Goal: Task Accomplishment & Management: Complete application form

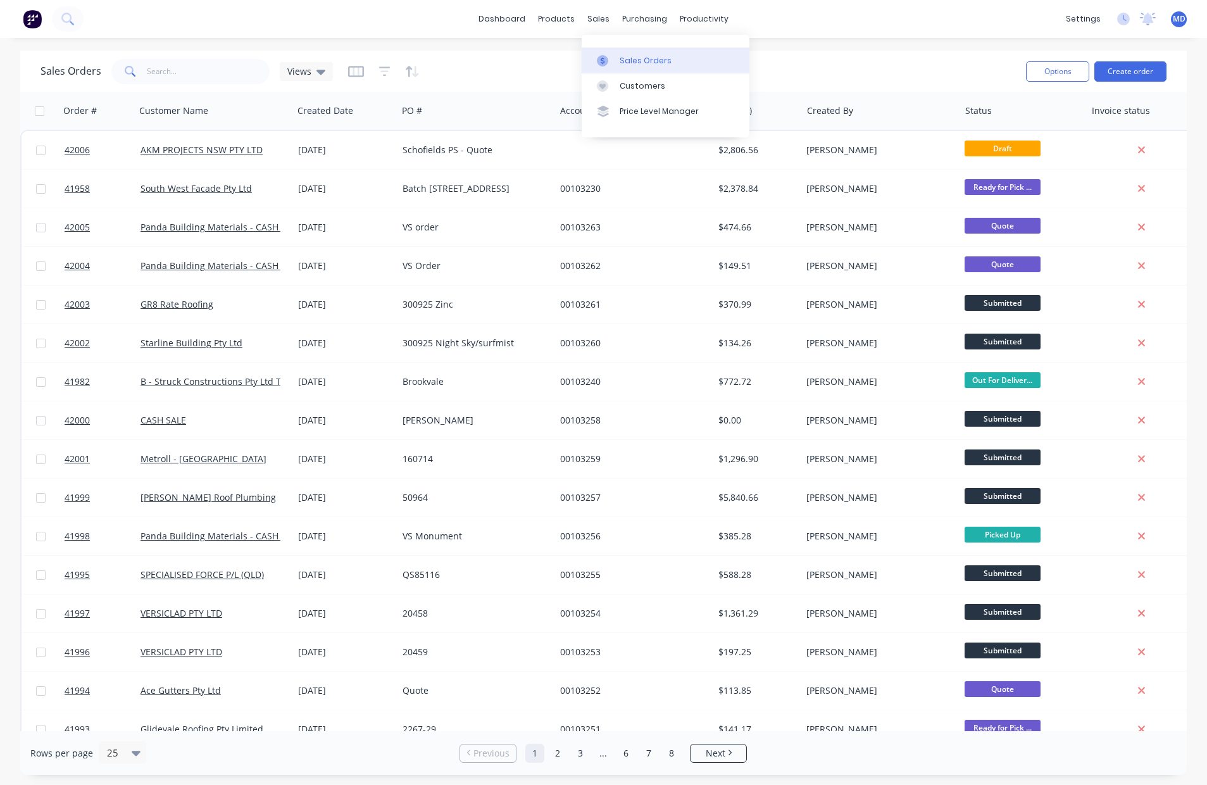
drag, startPoint x: 646, startPoint y: 62, endPoint x: 613, endPoint y: 60, distance: 33.0
click at [646, 62] on div "Sales Orders" at bounding box center [646, 60] width 52 height 11
click at [198, 73] on input "text" at bounding box center [208, 71] width 123 height 25
type input "41999"
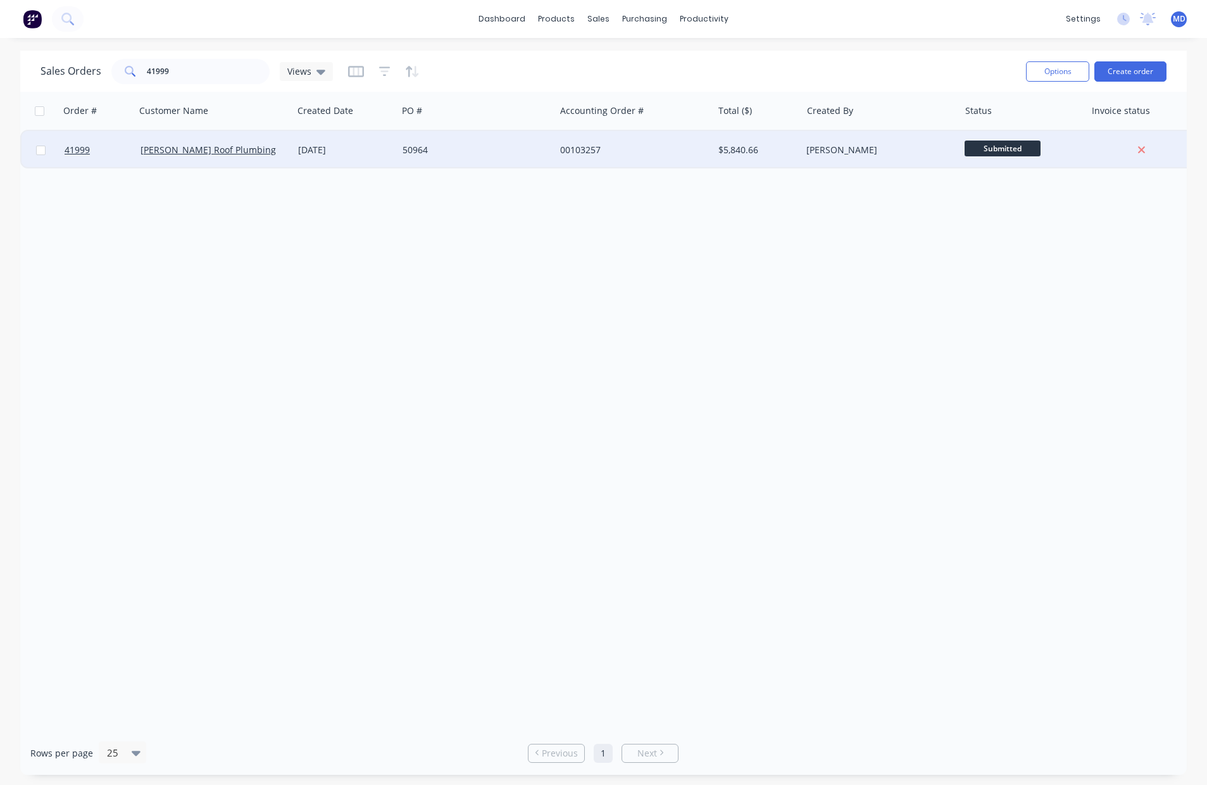
click at [510, 150] on div "50964" at bounding box center [473, 150] width 141 height 13
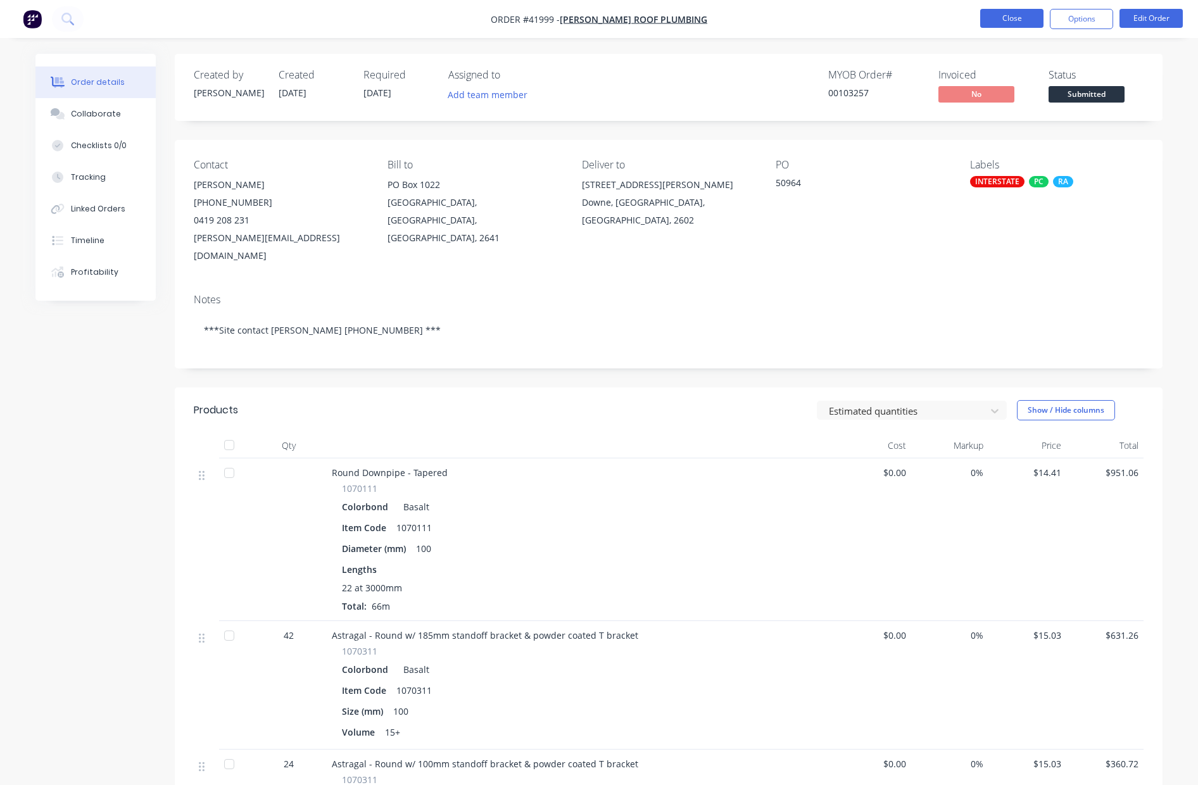
click at [1020, 18] on button "Close" at bounding box center [1011, 18] width 63 height 19
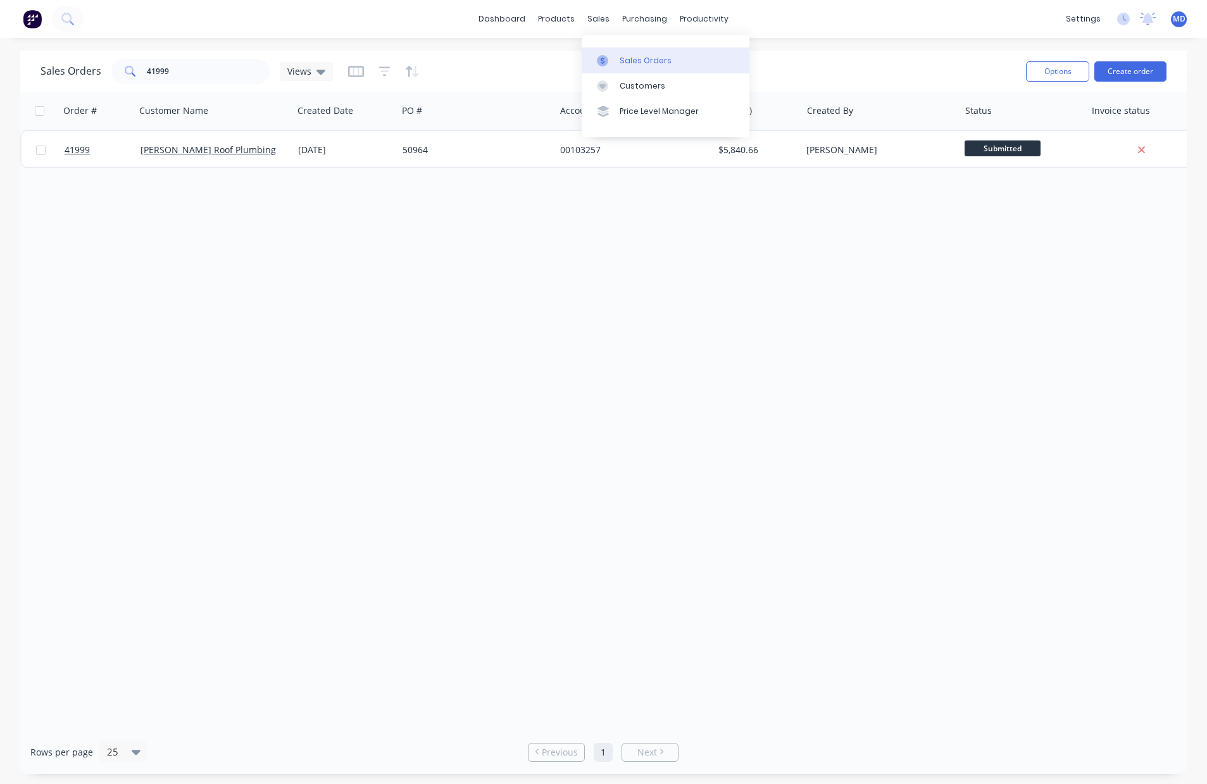
click at [641, 62] on div "Sales Orders" at bounding box center [646, 60] width 52 height 11
click at [677, 82] on div "Suppliers" at bounding box center [671, 85] width 38 height 11
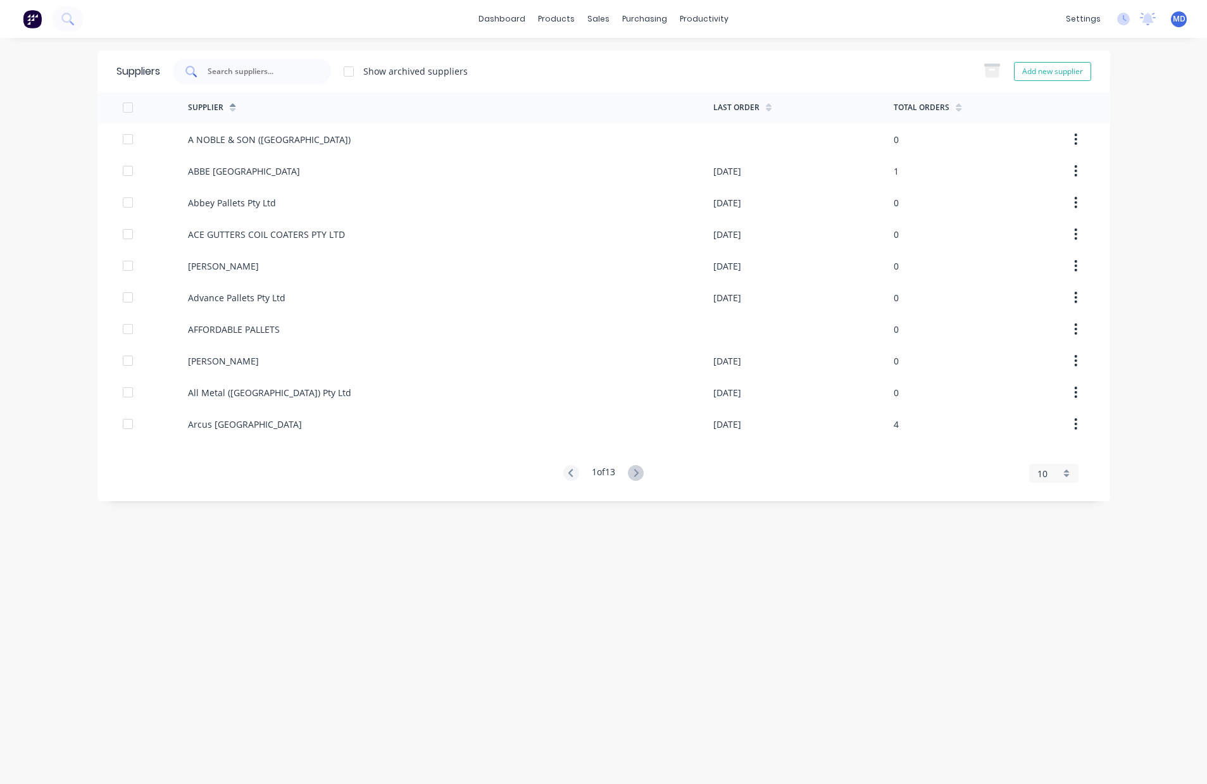
click at [320, 71] on div at bounding box center [252, 71] width 158 height 25
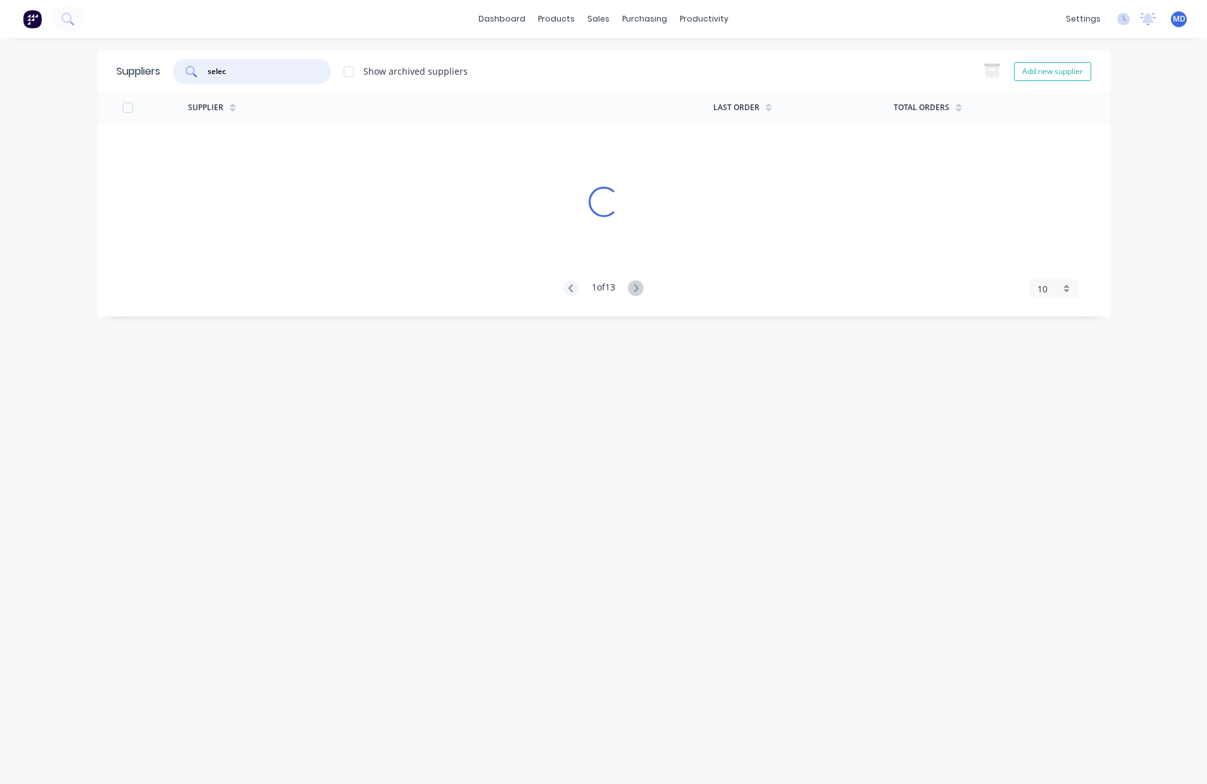
type input "selec"
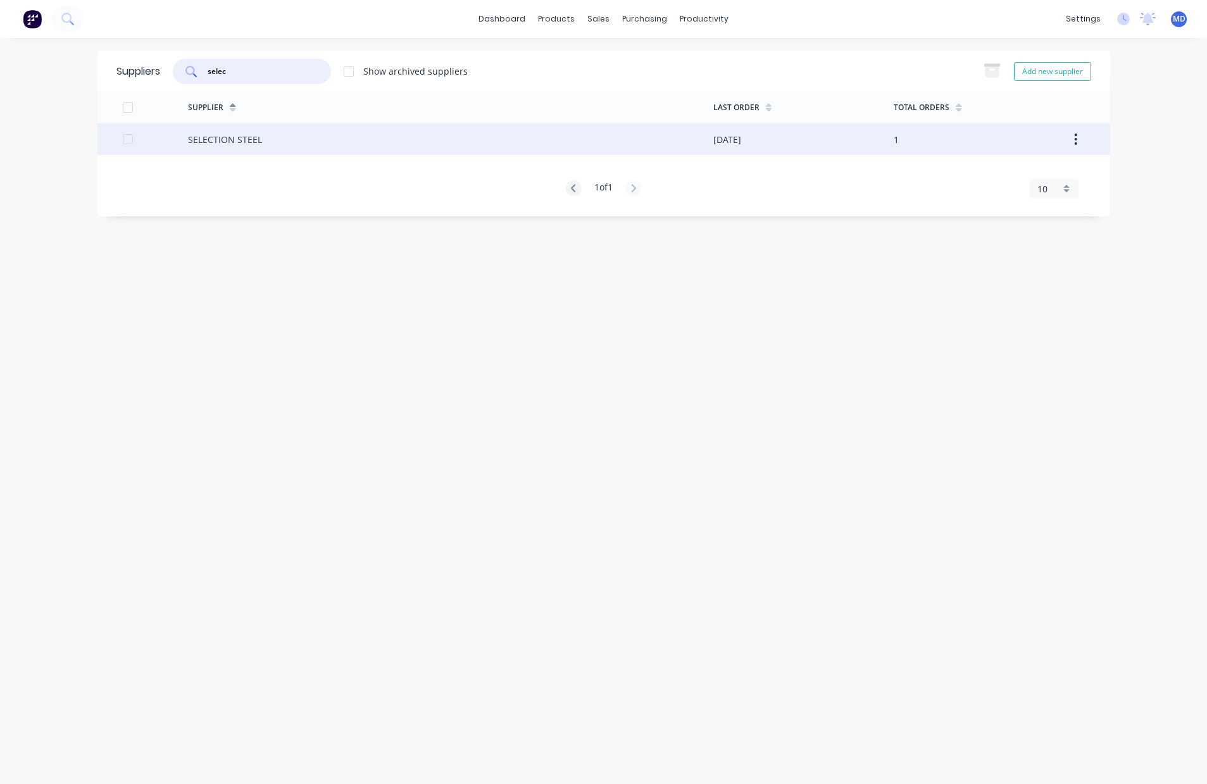
click at [225, 137] on div "SELECTION STEEL" at bounding box center [225, 139] width 74 height 13
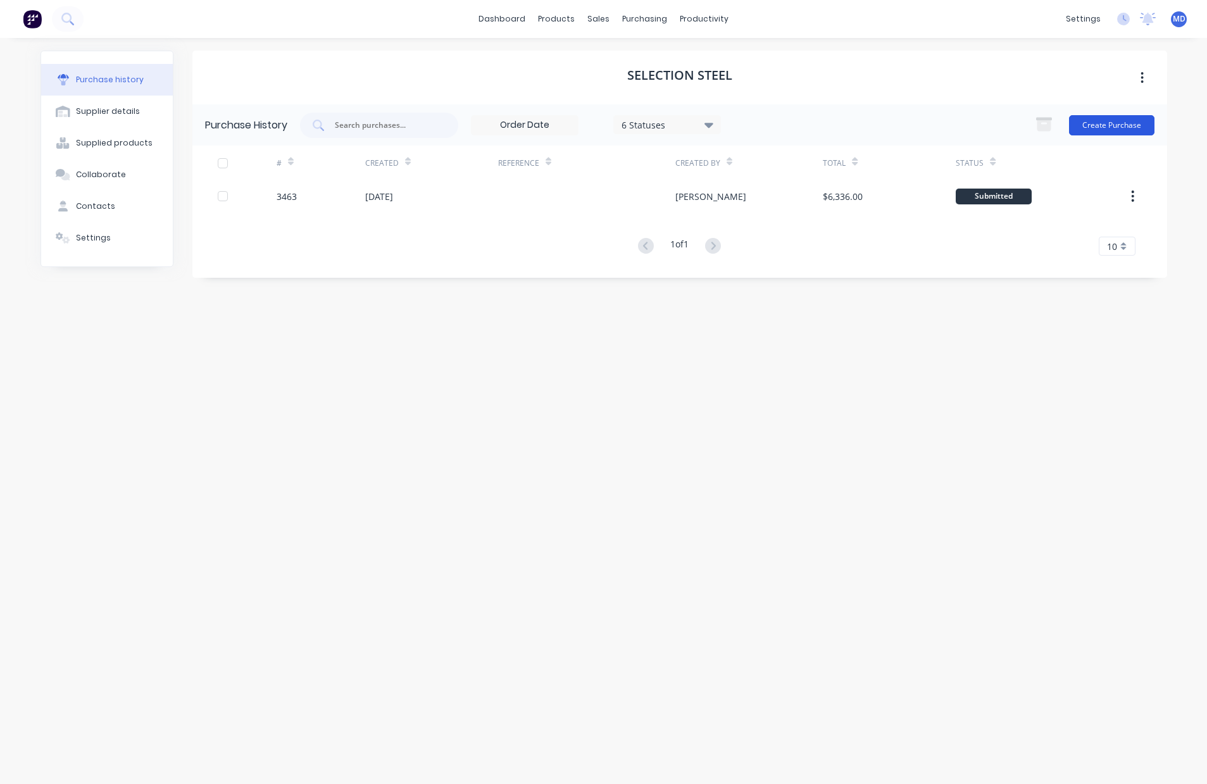
click at [1120, 120] on button "Create Purchase" at bounding box center [1111, 125] width 85 height 20
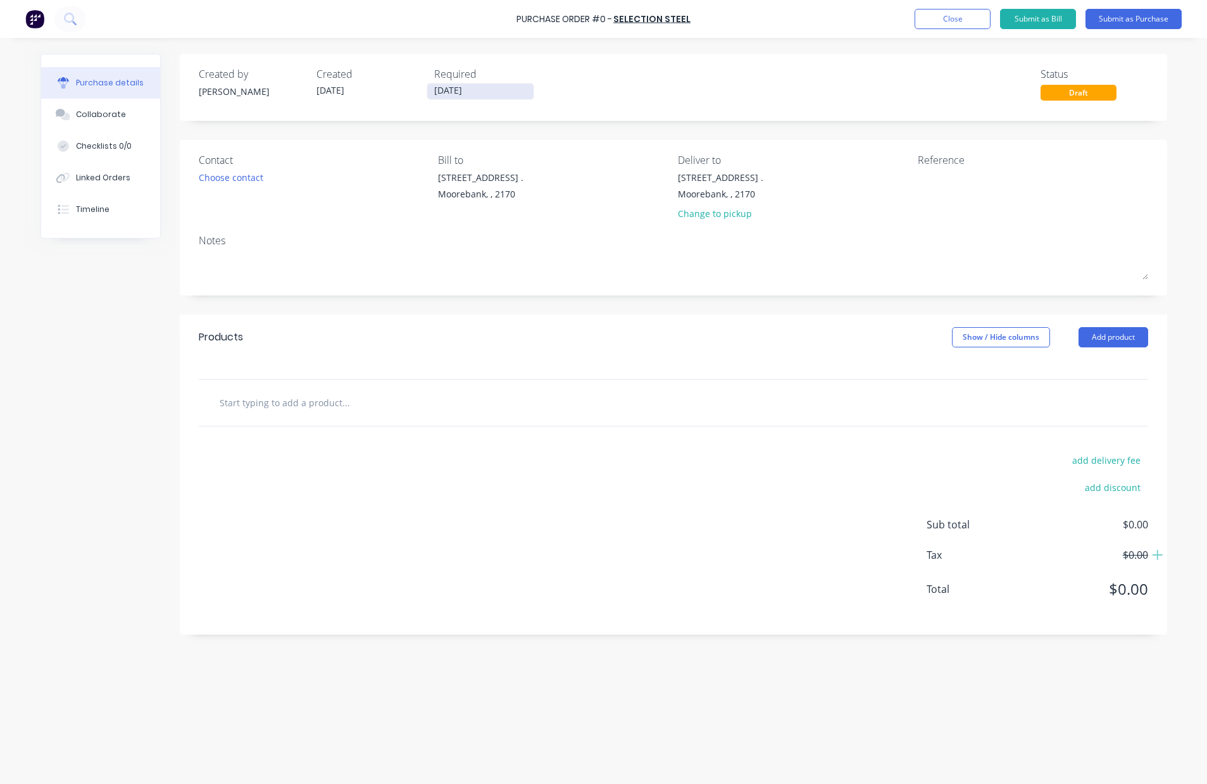
click at [456, 95] on input "[DATE]" at bounding box center [480, 92] width 106 height 16
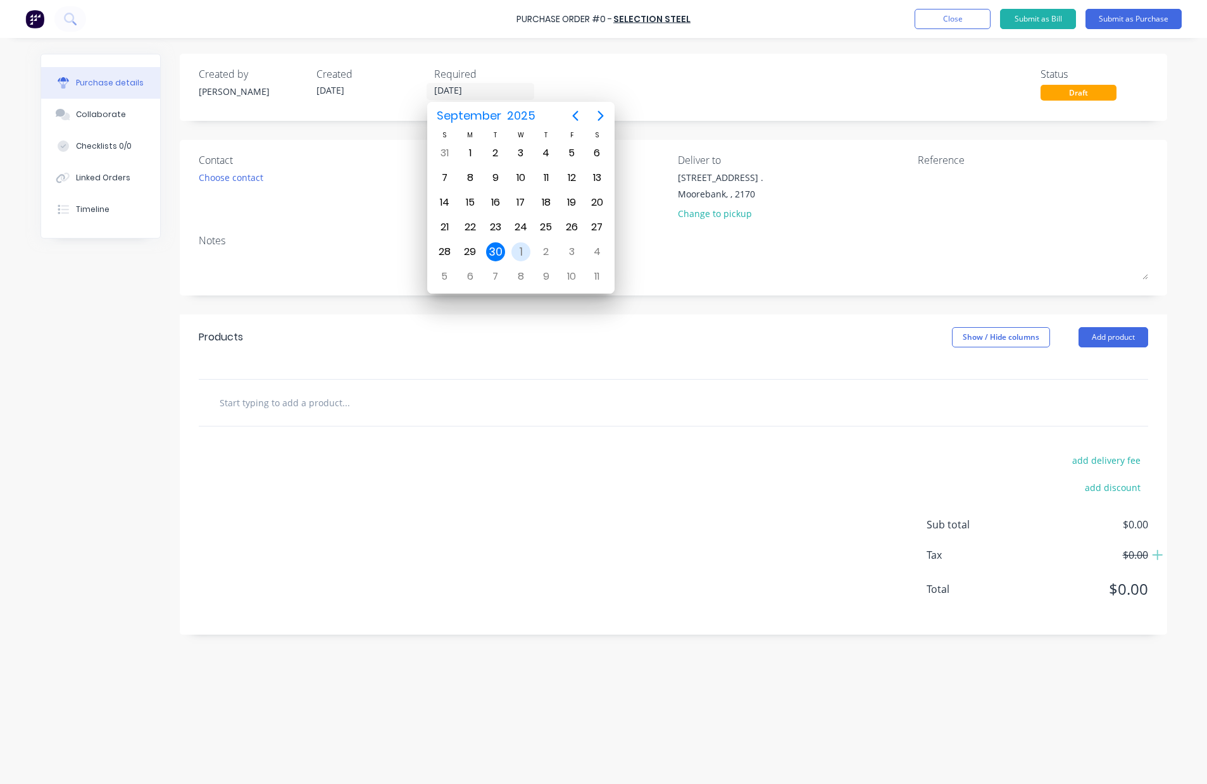
click at [523, 248] on div "1" at bounding box center [520, 251] width 19 height 19
type input "[DATE]"
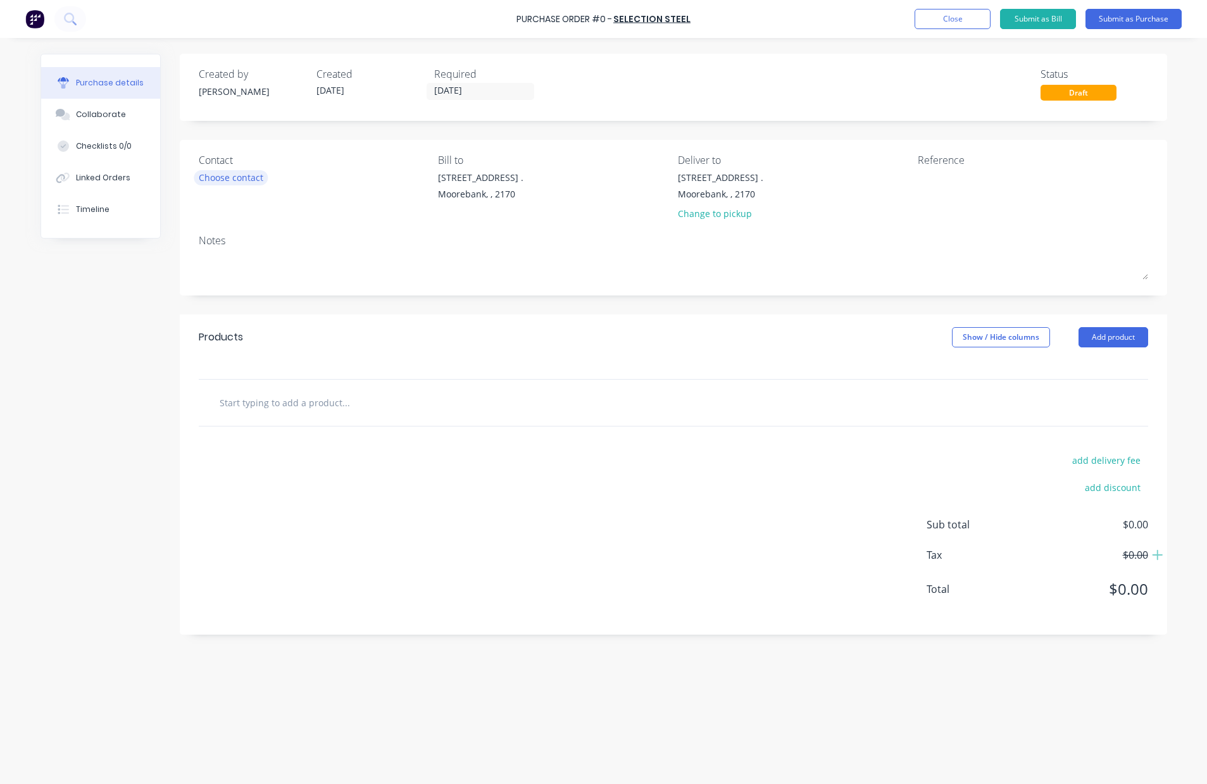
click at [234, 182] on div "Choose contact" at bounding box center [231, 177] width 65 height 13
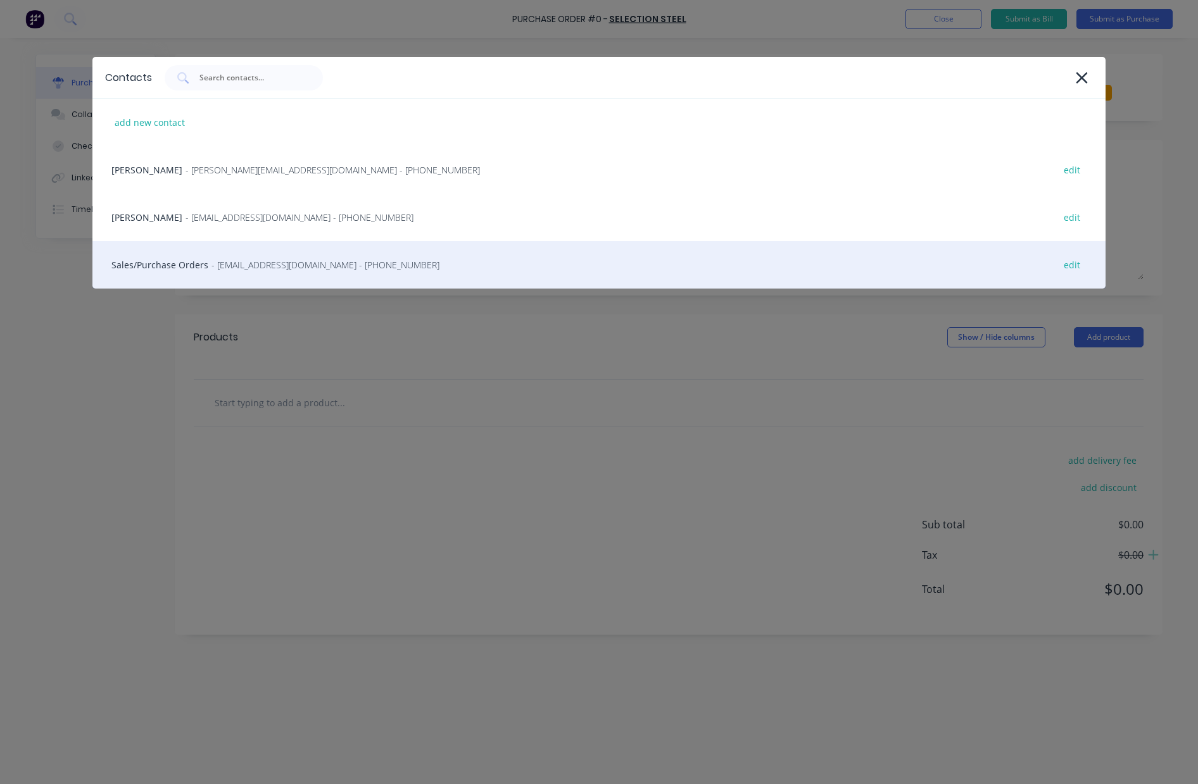
click at [127, 268] on div "Sales/Purchase Orders - [EMAIL_ADDRESS][DOMAIN_NAME] - [PHONE_NUMBER] edit" at bounding box center [598, 264] width 1013 height 47
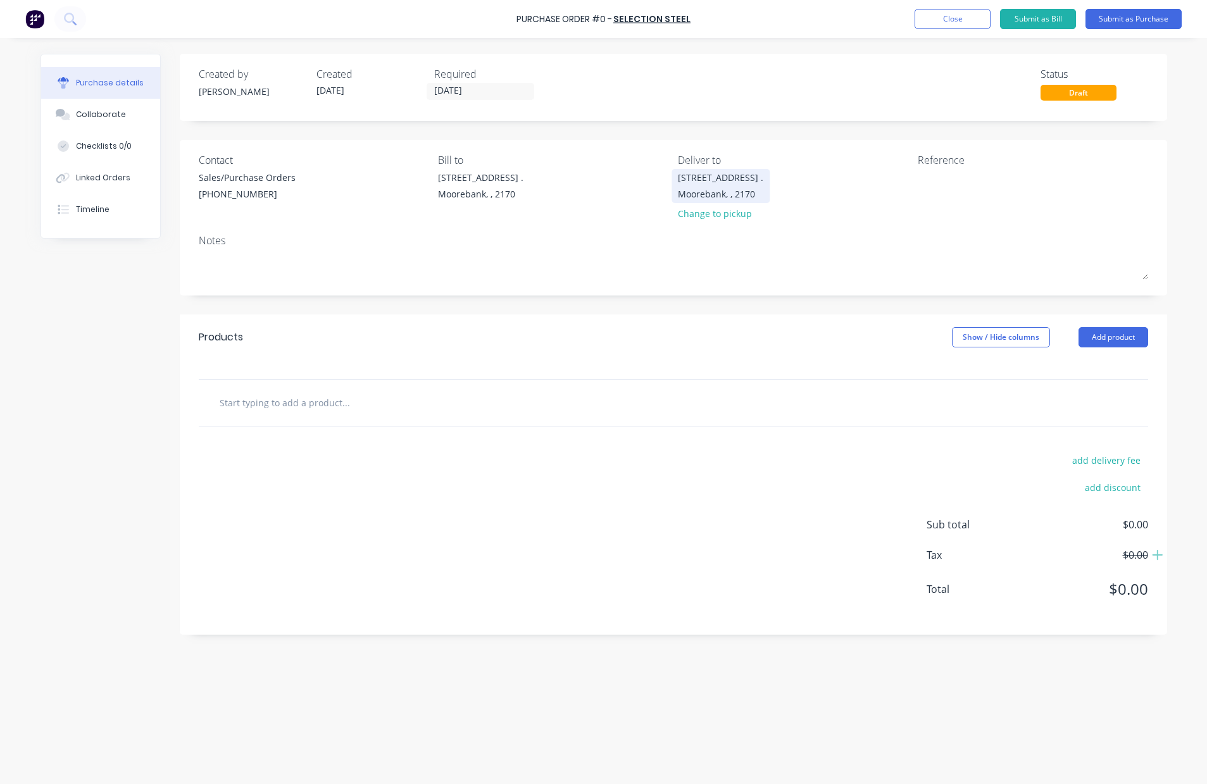
click at [723, 185] on div "[STREET_ADDRESS] . [GEOGRAPHIC_DATA], , 2170" at bounding box center [720, 186] width 85 height 30
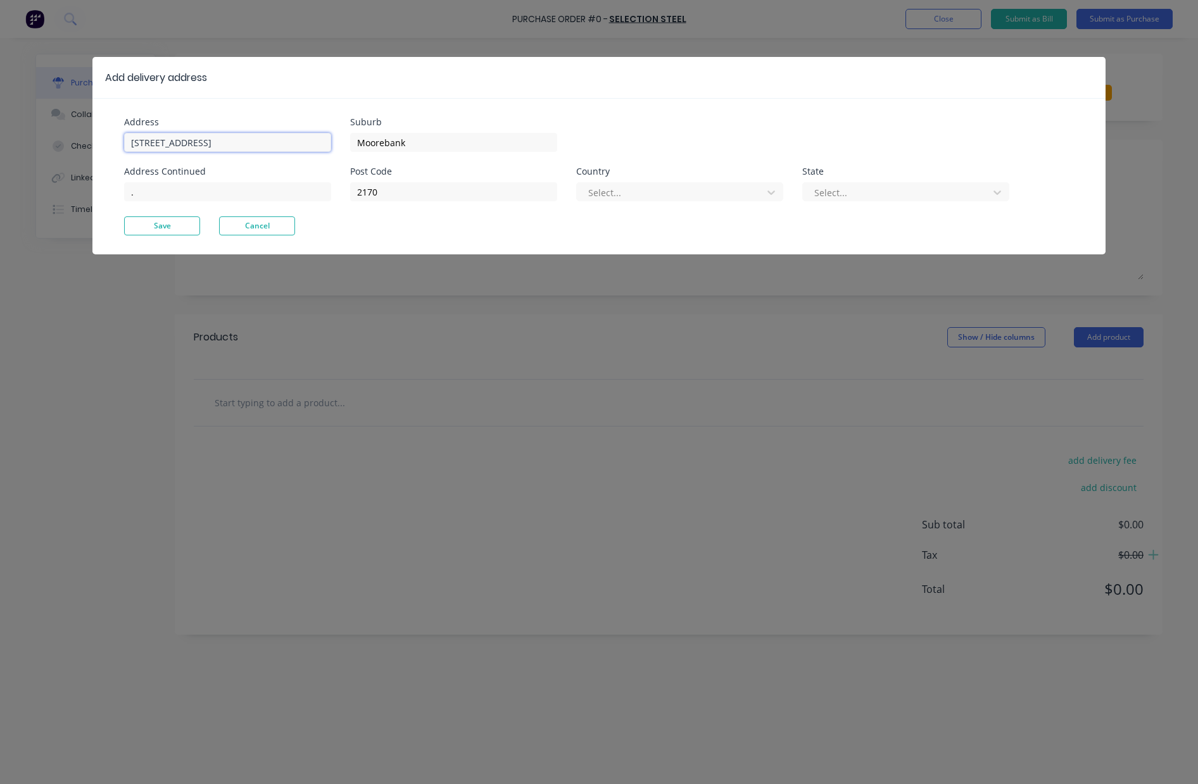
drag, startPoint x: -166, startPoint y: 135, endPoint x: -237, endPoint y: 133, distance: 70.9
click at [0, 133] on html "Purchase Order #0 - SELECTION STEEL Add product Close Submit as Bill Submit as …" at bounding box center [599, 424] width 1198 height 848
type input "[STREET_ADDRESS]"
click at [155, 231] on button "Save" at bounding box center [162, 226] width 76 height 19
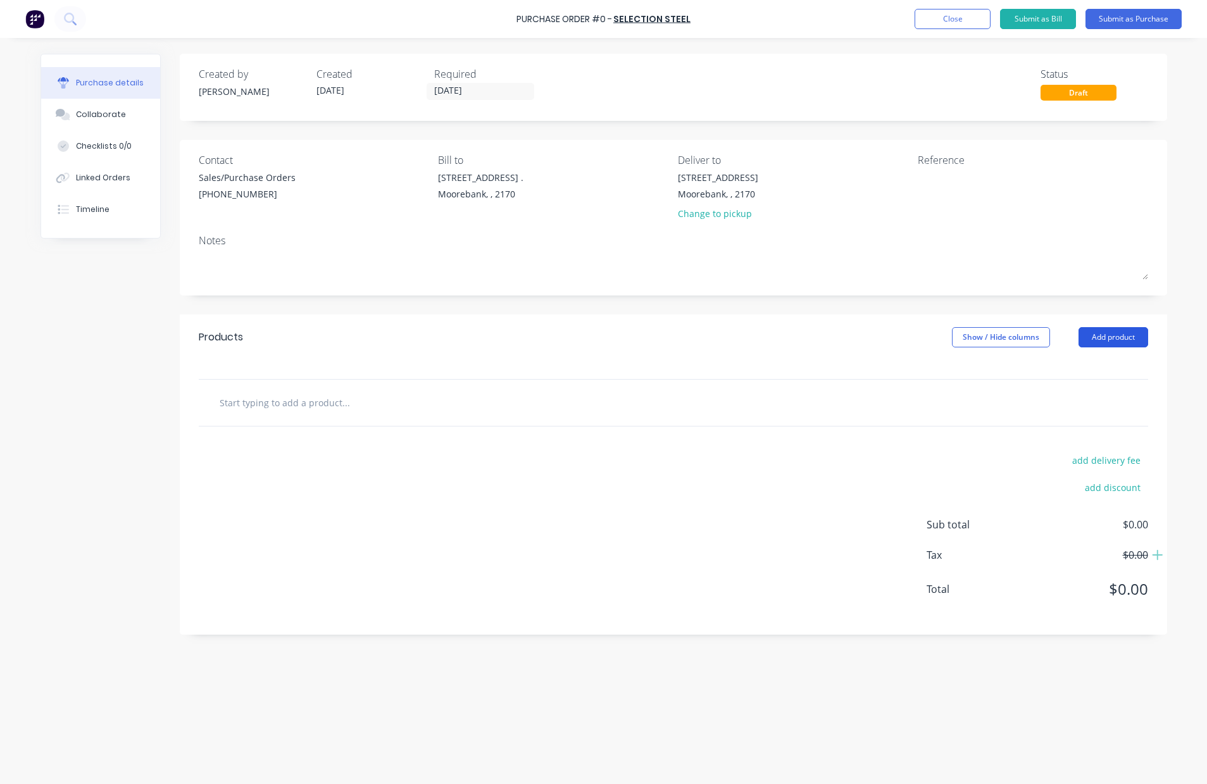
click at [1118, 331] on button "Add product" at bounding box center [1114, 337] width 70 height 20
click at [1095, 379] on div "Product catalogue" at bounding box center [1087, 370] width 97 height 18
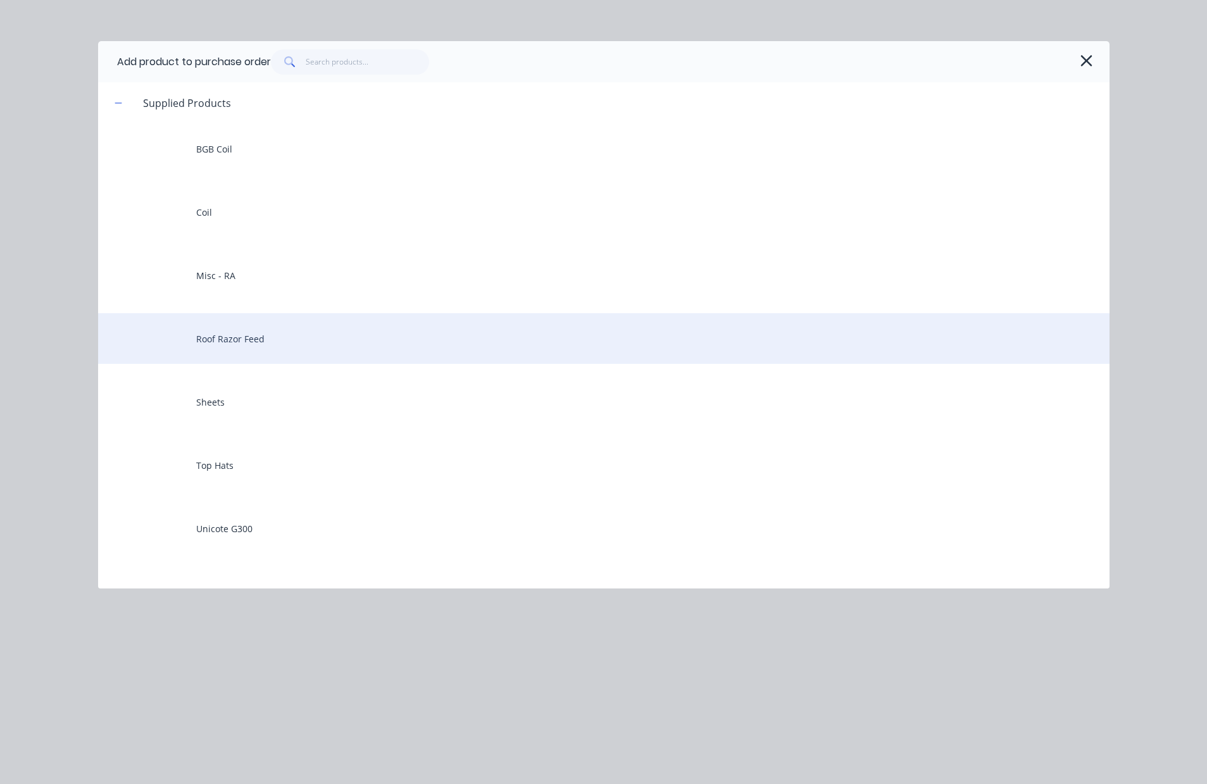
click at [253, 339] on div "Roof Razor Feed" at bounding box center [604, 338] width 1012 height 51
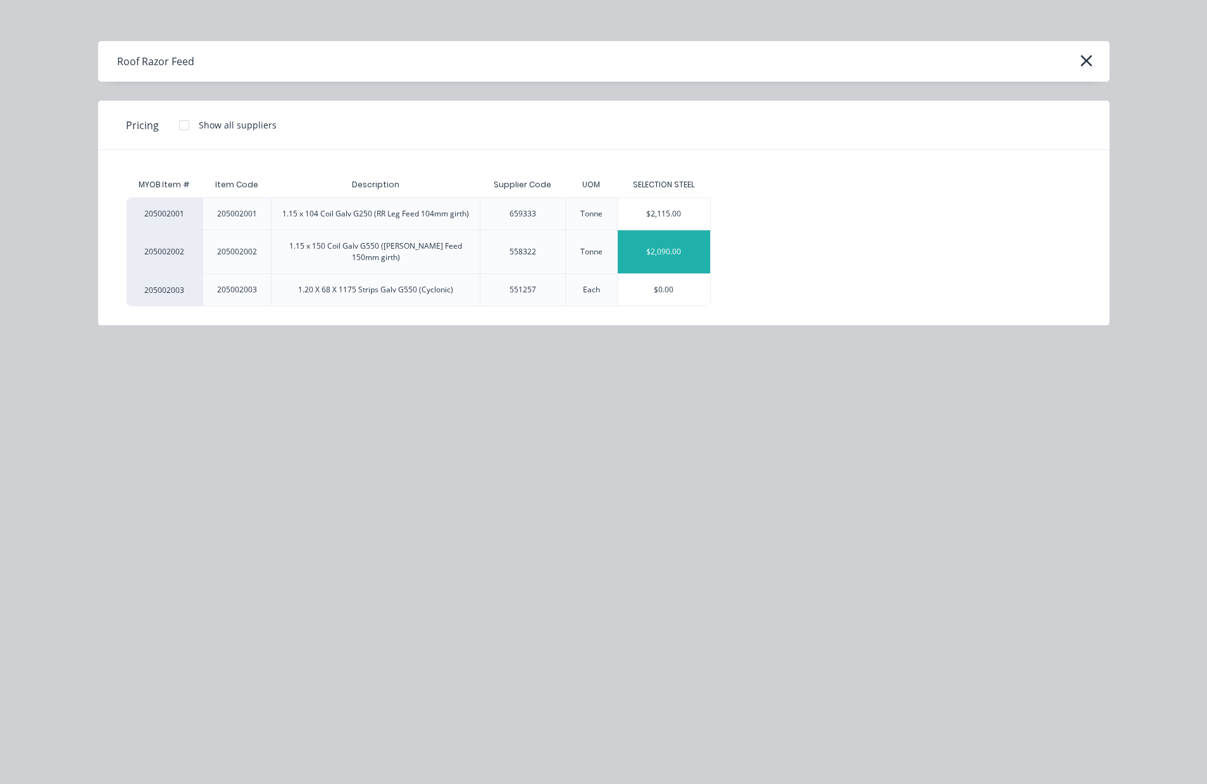
click at [671, 258] on div "$2,090.00" at bounding box center [664, 251] width 92 height 43
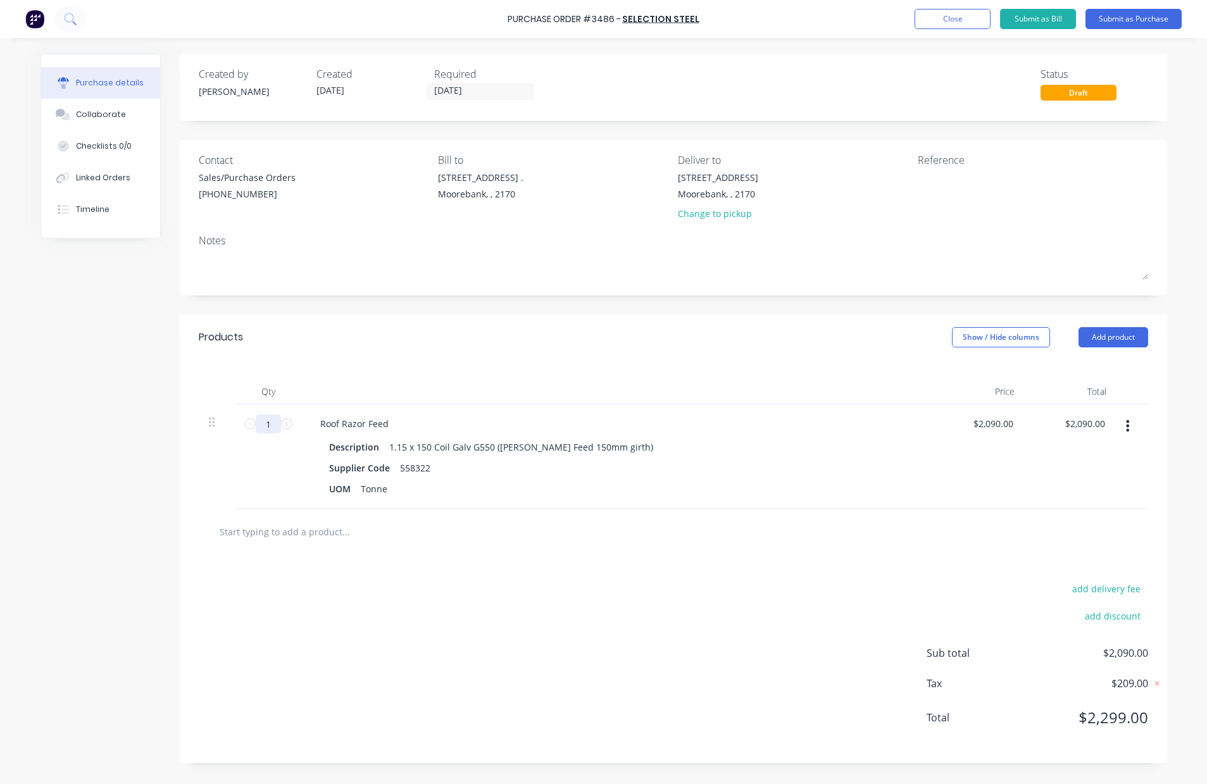
click at [274, 429] on input "1" at bounding box center [268, 424] width 25 height 19
type input "12"
type input "$25,080.00"
type input "12"
click at [1010, 426] on input "2090.00" at bounding box center [996, 424] width 39 height 18
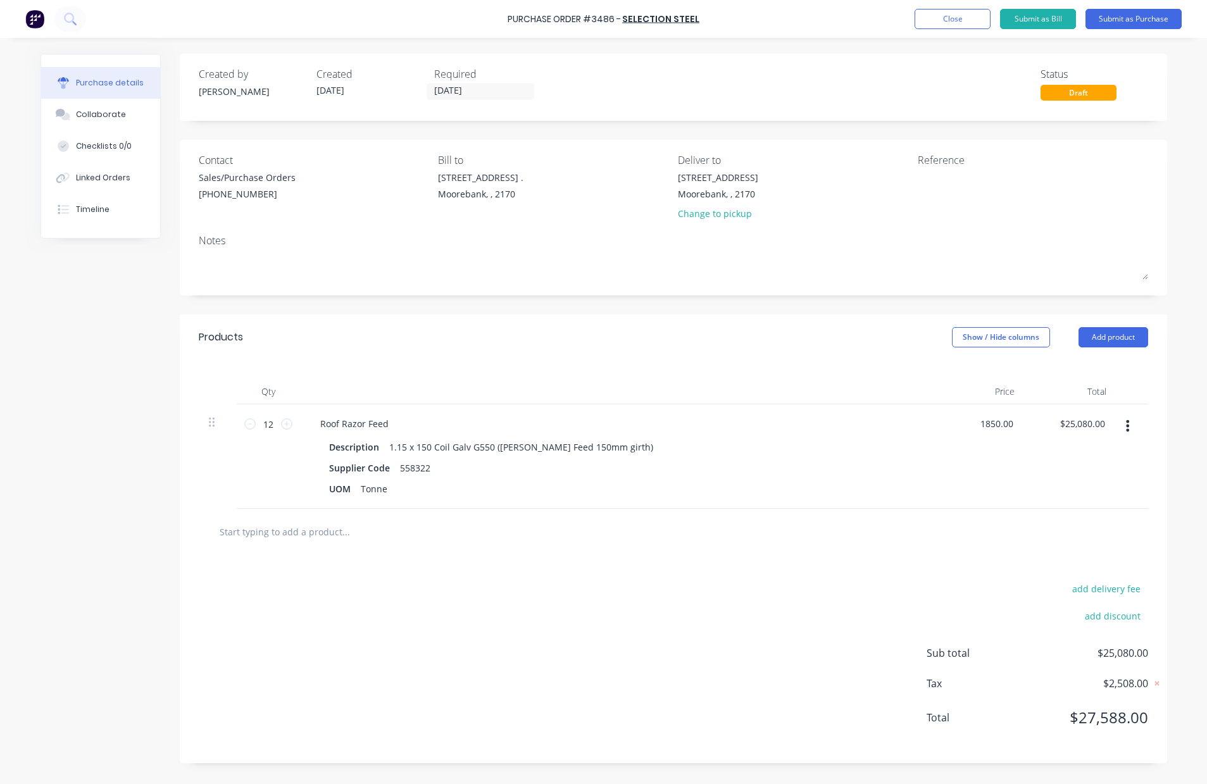
type input "$1,850.00"
type input "$22,200.00"
click at [1131, 20] on button "Submit as Purchase" at bounding box center [1134, 19] width 96 height 20
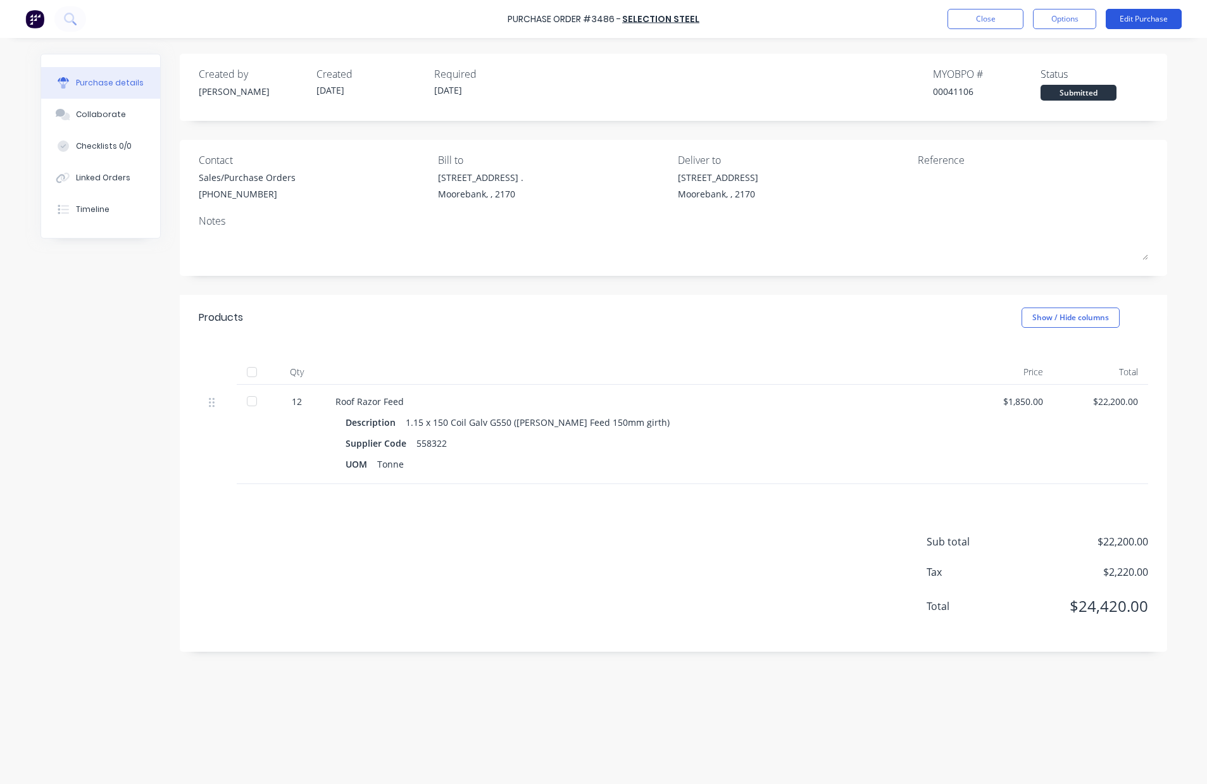
click at [1133, 19] on button "Edit Purchase" at bounding box center [1144, 19] width 76 height 20
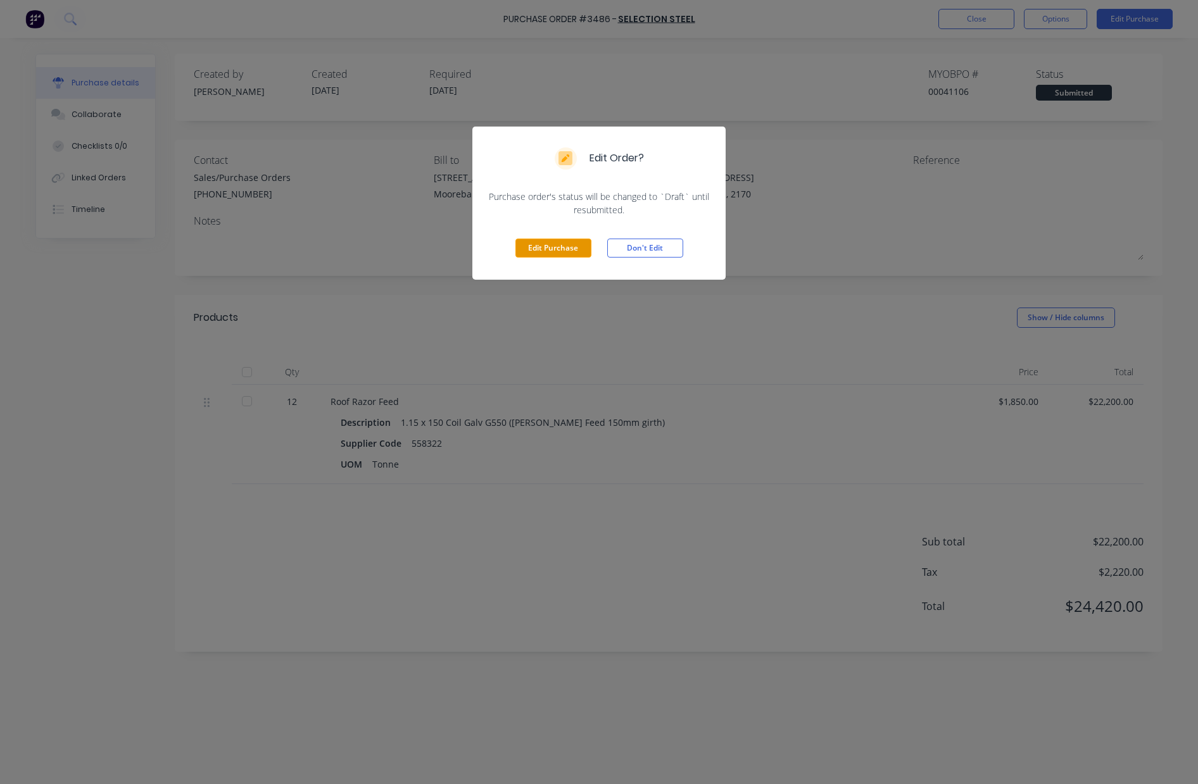
click at [568, 245] on button "Edit Purchase" at bounding box center [553, 248] width 76 height 19
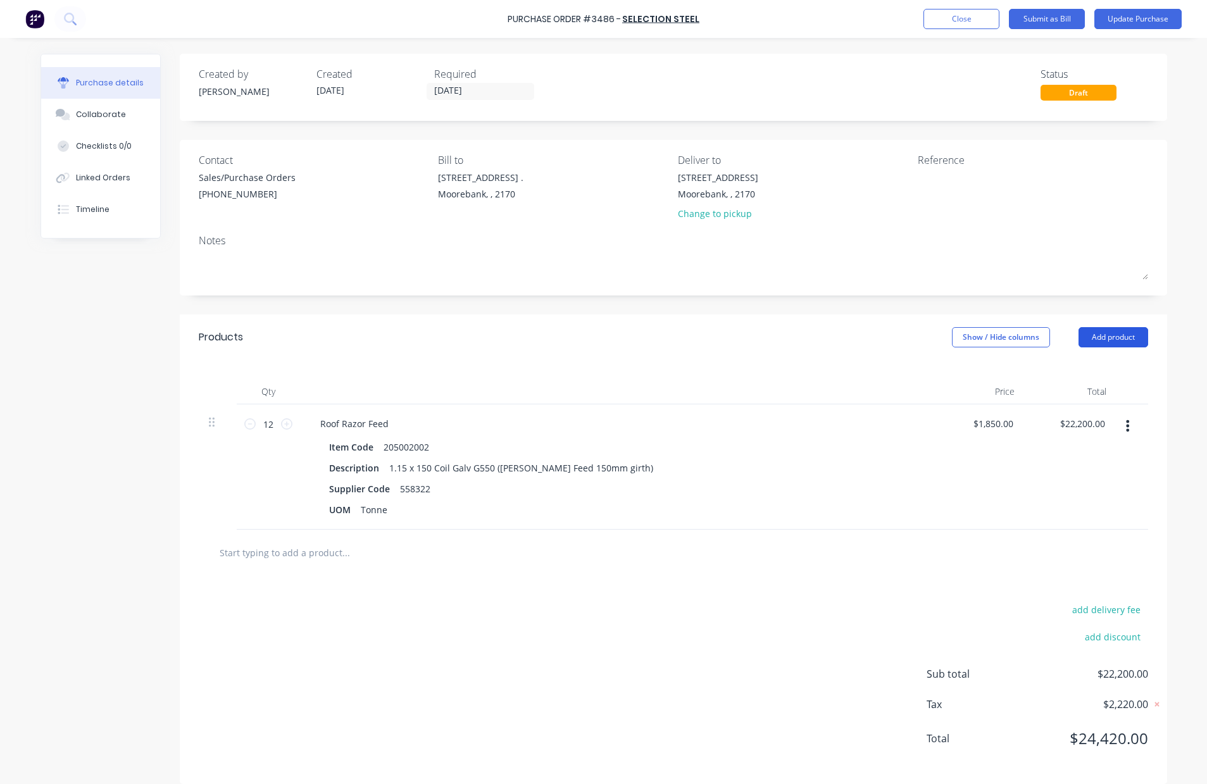
click at [1103, 335] on button "Add product" at bounding box center [1114, 337] width 70 height 20
click at [1083, 495] on div "Notes (External)" at bounding box center [1087, 496] width 97 height 18
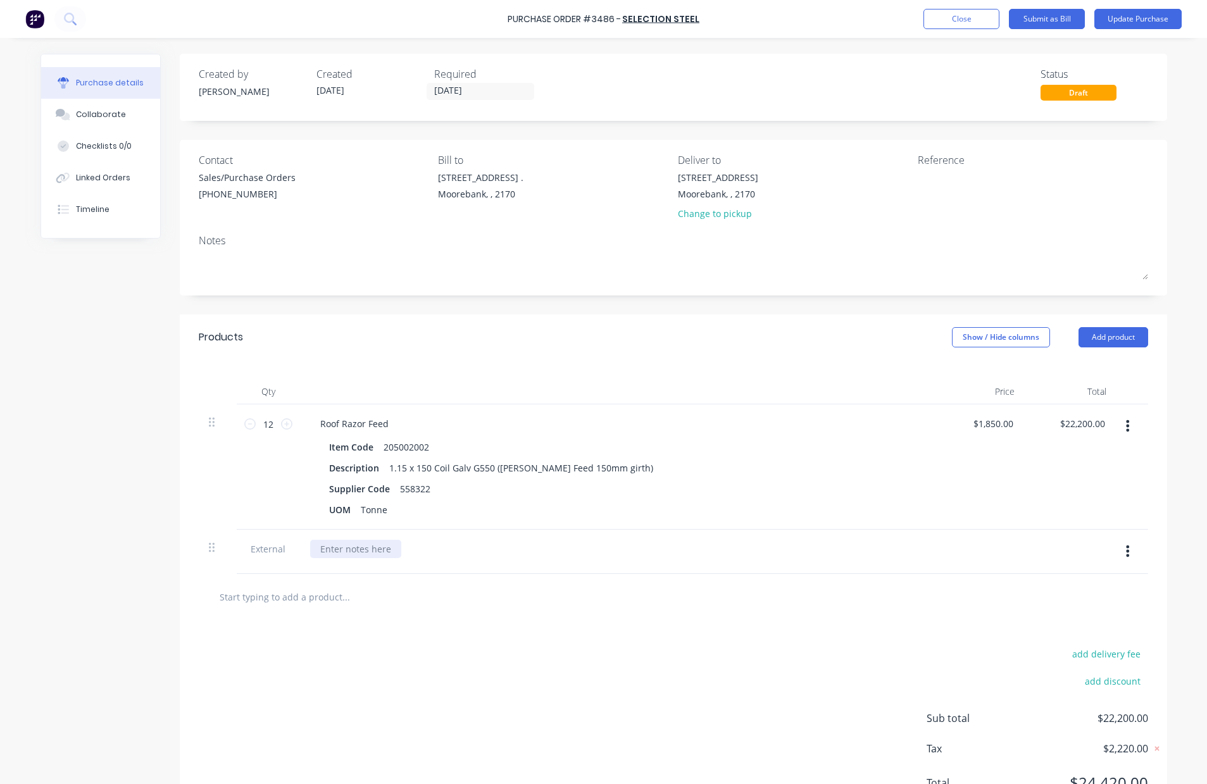
click at [353, 549] on div at bounding box center [355, 549] width 91 height 18
click at [1134, 18] on button "Update Purchase" at bounding box center [1138, 19] width 87 height 20
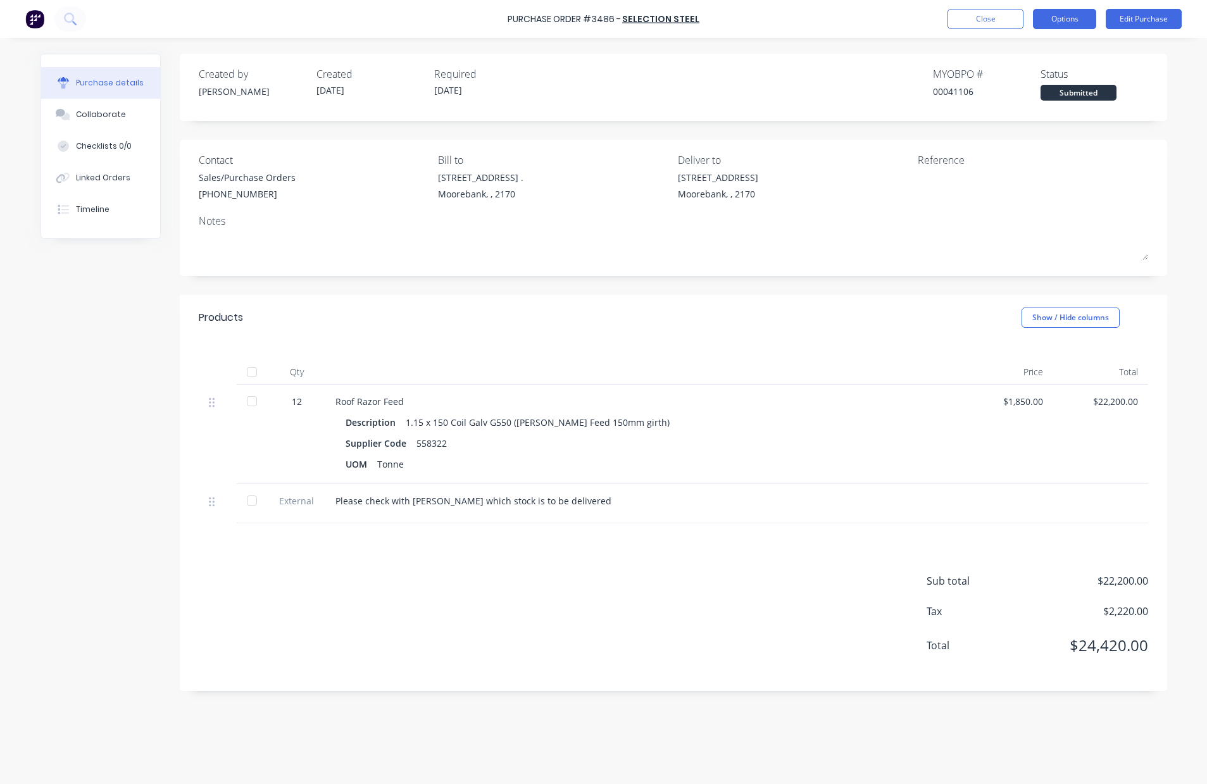
click at [1073, 13] on button "Options" at bounding box center [1064, 19] width 63 height 20
click at [1032, 51] on div "Print / Email" at bounding box center [1036, 51] width 97 height 18
click at [1025, 77] on div "With pricing" at bounding box center [1036, 77] width 97 height 18
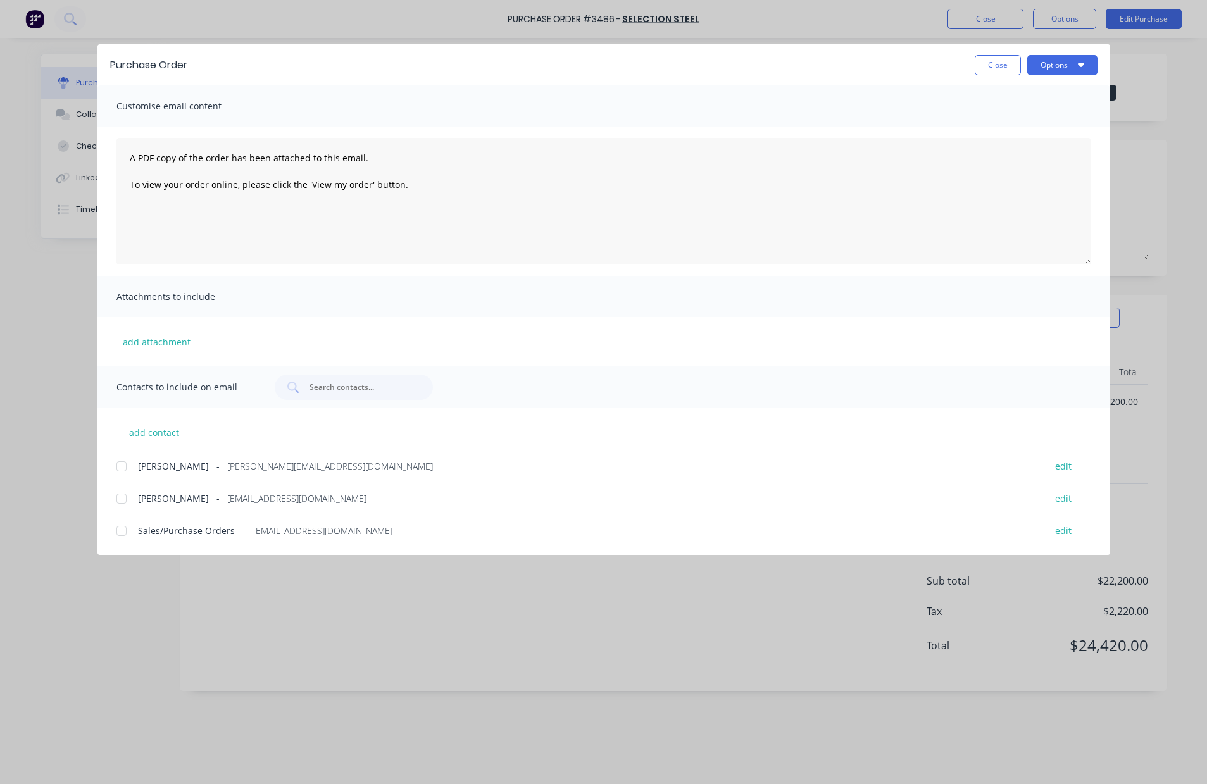
click at [119, 470] on div at bounding box center [121, 466] width 25 height 25
click at [125, 532] on div at bounding box center [121, 530] width 25 height 25
click at [1053, 63] on button "Options" at bounding box center [1062, 65] width 70 height 20
click at [991, 146] on div "Email" at bounding box center [1037, 148] width 97 height 18
click at [1000, 66] on button "Close" at bounding box center [998, 65] width 46 height 20
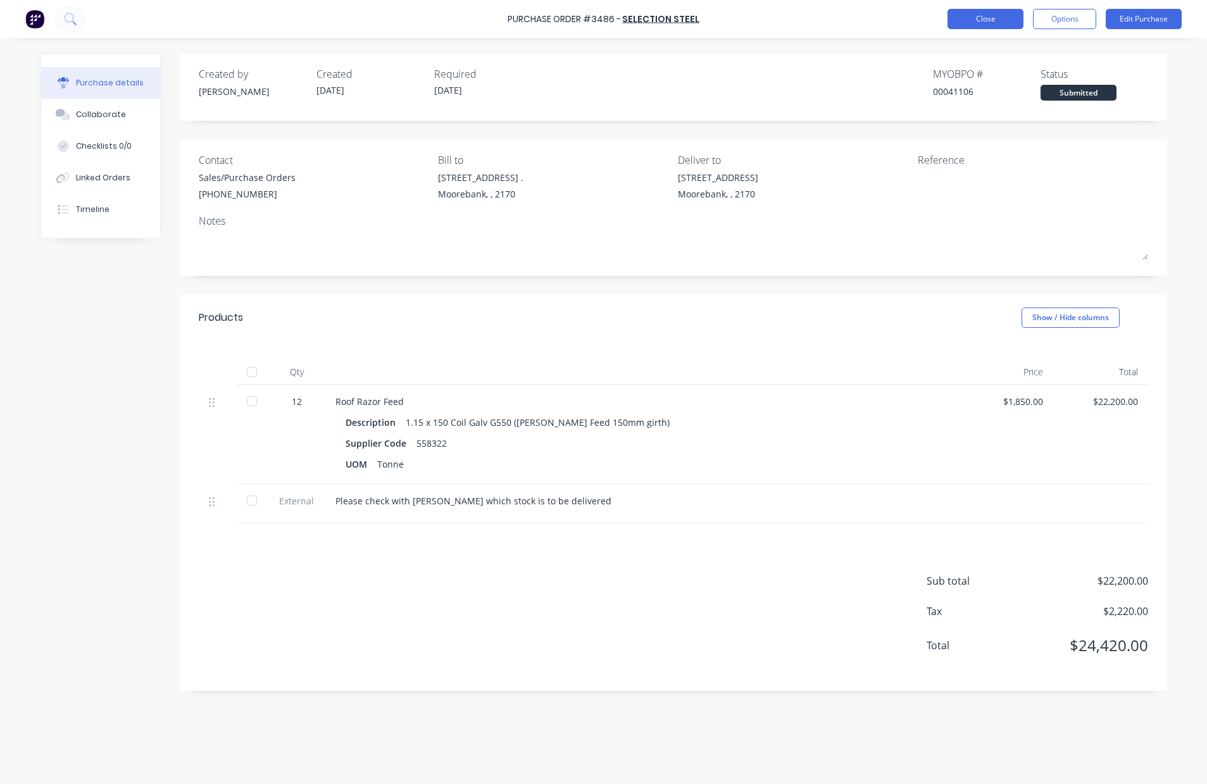
click at [982, 13] on button "Close" at bounding box center [986, 19] width 76 height 20
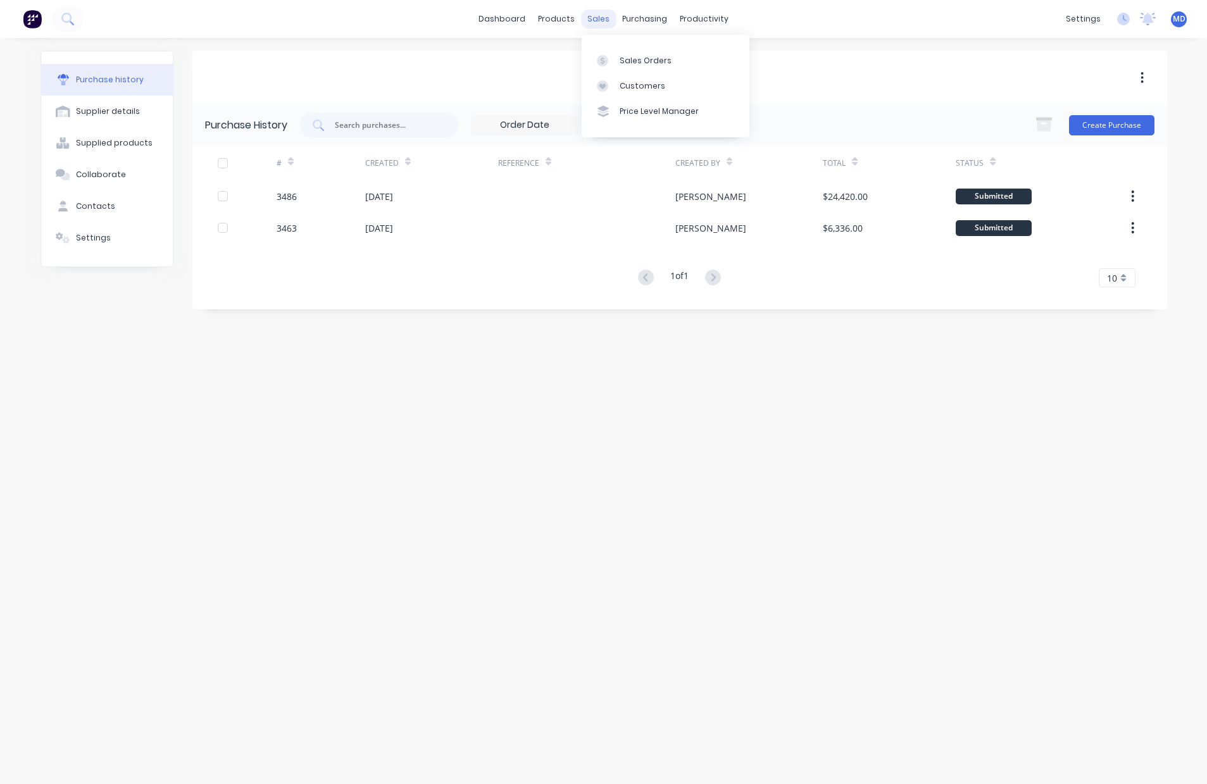
click at [594, 22] on div "sales" at bounding box center [598, 18] width 35 height 19
click at [641, 82] on div "Customers" at bounding box center [643, 85] width 46 height 11
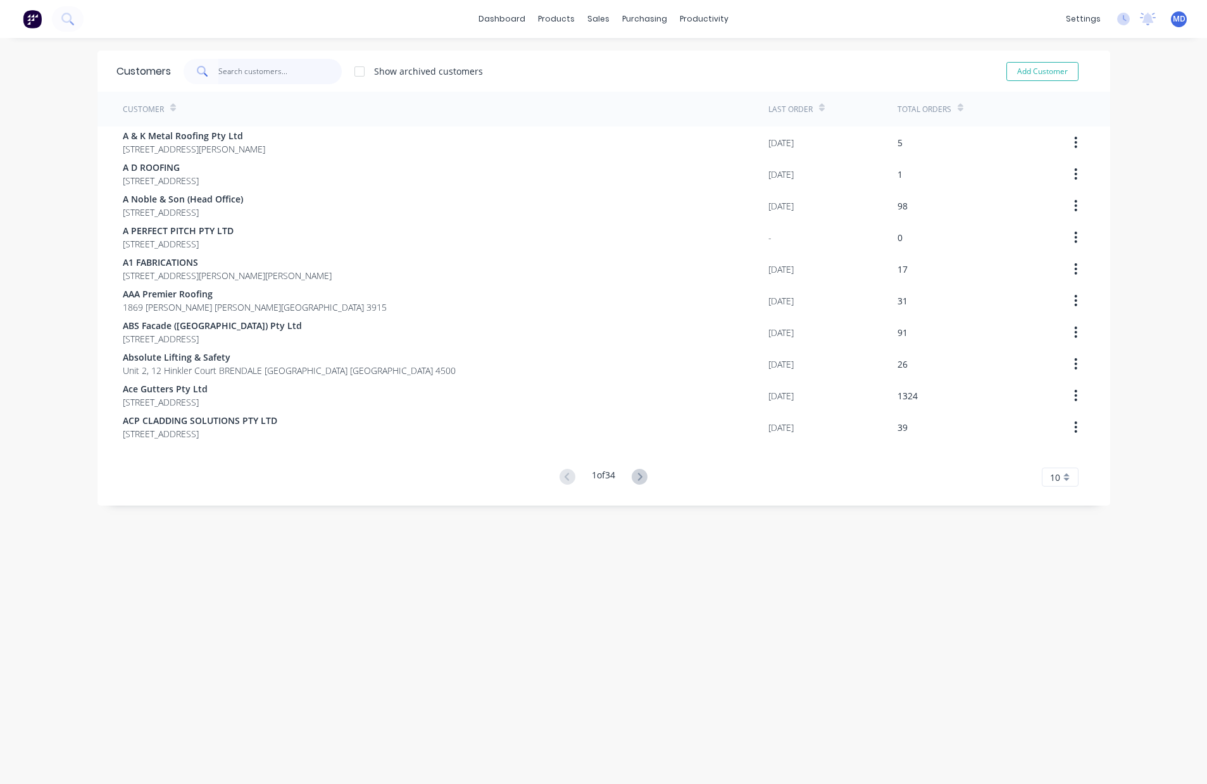
click at [252, 72] on input "text" at bounding box center [279, 71] width 123 height 25
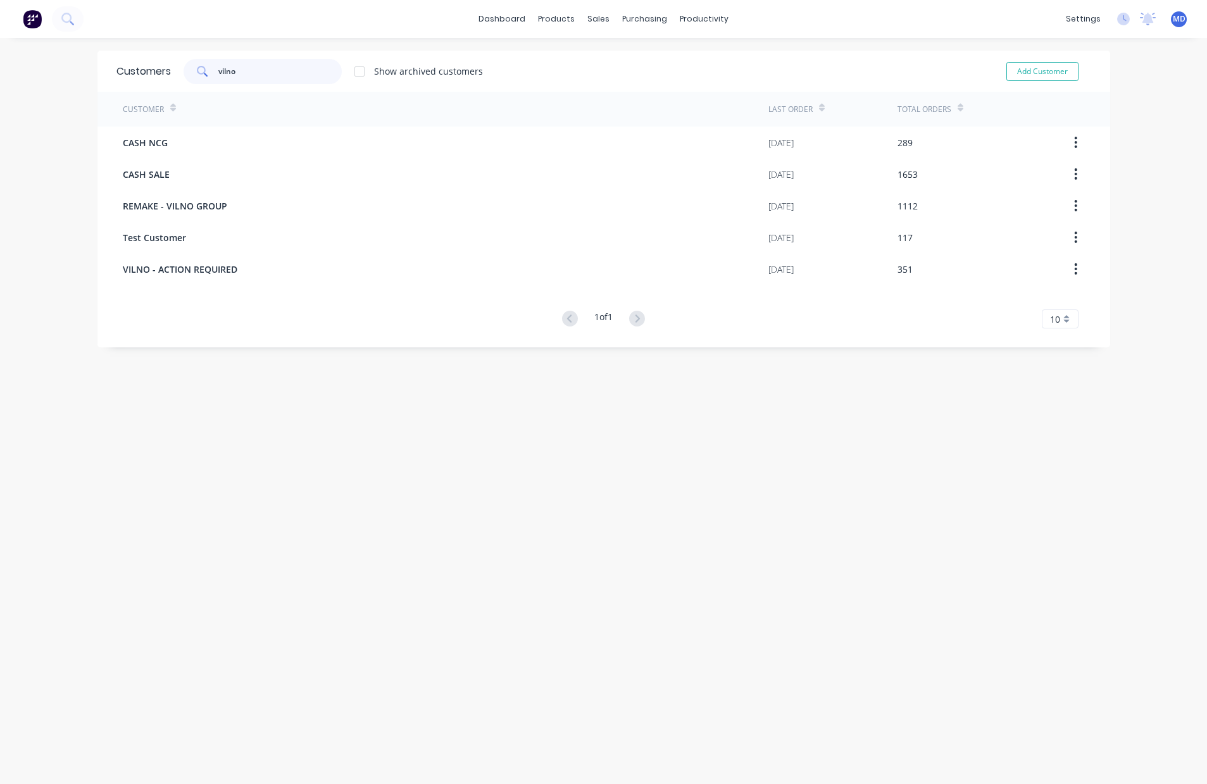
type input "vilno"
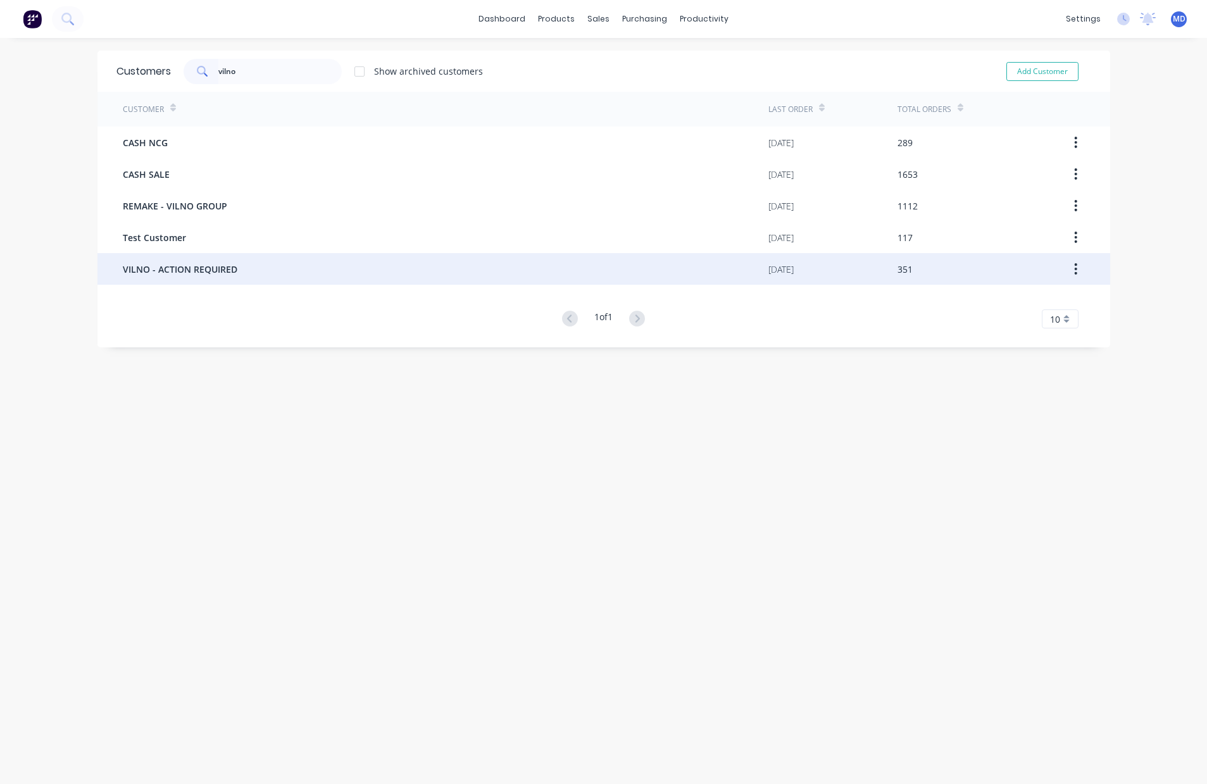
click at [189, 266] on span "VILNO - ACTION REQUIRED" at bounding box center [180, 269] width 115 height 13
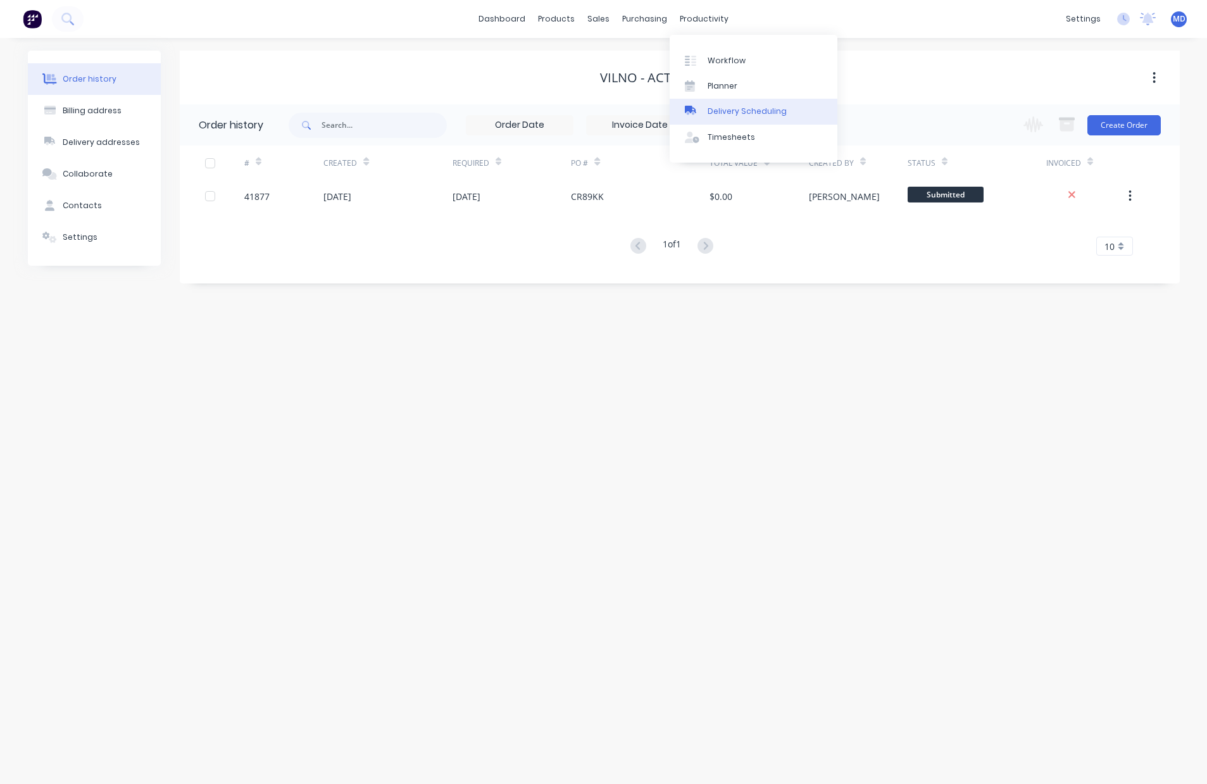
click at [770, 106] on div "Delivery Scheduling" at bounding box center [747, 111] width 79 height 11
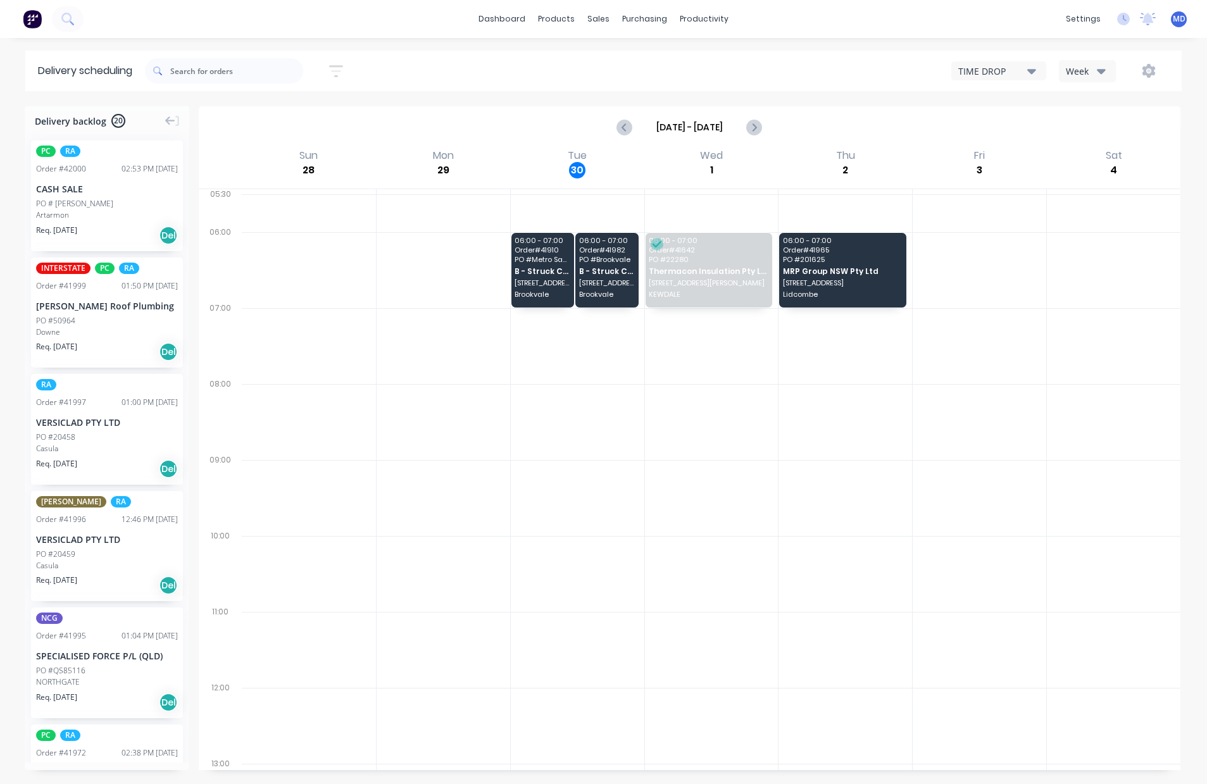
click at [1100, 70] on icon "button" at bounding box center [1101, 71] width 9 height 5
click at [1086, 135] on div "Vehicle" at bounding box center [1122, 129] width 125 height 25
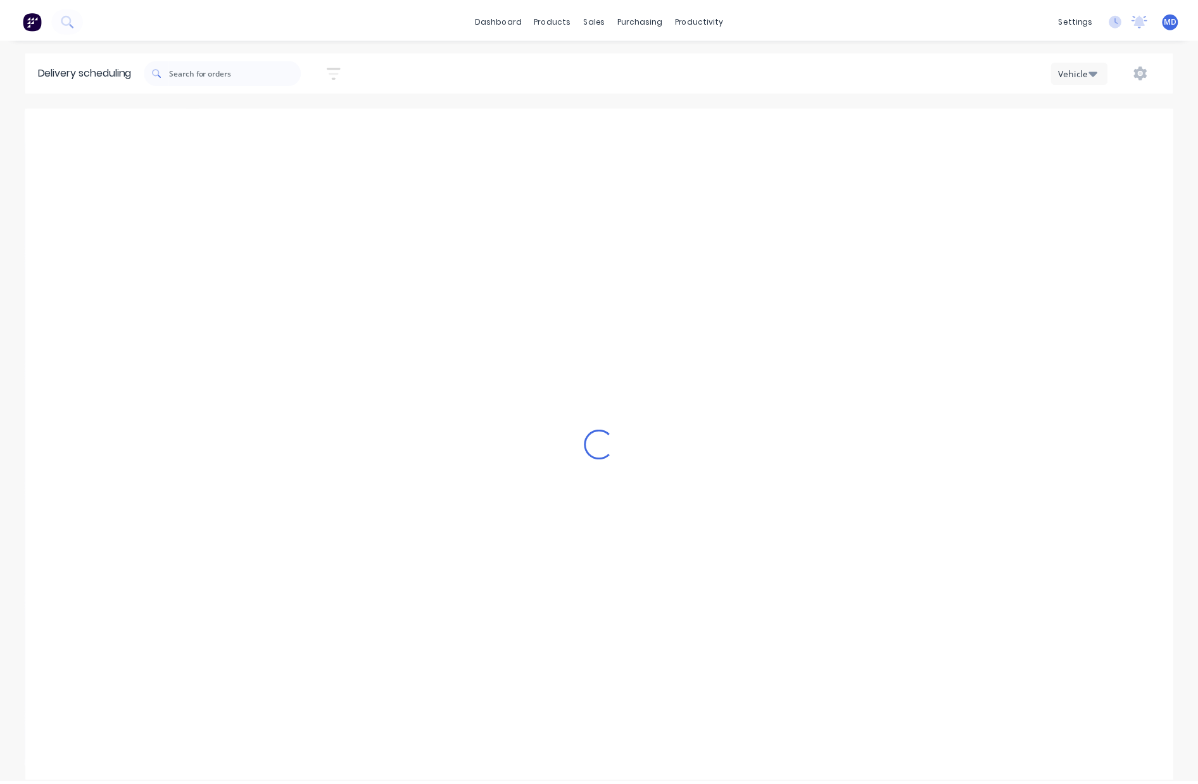
scroll to position [0, 1]
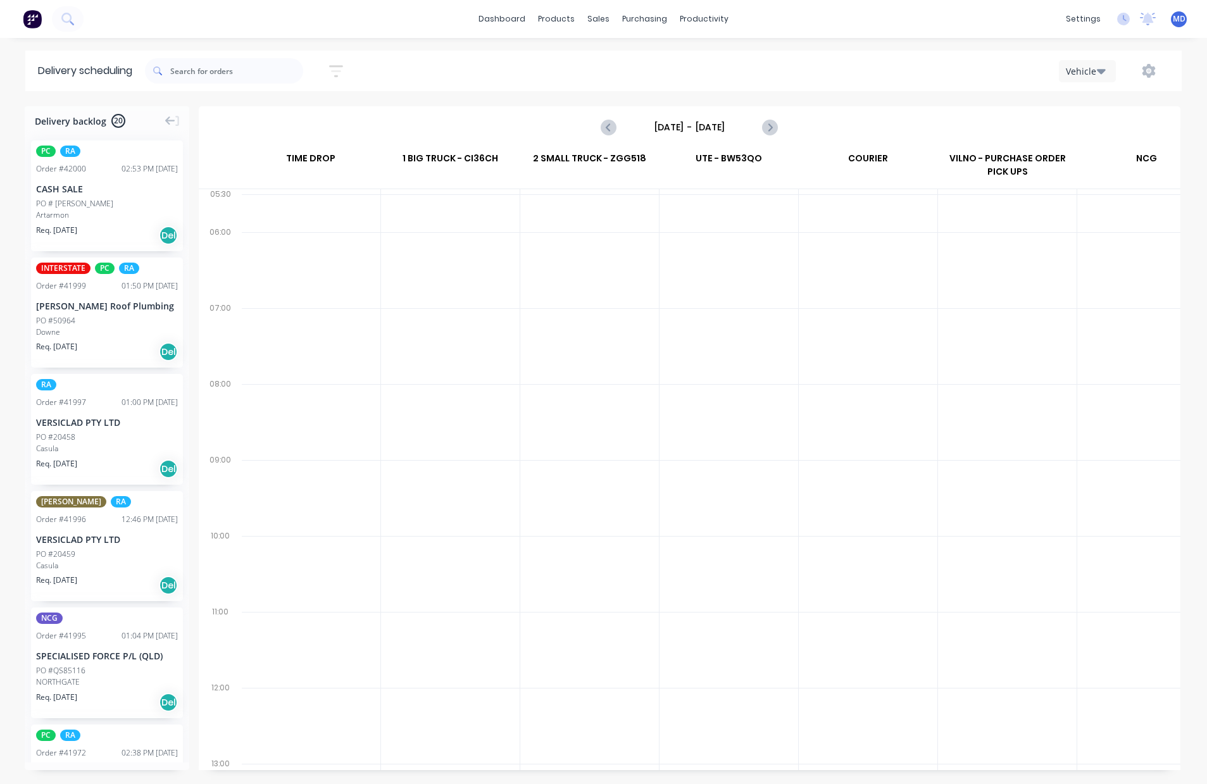
click at [702, 123] on input "[DATE] - [DATE]" at bounding box center [689, 127] width 125 height 19
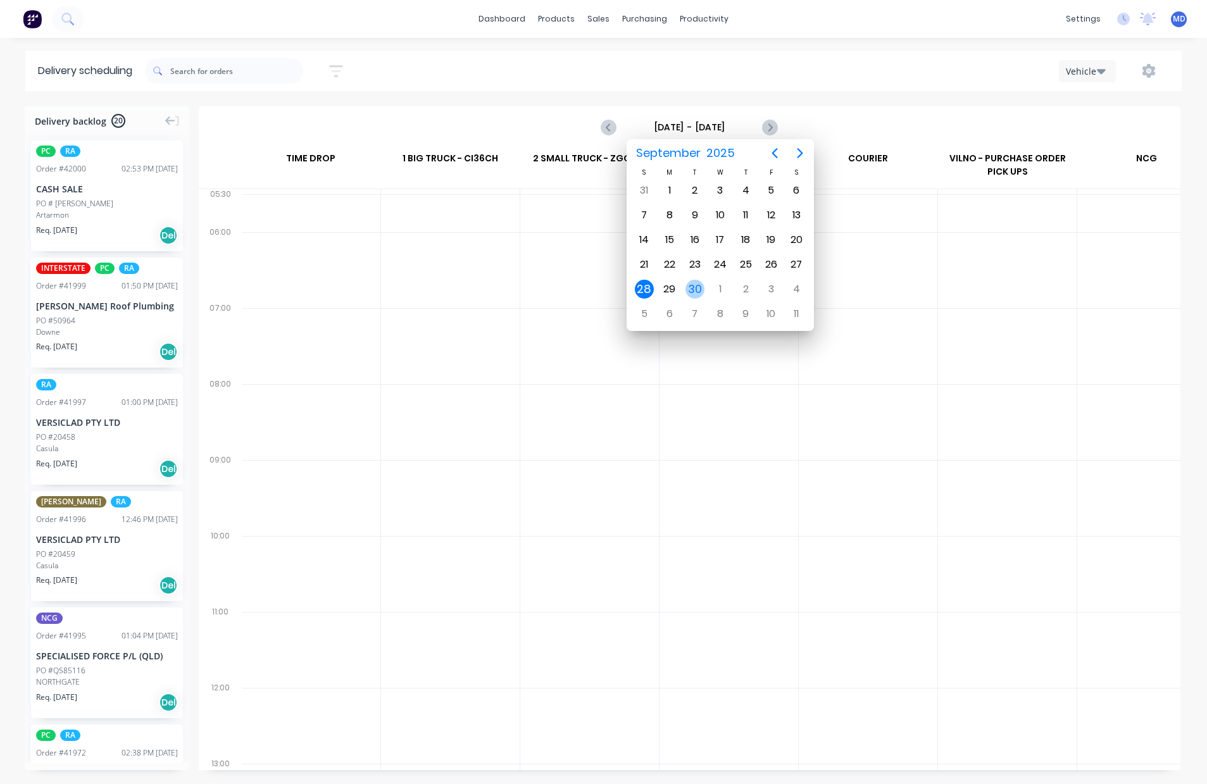
click at [696, 289] on div "30" at bounding box center [695, 289] width 19 height 19
type input "[DATE] - [DATE]"
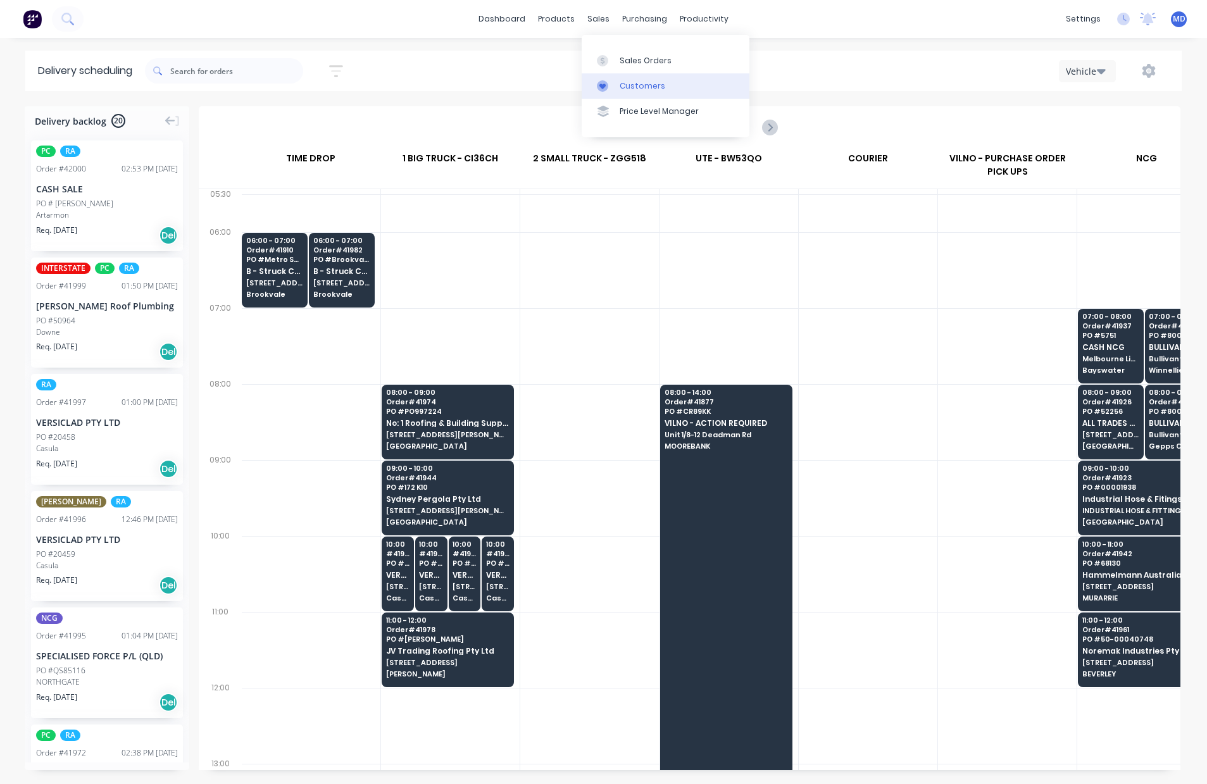
click at [633, 85] on div "Customers" at bounding box center [643, 85] width 46 height 11
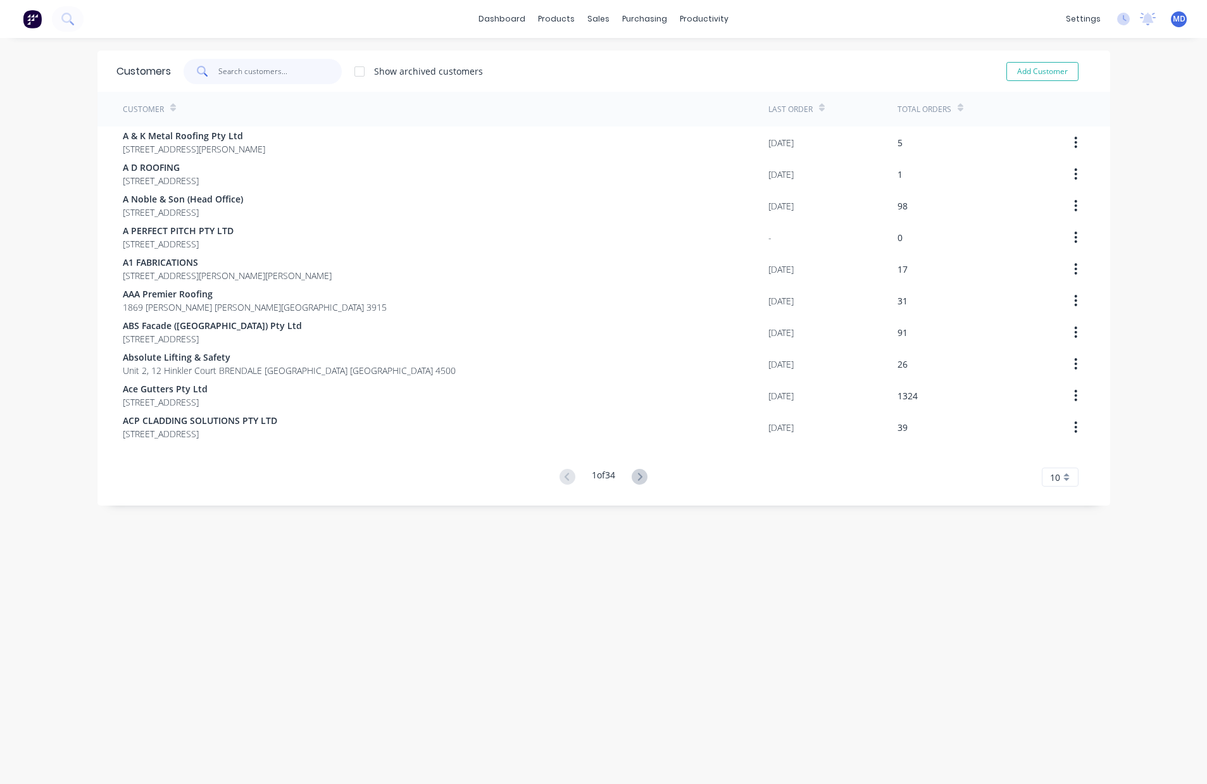
click at [294, 72] on input "text" at bounding box center [279, 71] width 123 height 25
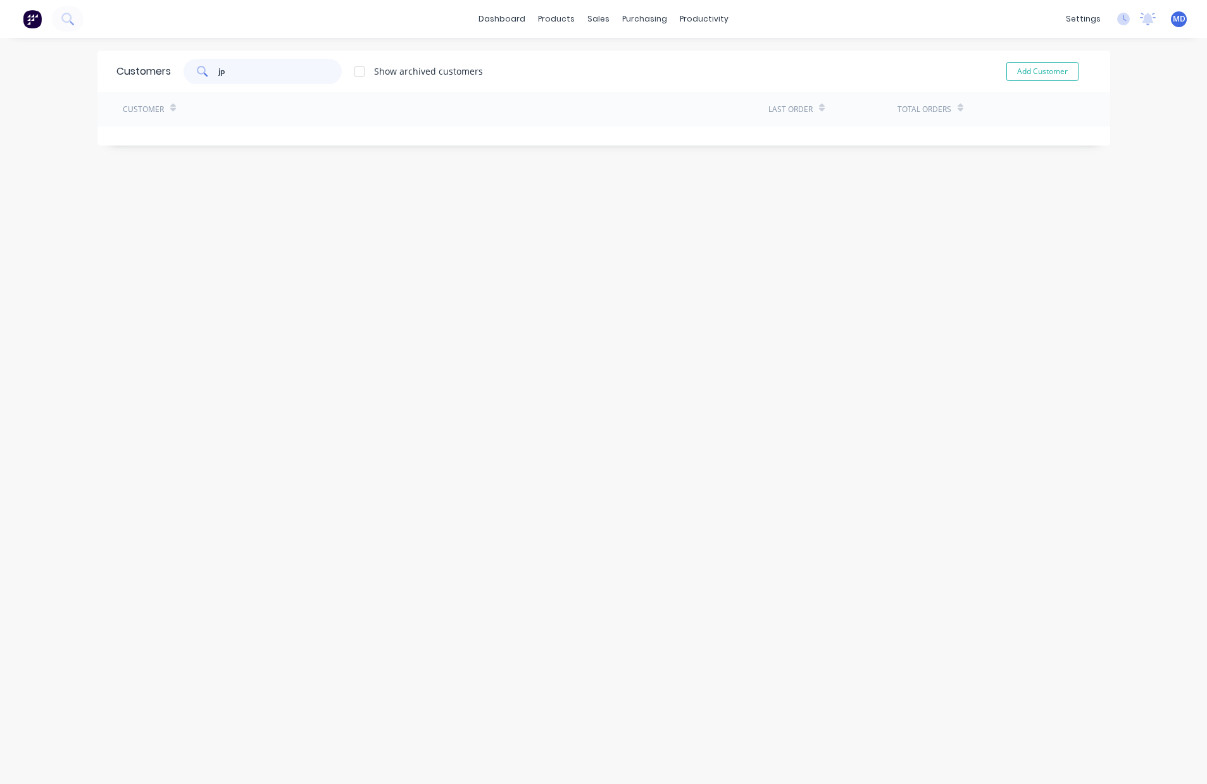
type input "j"
type input "pick"
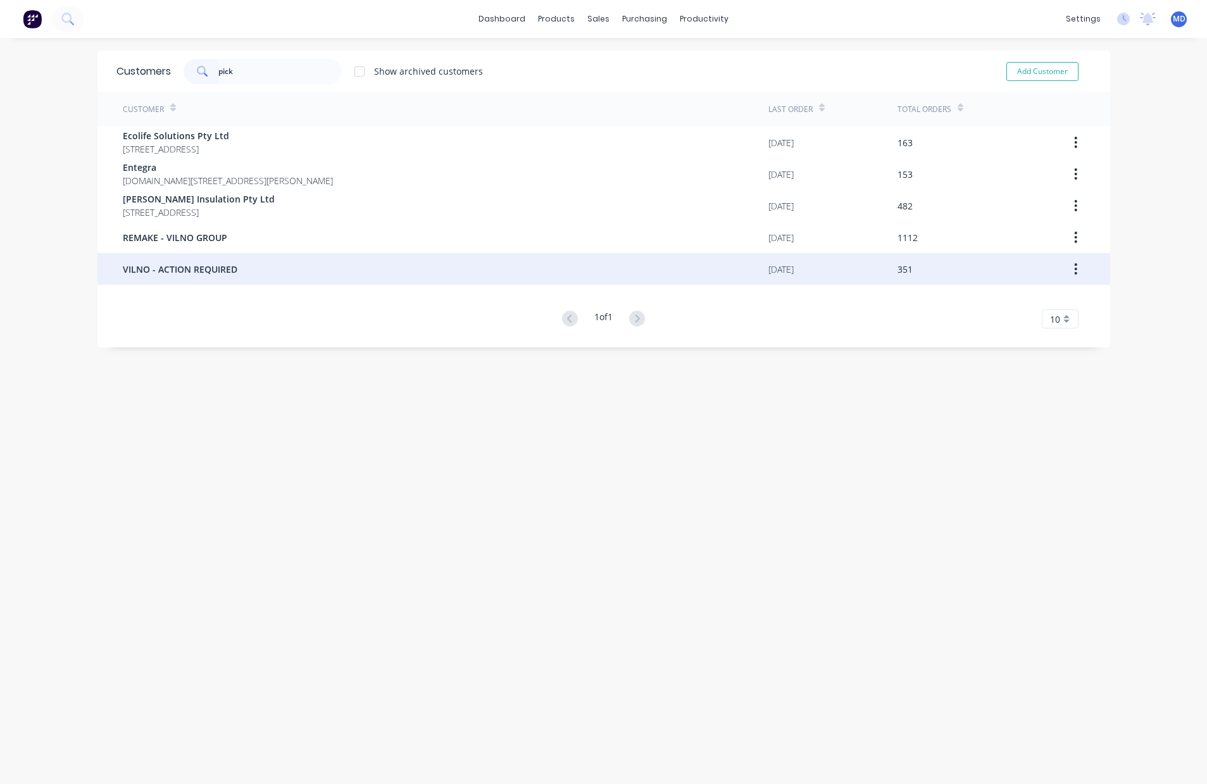
click at [225, 272] on span "VILNO - ACTION REQUIRED" at bounding box center [180, 269] width 115 height 13
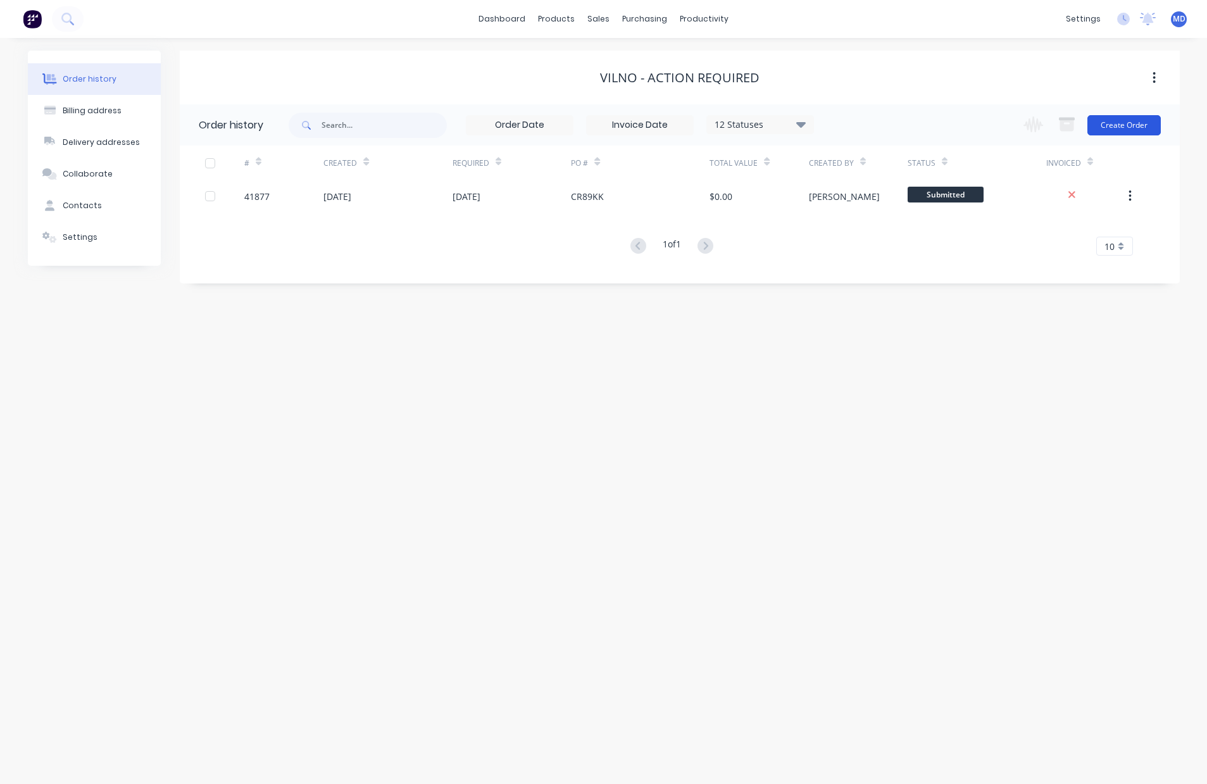
click at [1120, 132] on button "Create Order" at bounding box center [1124, 125] width 73 height 20
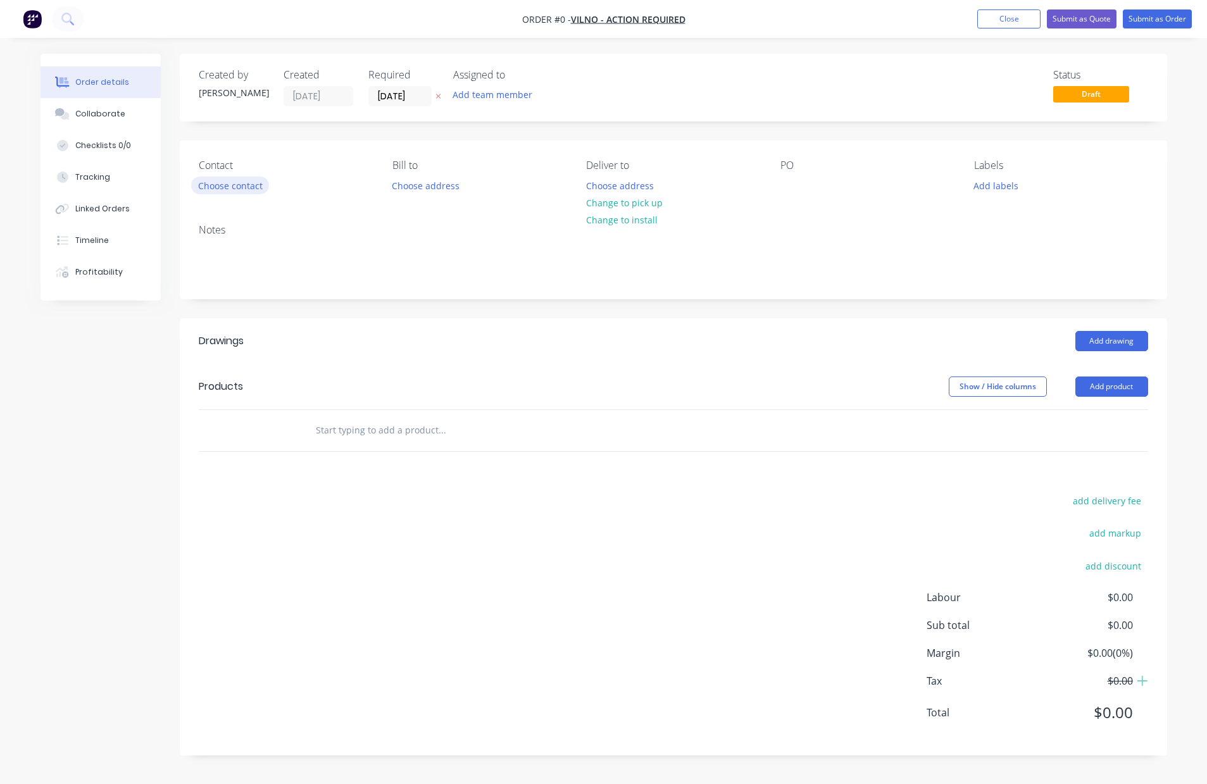
click at [232, 190] on button "Choose contact" at bounding box center [230, 185] width 78 height 17
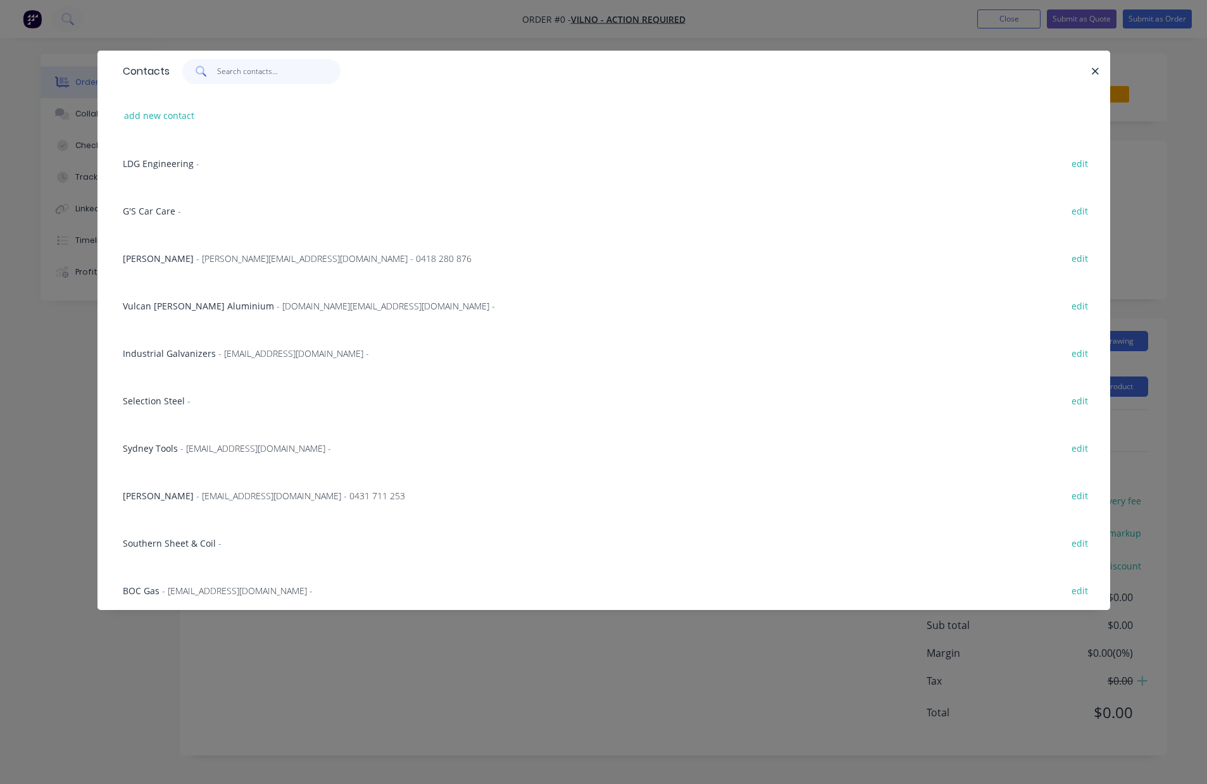
click at [258, 72] on input "text" at bounding box center [278, 71] width 123 height 25
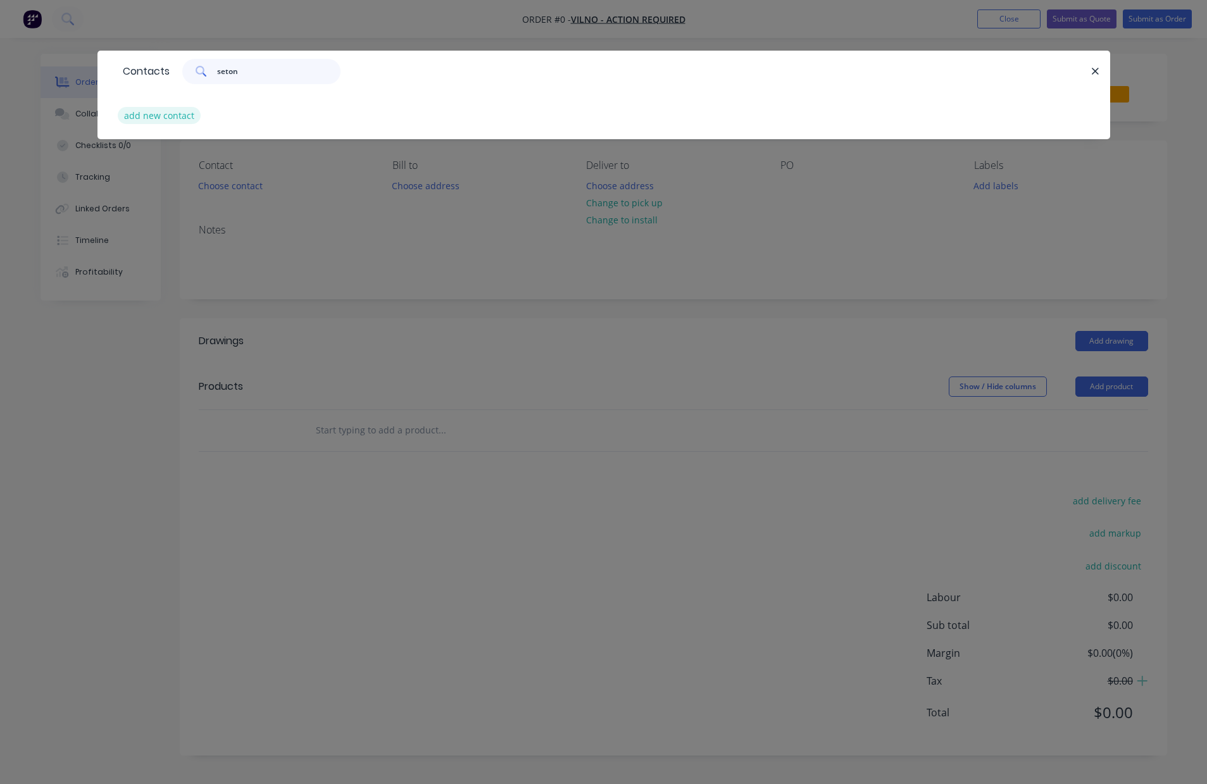
type input "seton"
click at [151, 120] on button "add new contact" at bounding box center [160, 115] width 84 height 17
select select "AU"
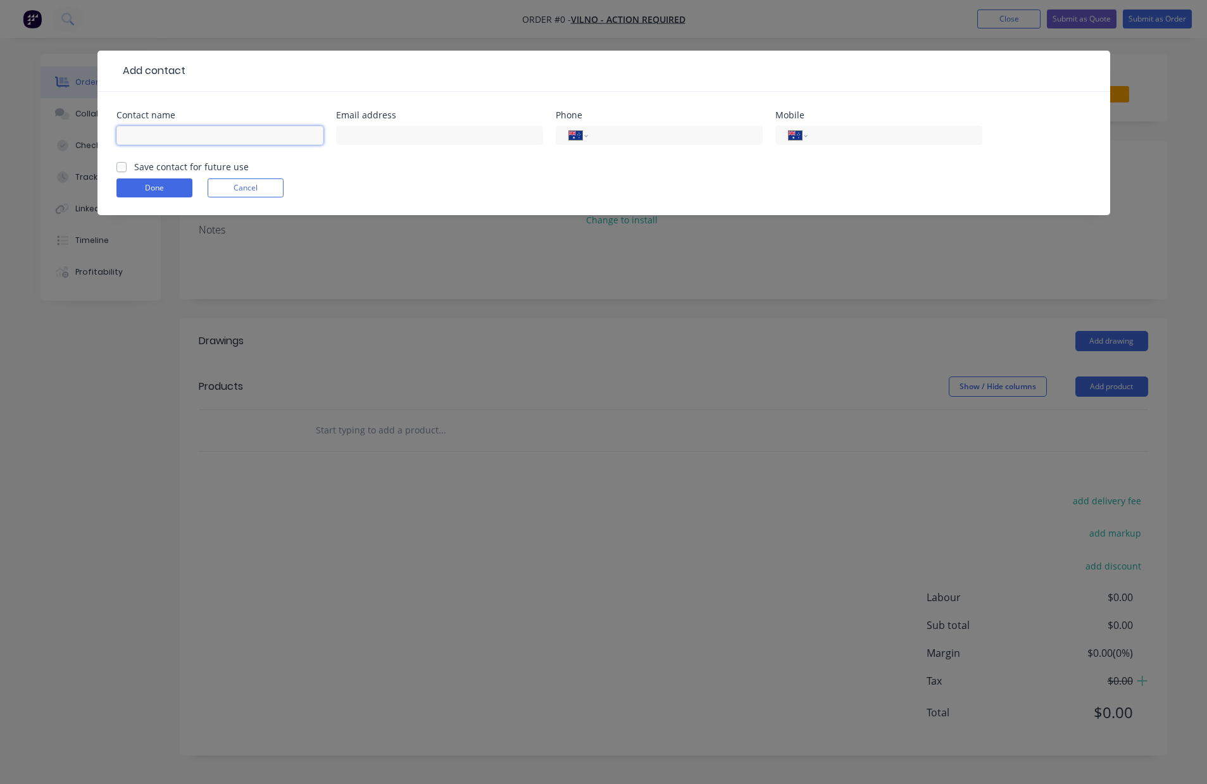
click at [151, 133] on input "text" at bounding box center [219, 135] width 207 height 19
type input "S"
click at [151, 142] on input "S" at bounding box center [219, 135] width 207 height 19
type input "BOC Gas"
click at [657, 135] on input "tel" at bounding box center [673, 136] width 152 height 15
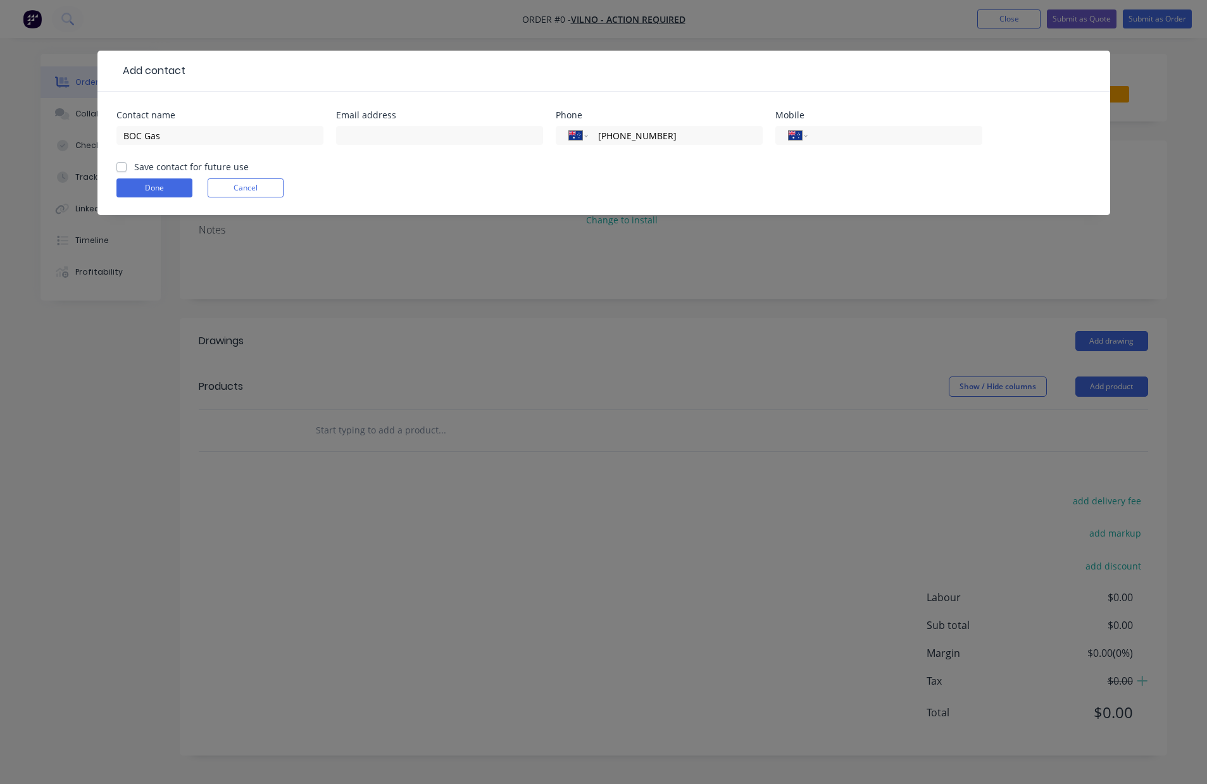
type input "[PHONE_NUMBER]"
click at [134, 170] on label "Save contact for future use" at bounding box center [191, 166] width 115 height 13
click at [120, 170] on input "Save contact for future use" at bounding box center [121, 166] width 10 height 12
checkbox input "true"
click at [150, 185] on button "Done" at bounding box center [154, 188] width 76 height 19
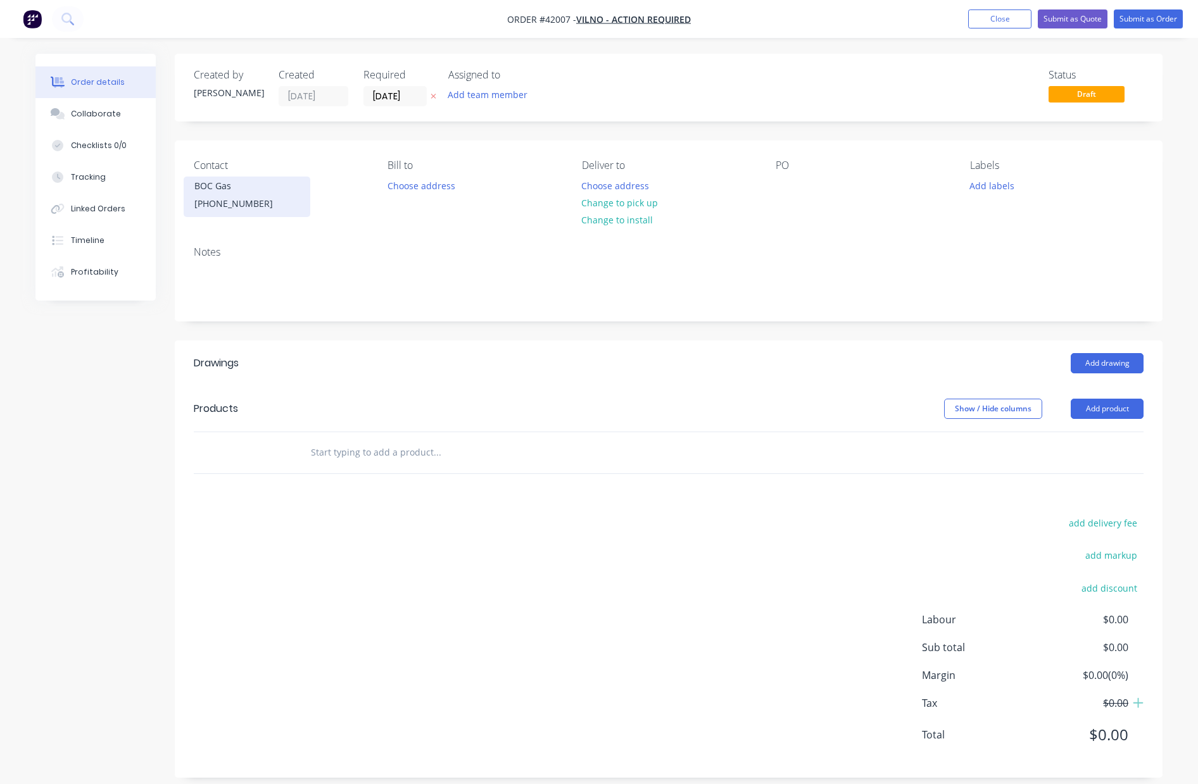
click at [221, 189] on div "BOC Gas" at bounding box center [246, 186] width 105 height 18
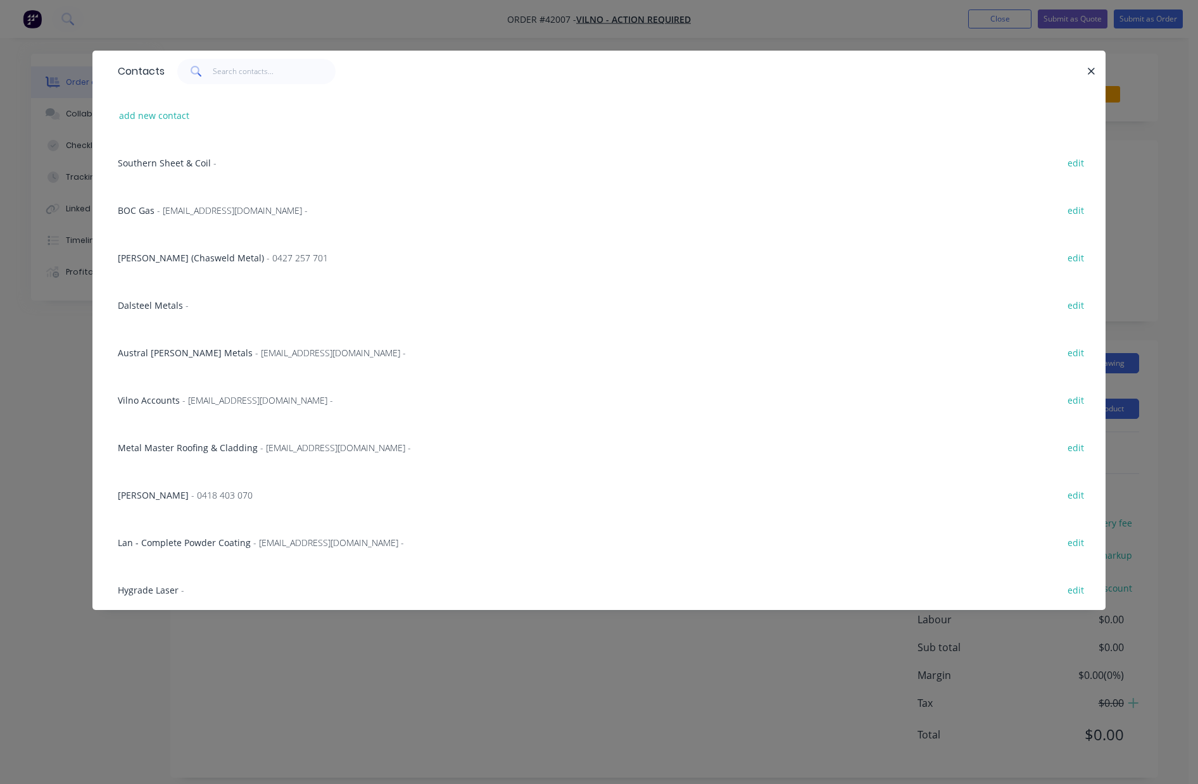
scroll to position [380, 0]
click at [239, 77] on input "text" at bounding box center [274, 71] width 123 height 25
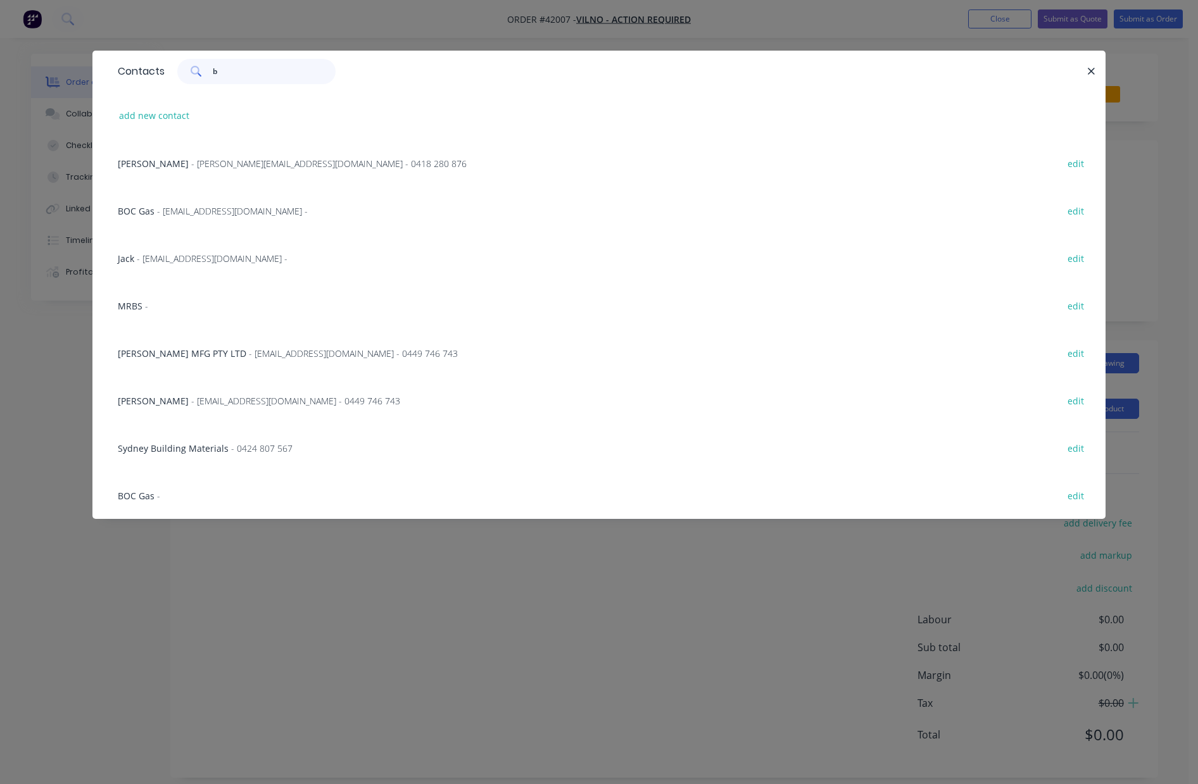
scroll to position [0, 0]
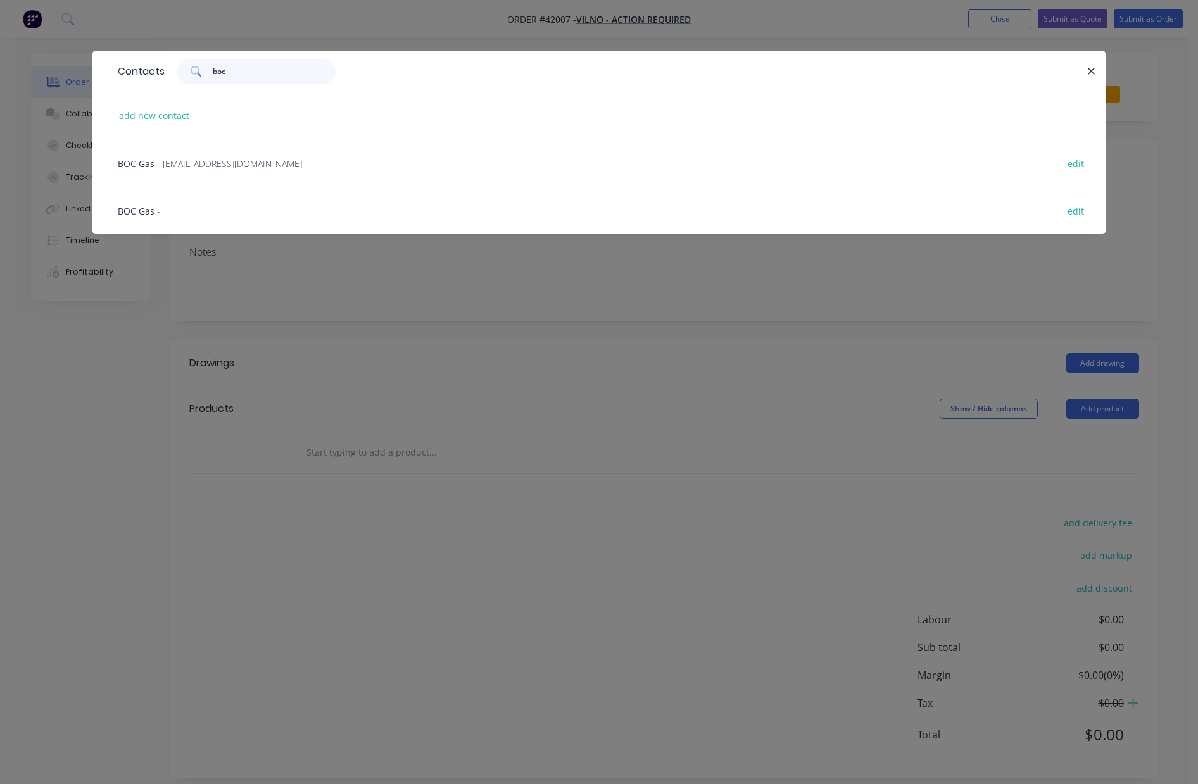
type input "boc"
click at [1074, 166] on button "edit" at bounding box center [1075, 162] width 30 height 17
select select "AU"
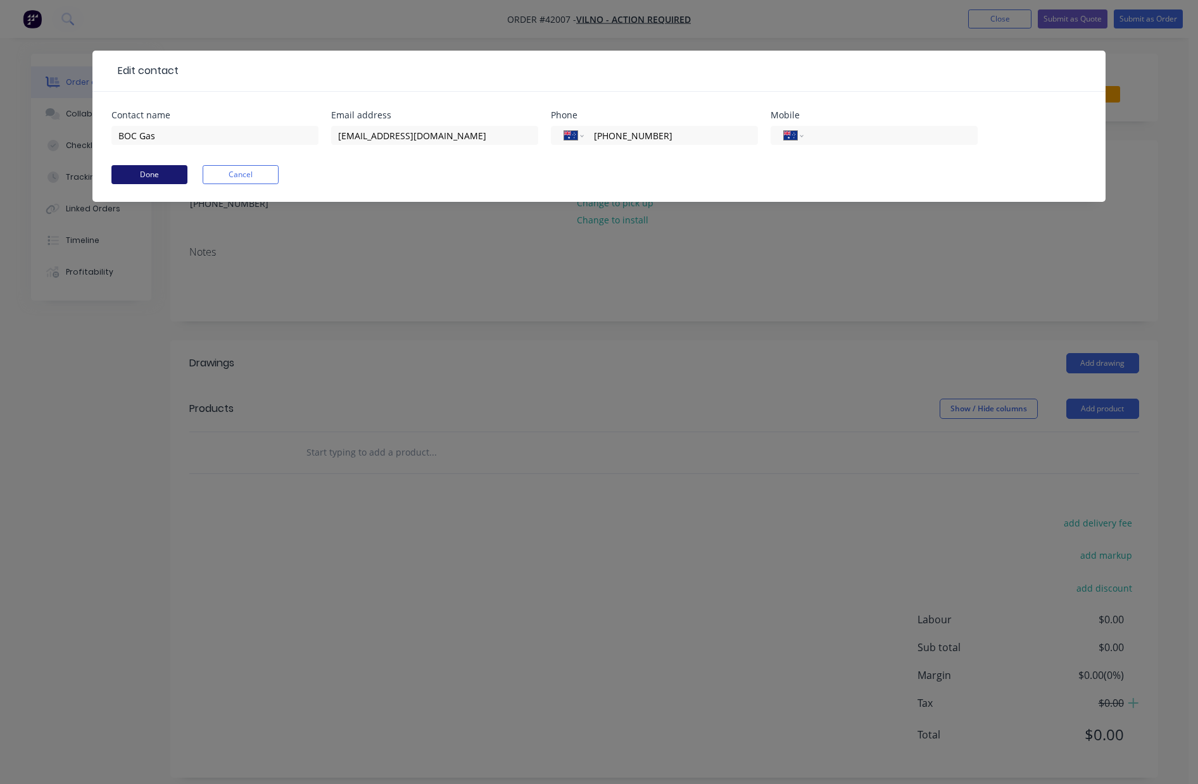
click at [152, 172] on button "Done" at bounding box center [149, 174] width 76 height 19
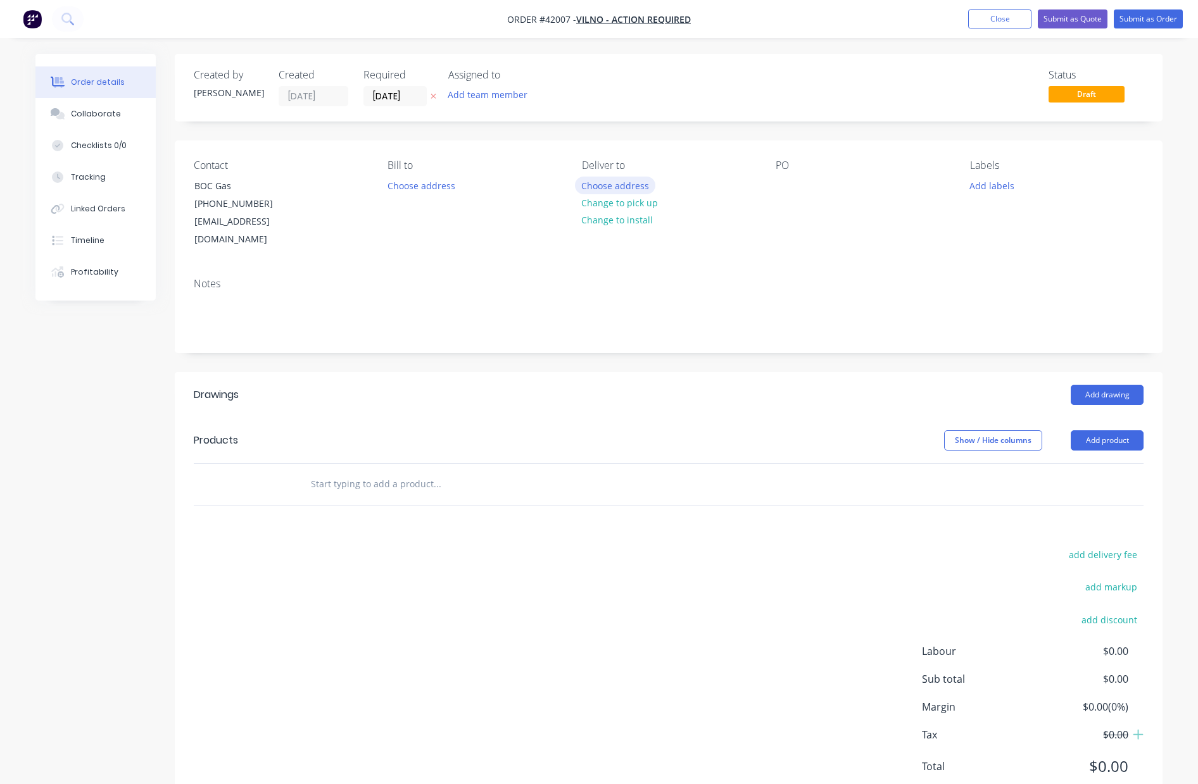
click at [636, 185] on button "Choose address" at bounding box center [615, 185] width 81 height 17
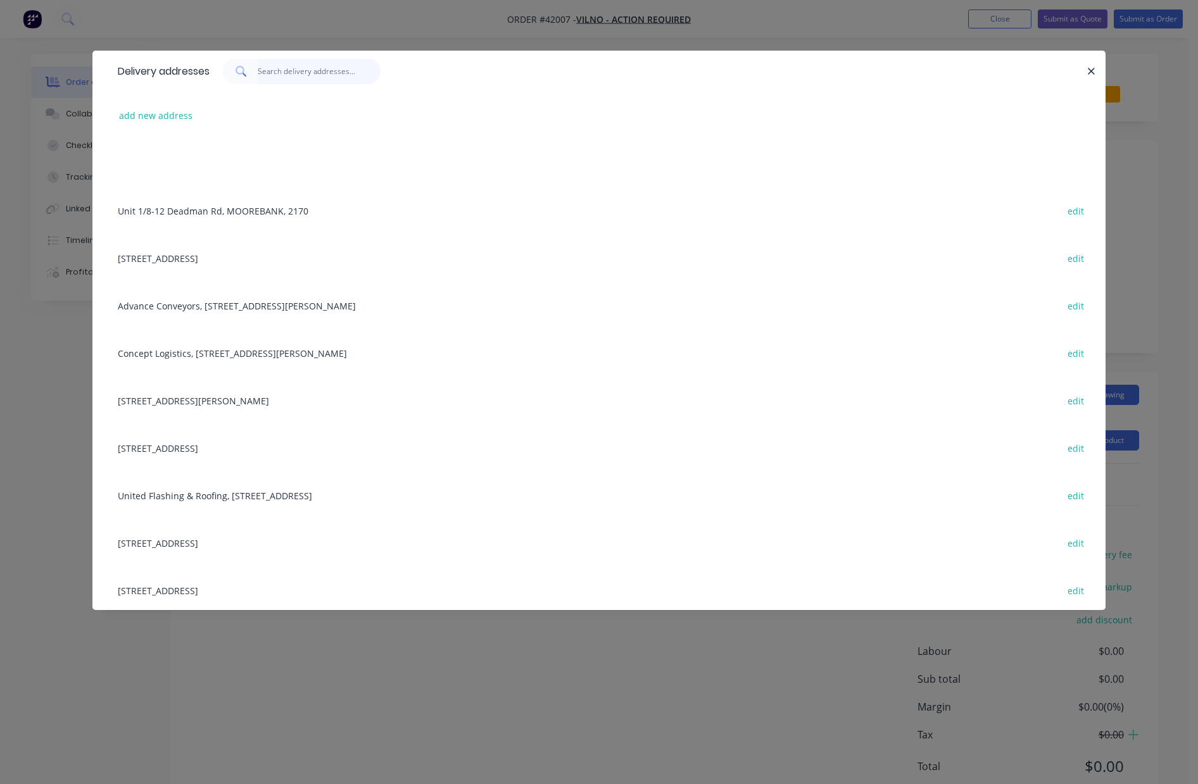
click at [304, 73] on input "text" at bounding box center [319, 71] width 123 height 25
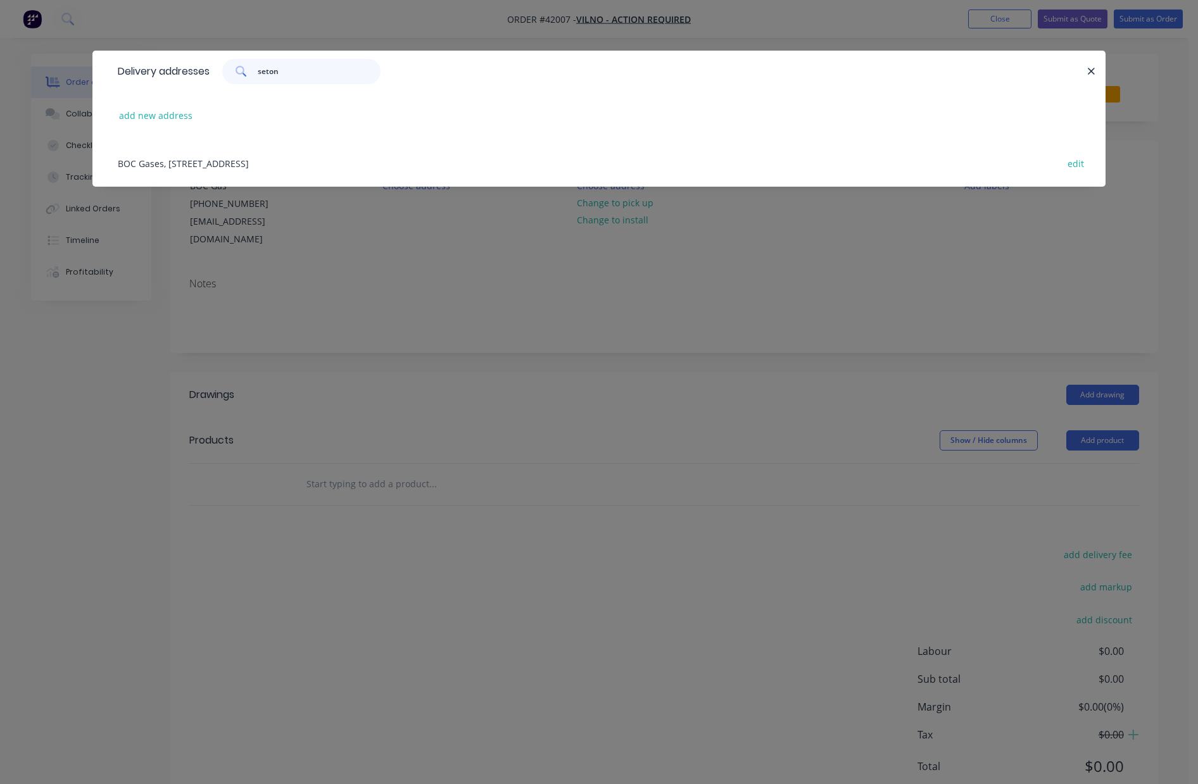
type input "seton"
click at [223, 170] on div "BOC Gases, [STREET_ADDRESS] edit" at bounding box center [598, 162] width 975 height 47
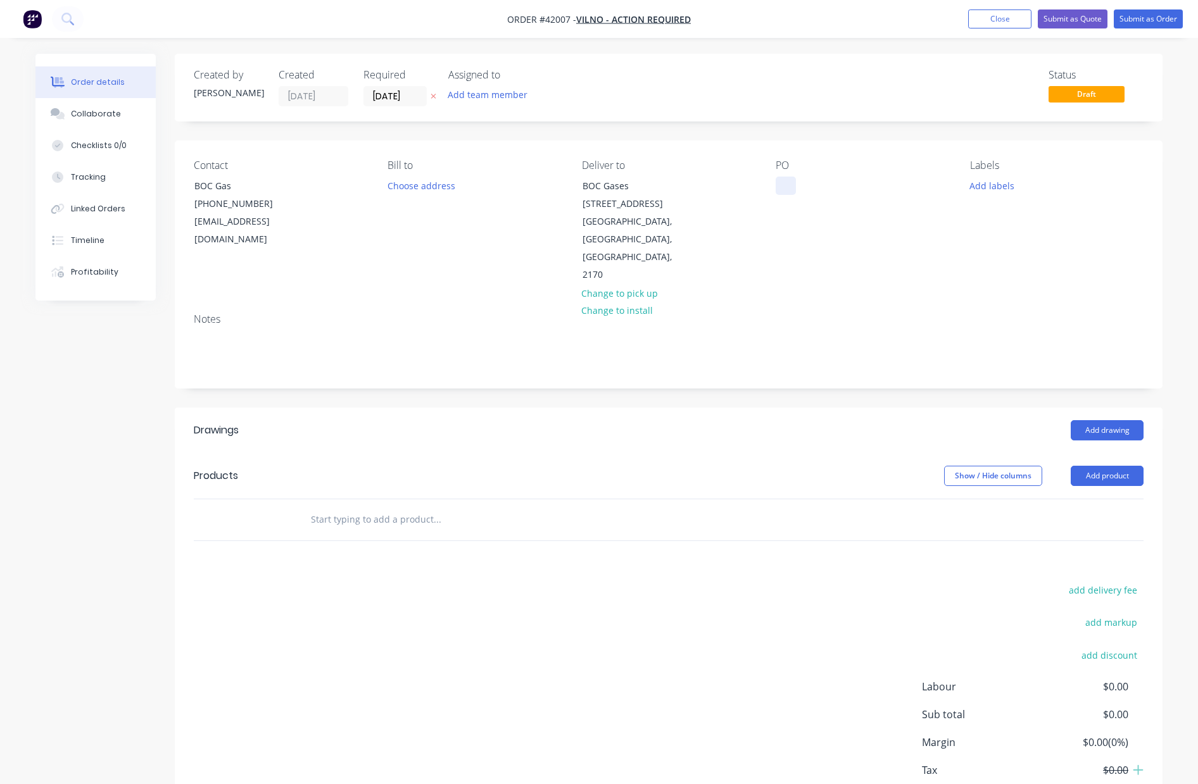
click at [789, 185] on div at bounding box center [785, 186] width 20 height 18
click at [989, 185] on button "Add labels" at bounding box center [991, 185] width 58 height 17
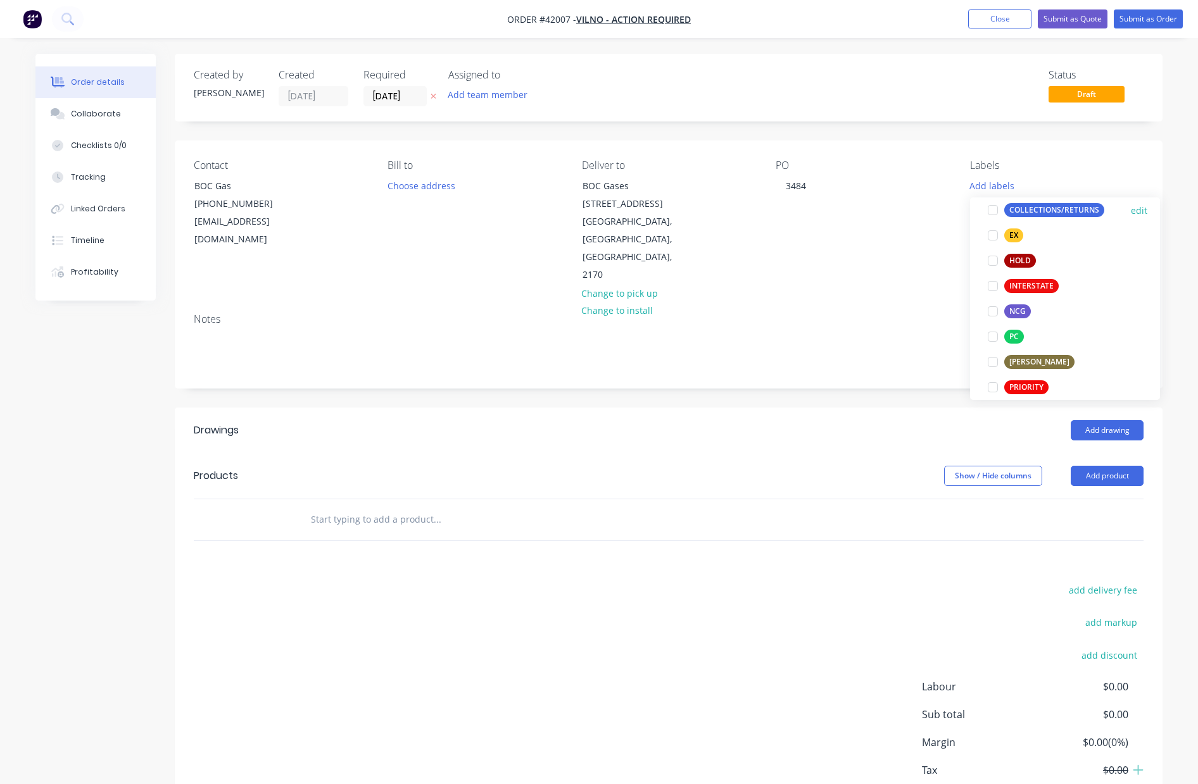
click at [993, 211] on div at bounding box center [992, 210] width 25 height 25
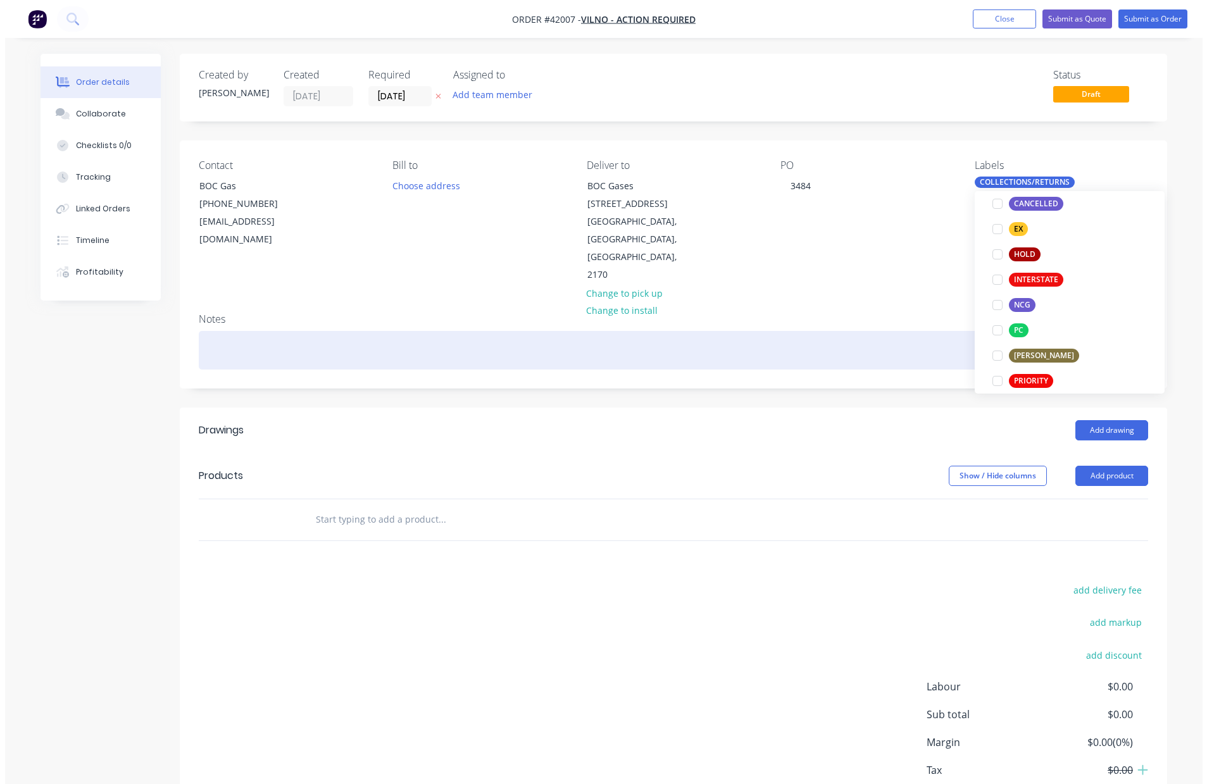
scroll to position [89, 0]
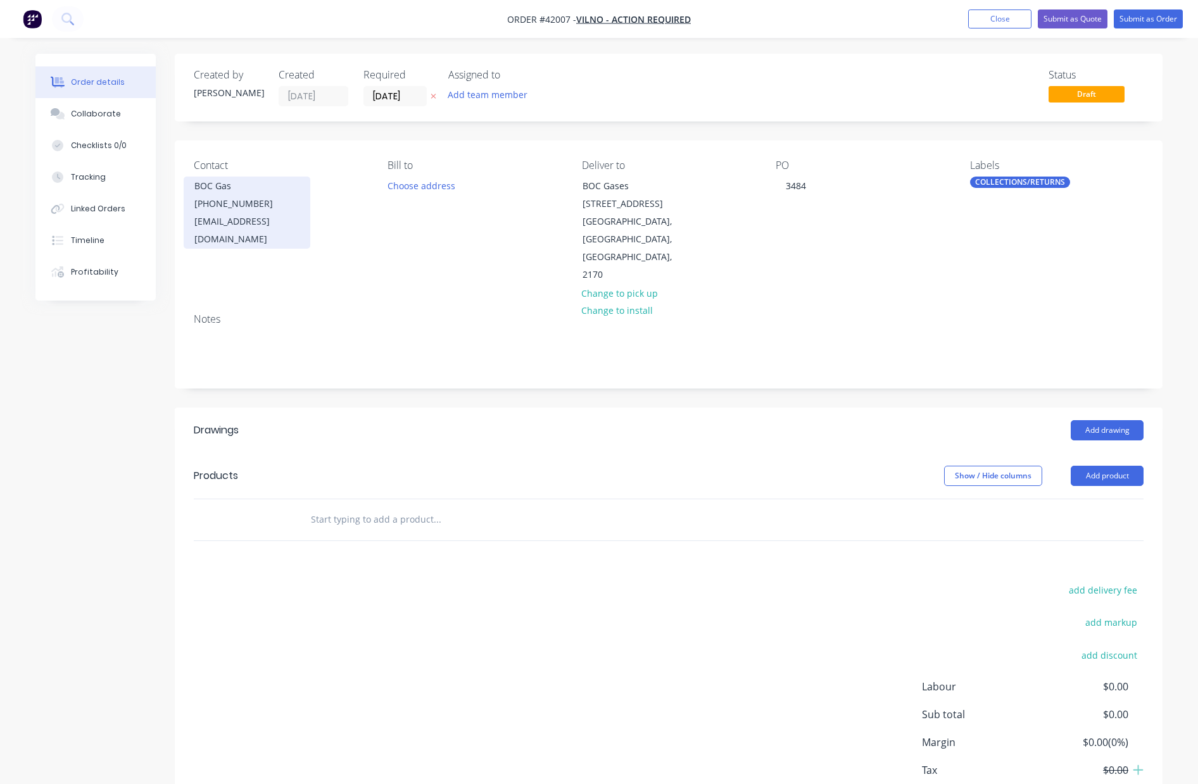
click at [239, 203] on div "[PHONE_NUMBER]" at bounding box center [246, 204] width 105 height 18
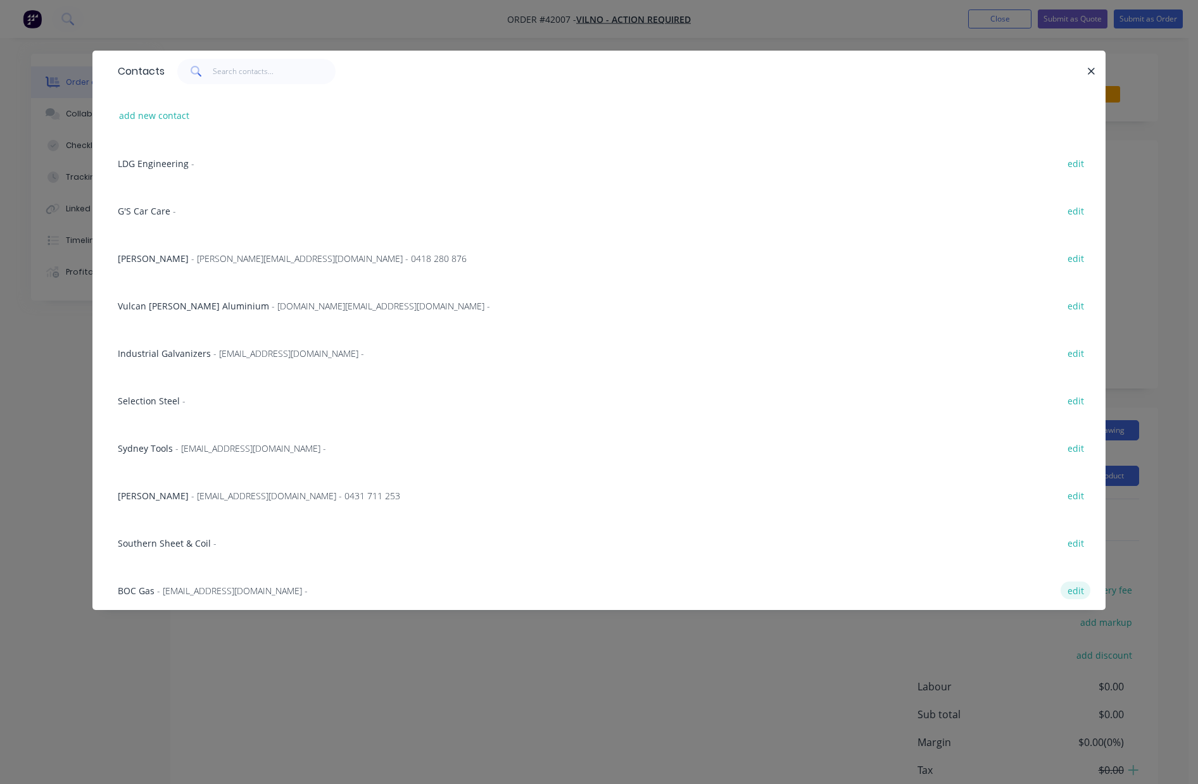
click at [1062, 590] on button "edit" at bounding box center [1075, 590] width 30 height 17
select select "AU"
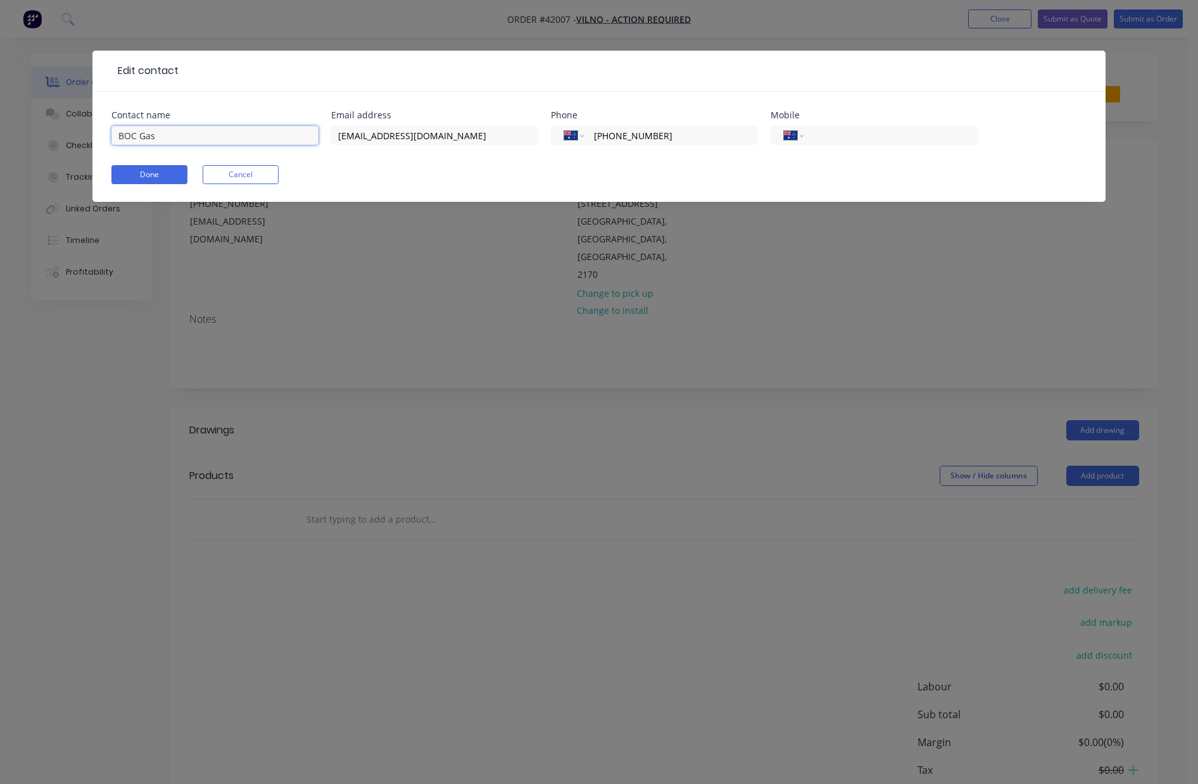
click at [184, 133] on input "BOC Gas" at bounding box center [214, 135] width 207 height 19
type input "BOC Gases"
click at [144, 173] on button "Done" at bounding box center [149, 174] width 76 height 19
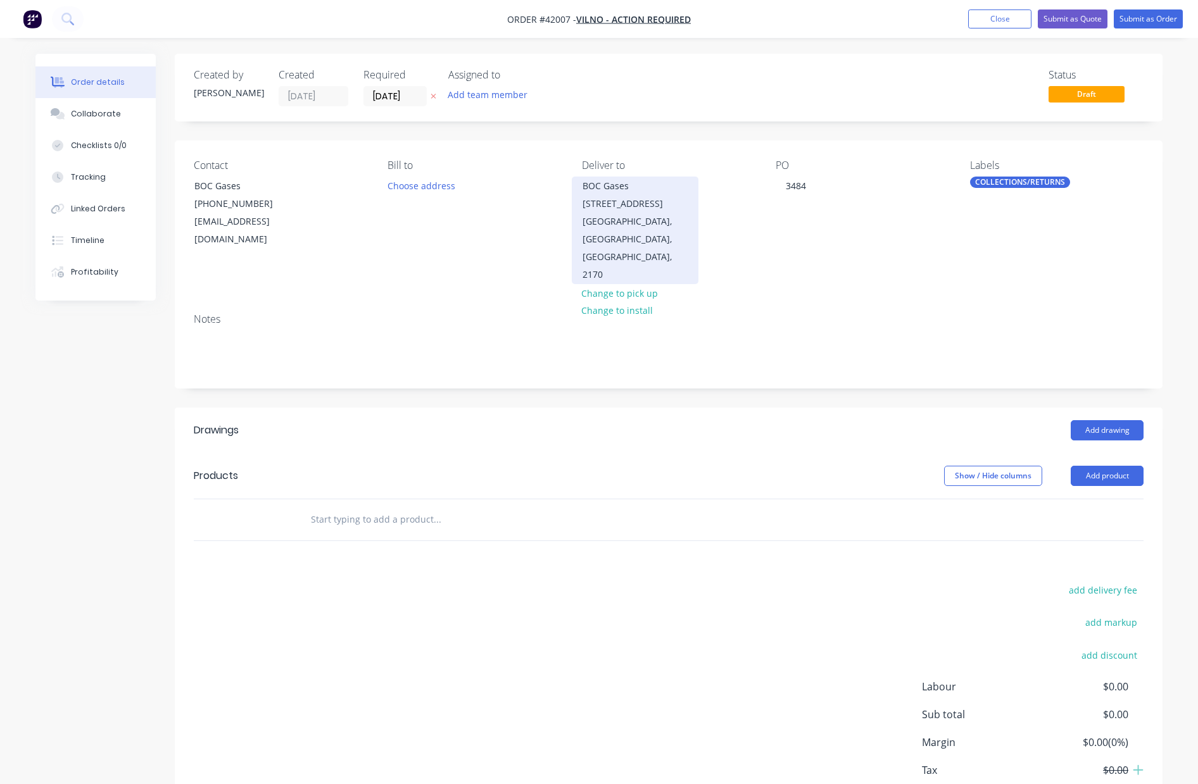
click at [613, 217] on div "[GEOGRAPHIC_DATA], [GEOGRAPHIC_DATA], [GEOGRAPHIC_DATA], 2170" at bounding box center [634, 248] width 105 height 71
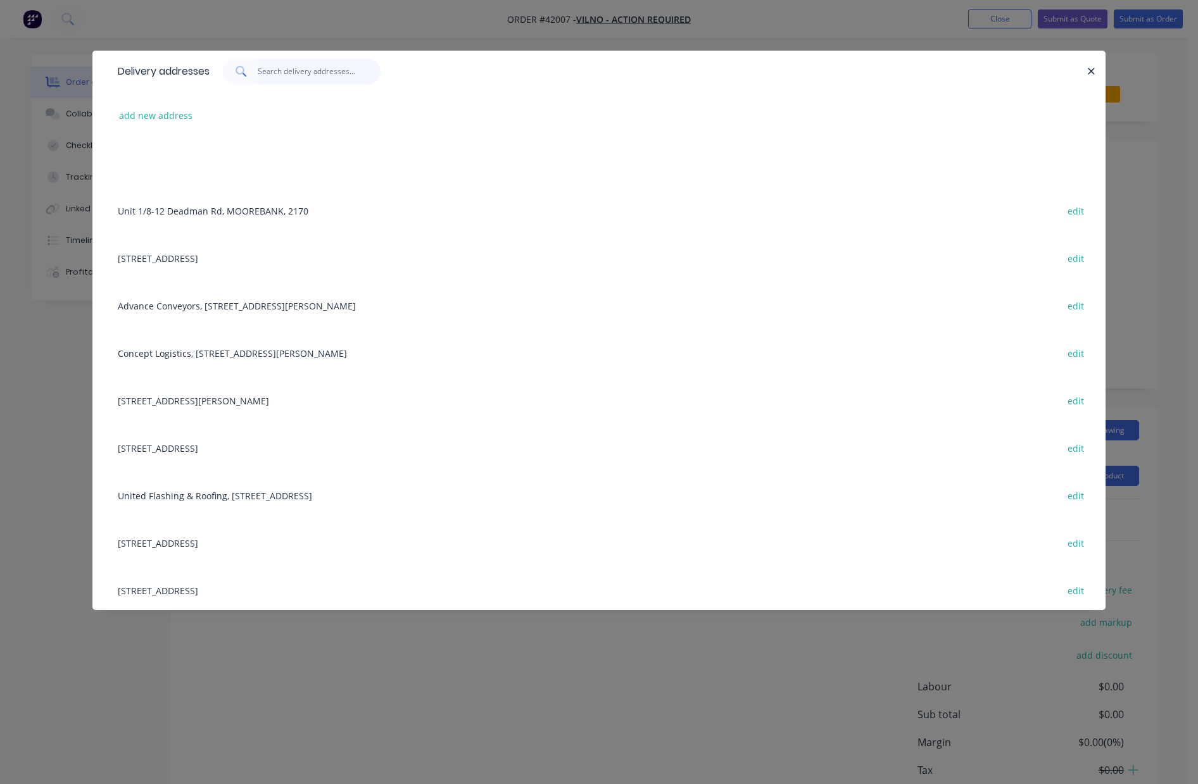
click at [299, 73] on input "text" at bounding box center [319, 71] width 123 height 25
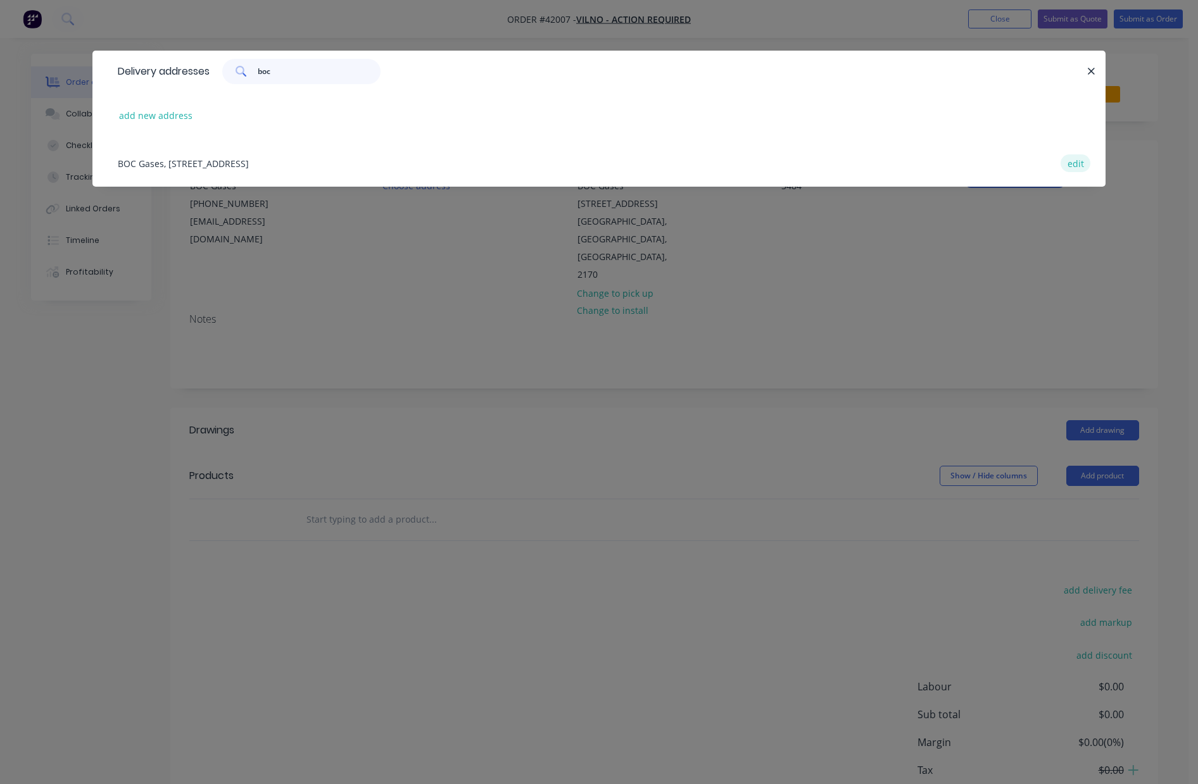
type input "boc"
click at [1076, 163] on button "edit" at bounding box center [1075, 162] width 30 height 17
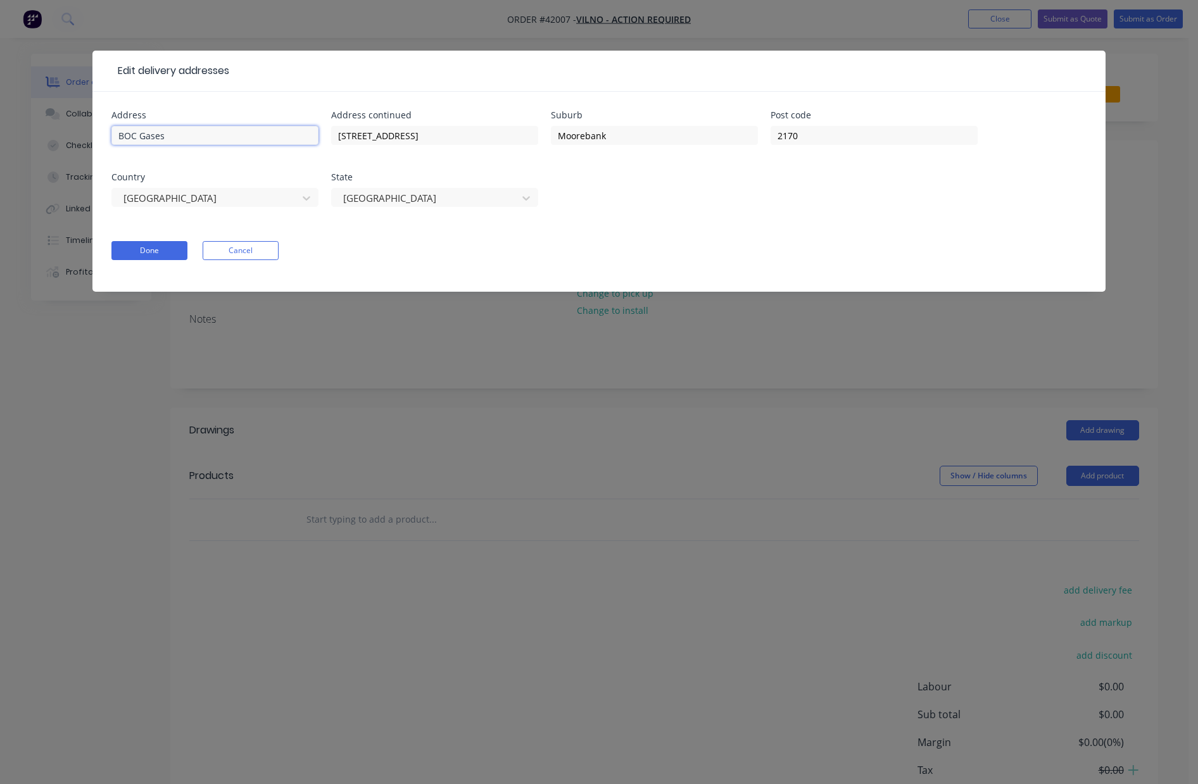
drag, startPoint x: 192, startPoint y: 133, endPoint x: 8, endPoint y: 129, distance: 184.3
click at [8, 129] on div "Edit delivery addresses Address BOC Gases Address continued [STREET_ADDRESS] St…" at bounding box center [599, 392] width 1198 height 784
click at [155, 251] on button "Done" at bounding box center [149, 250] width 76 height 19
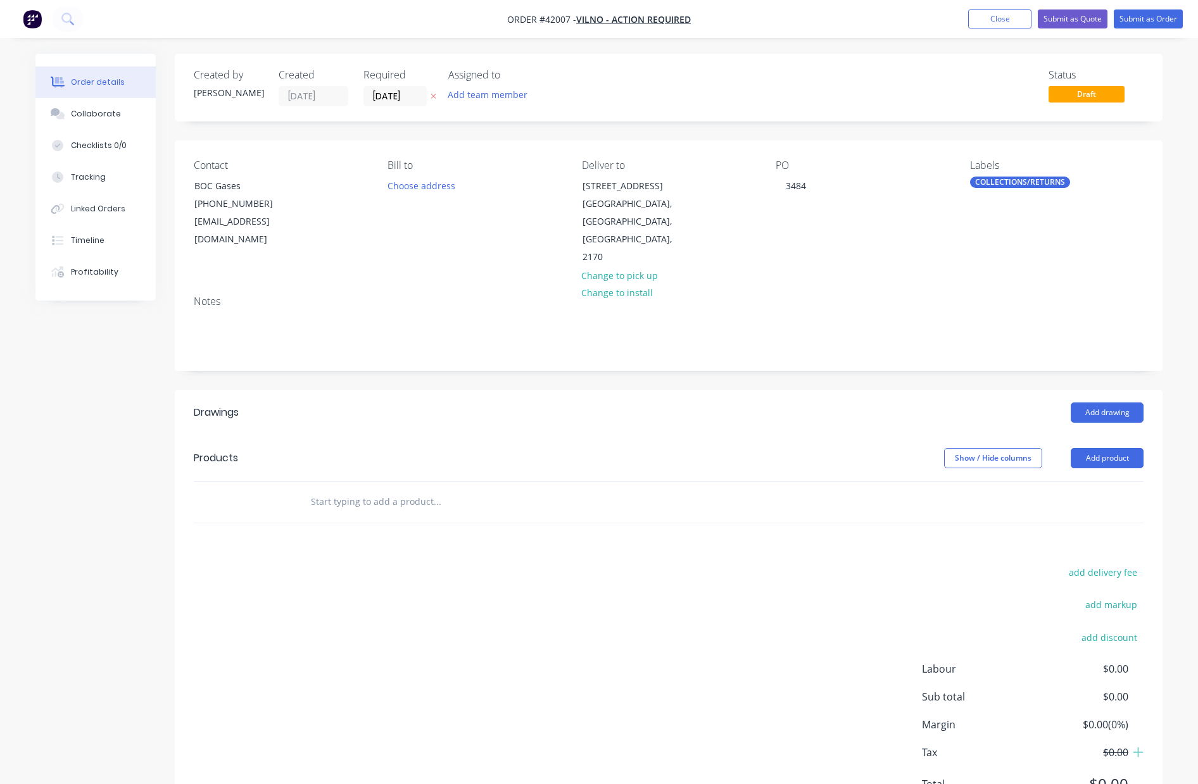
click at [349, 489] on input "text" at bounding box center [436, 501] width 253 height 25
paste input "Flux Paste for silver brazing"
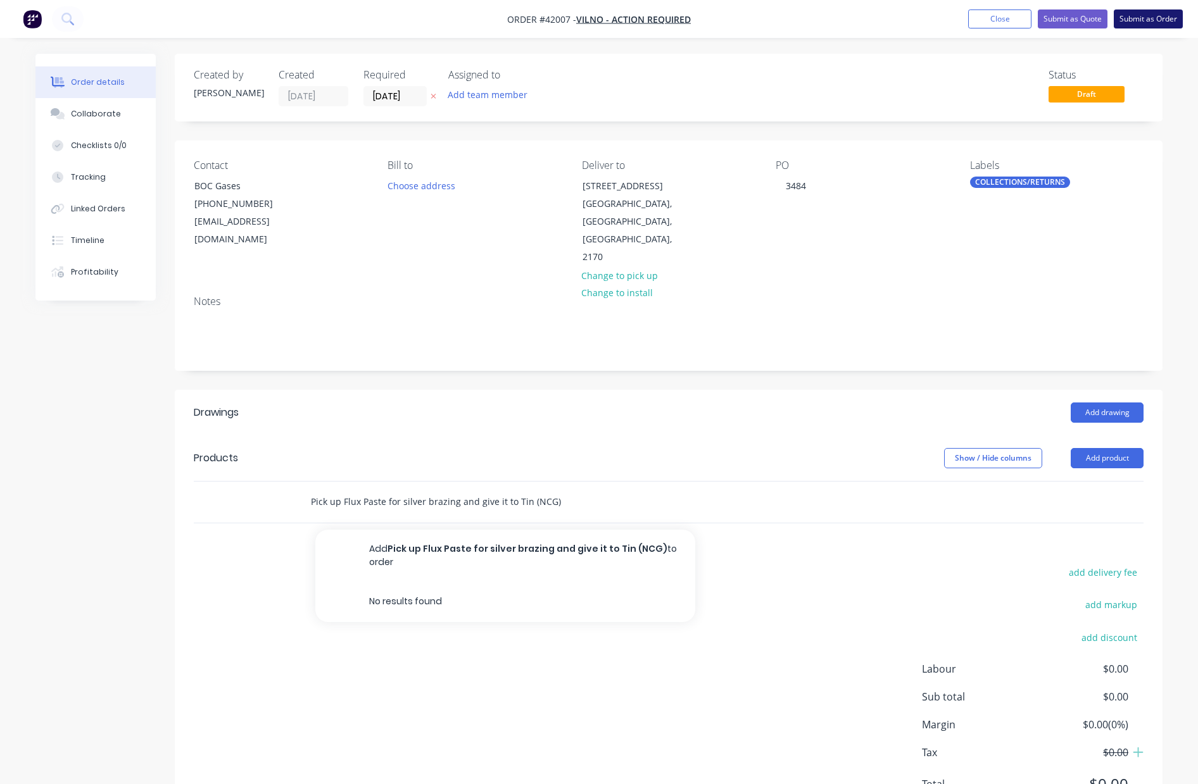
type input "Pick up Flux Paste for silver brazing and give it to Tin (NCG)"
click at [1143, 20] on button "Submit as Order" at bounding box center [1148, 18] width 69 height 19
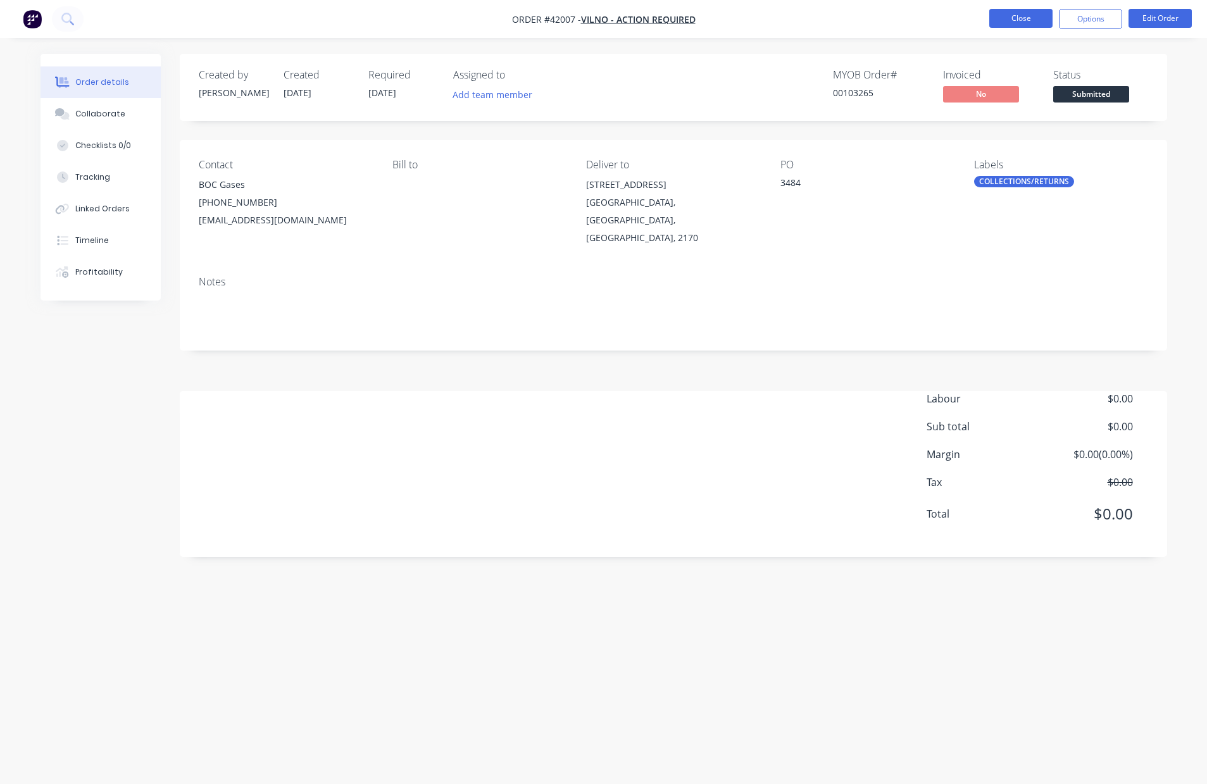
click at [1008, 18] on button "Close" at bounding box center [1020, 18] width 63 height 19
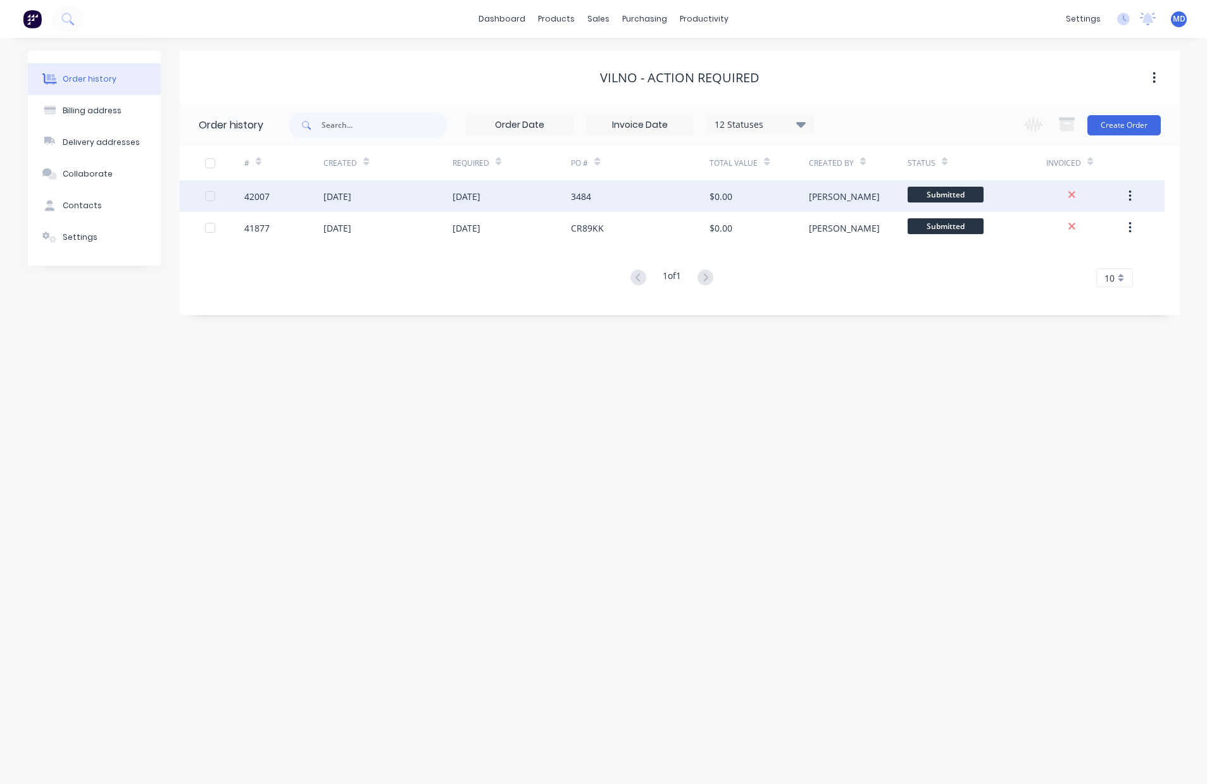
click at [351, 196] on div "[DATE]" at bounding box center [337, 196] width 28 height 13
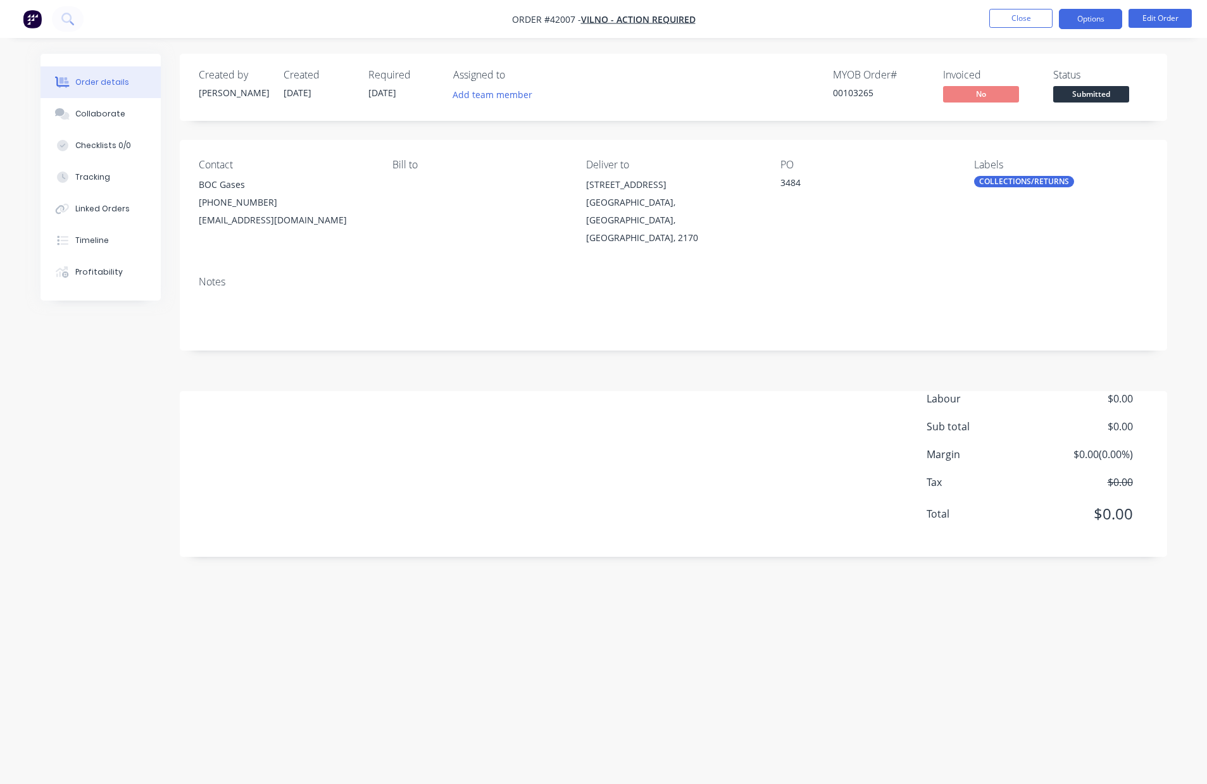
click at [1080, 16] on button "Options" at bounding box center [1090, 19] width 63 height 20
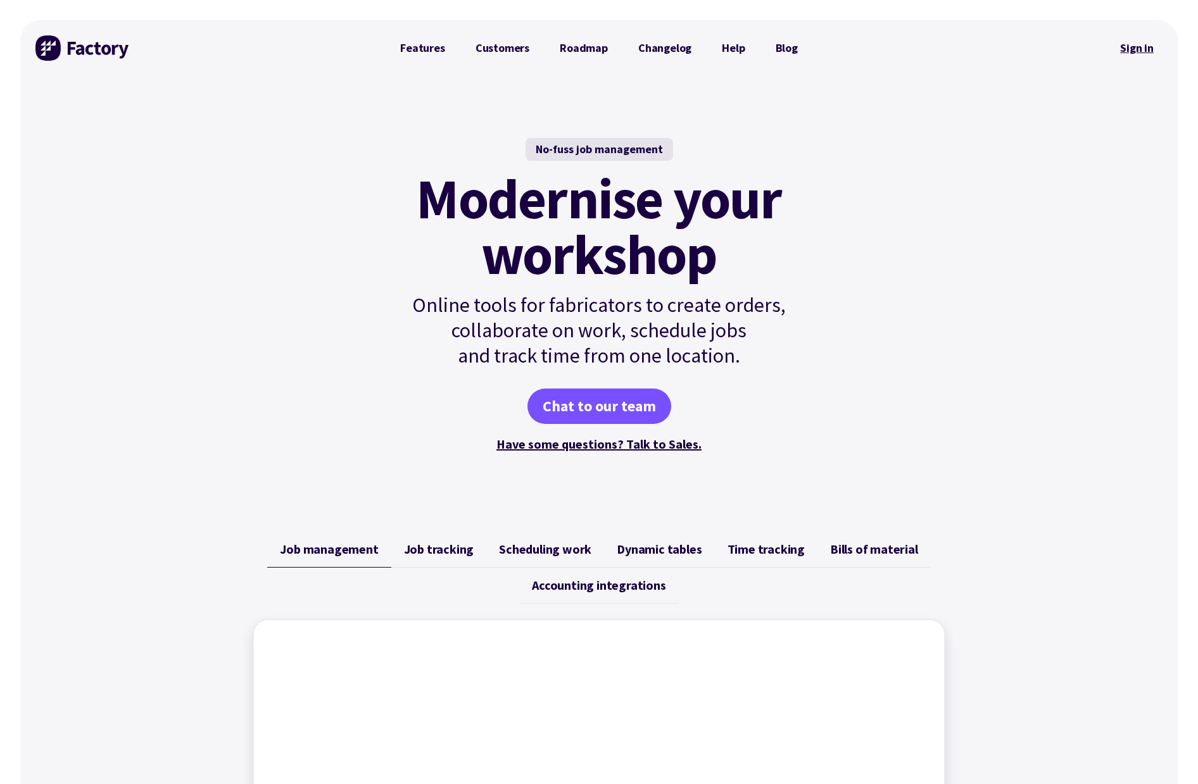
click at [1126, 47] on link "Sign in" at bounding box center [1136, 48] width 51 height 29
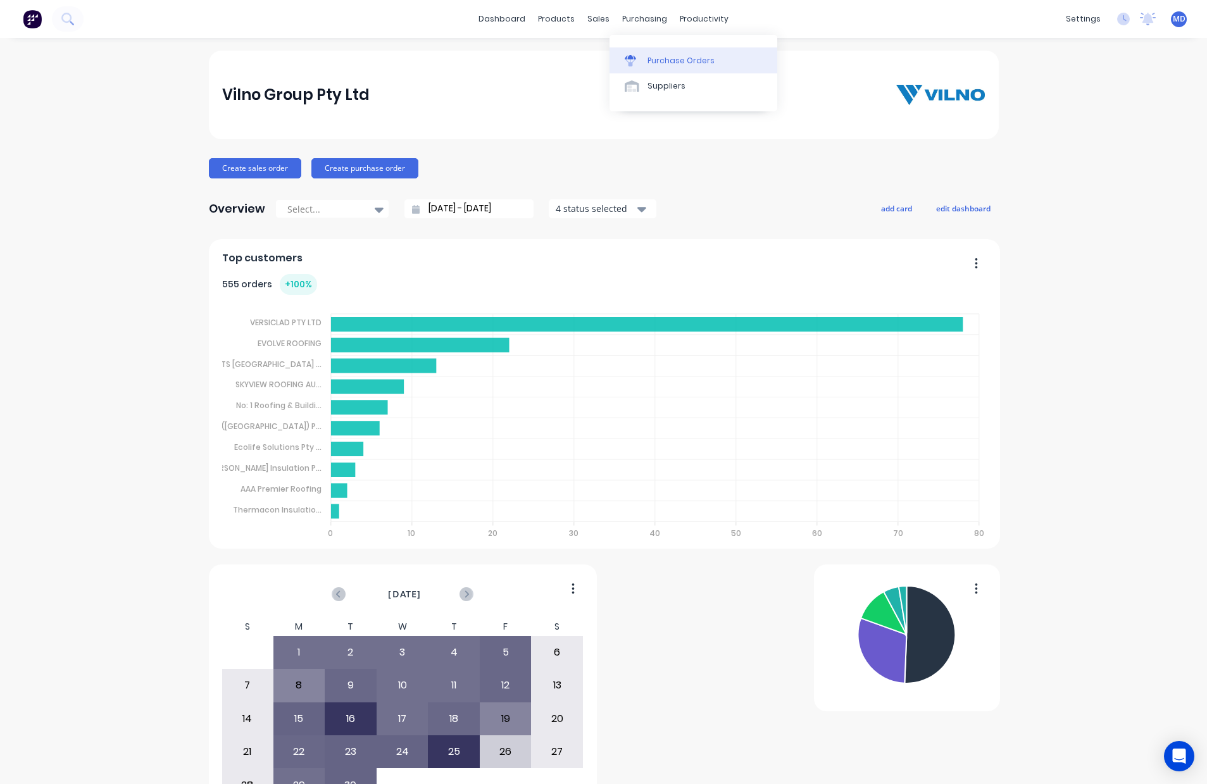
click at [686, 57] on div "Purchase Orders" at bounding box center [681, 60] width 67 height 11
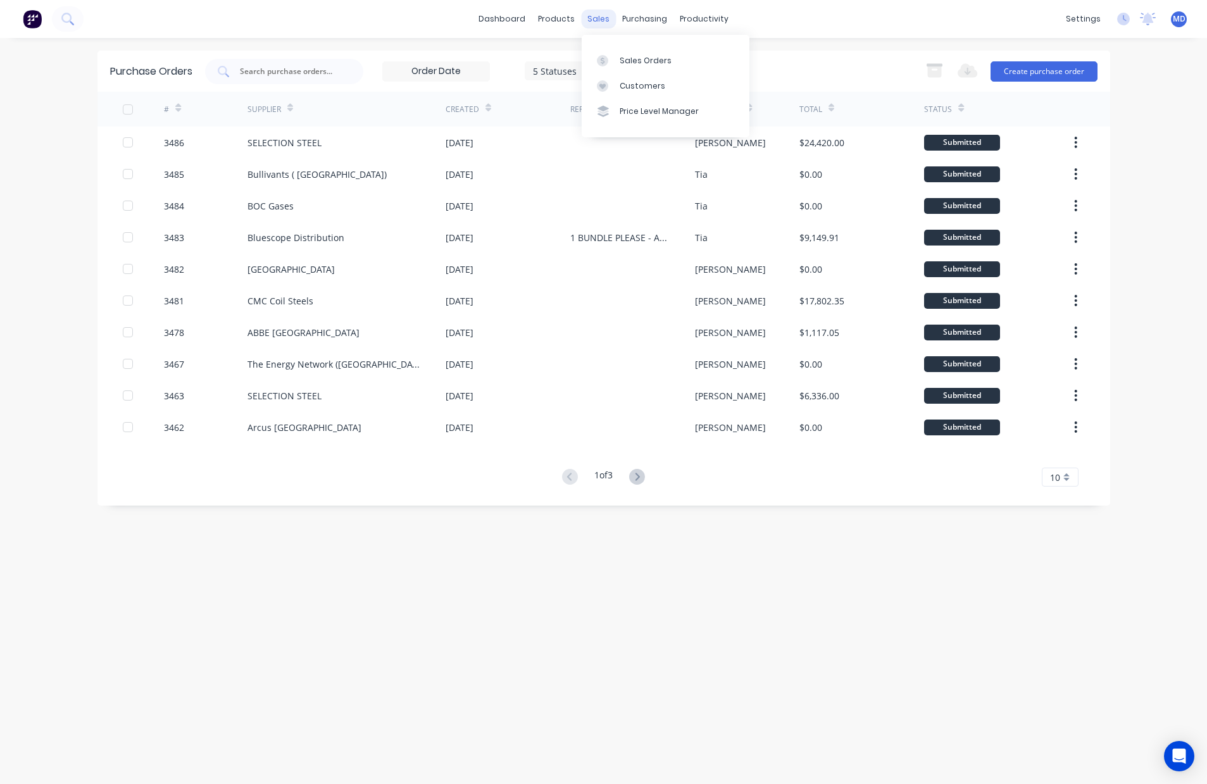
click at [603, 15] on div "sales" at bounding box center [598, 18] width 35 height 19
click at [636, 56] on div "Sales Orders" at bounding box center [646, 60] width 52 height 11
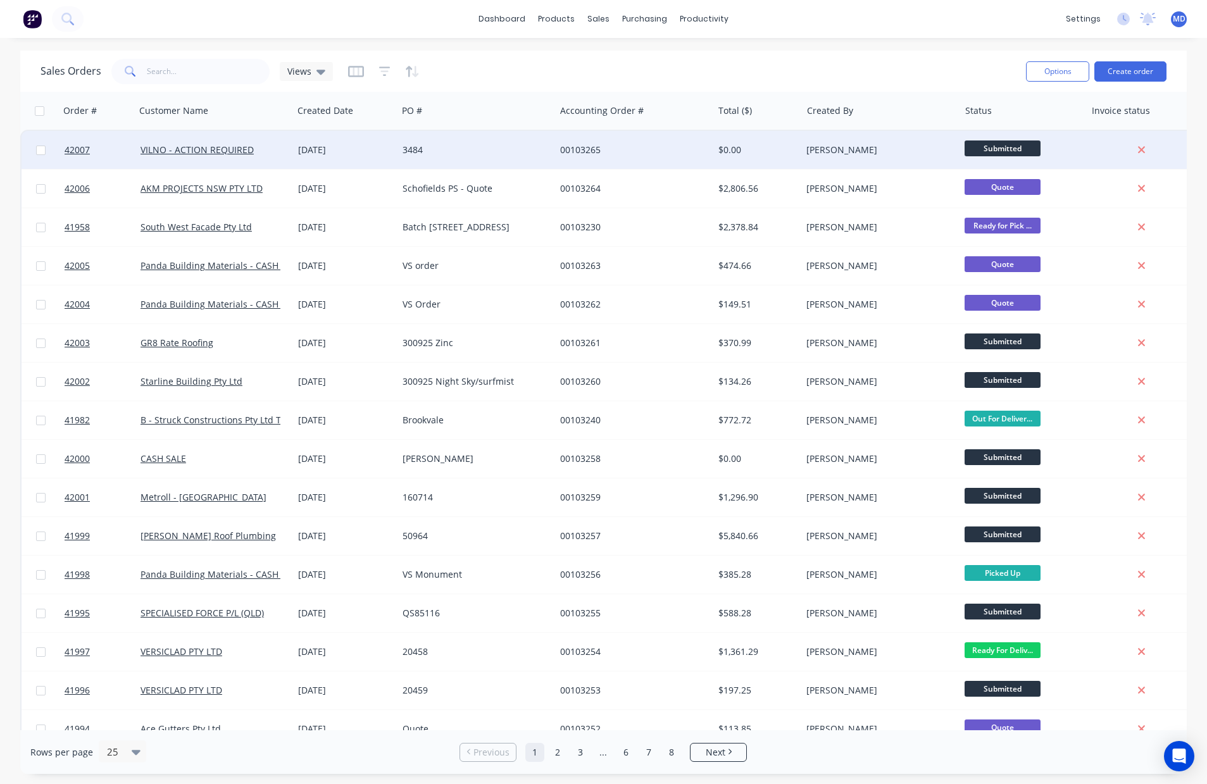
click at [529, 144] on div "3484" at bounding box center [473, 150] width 141 height 13
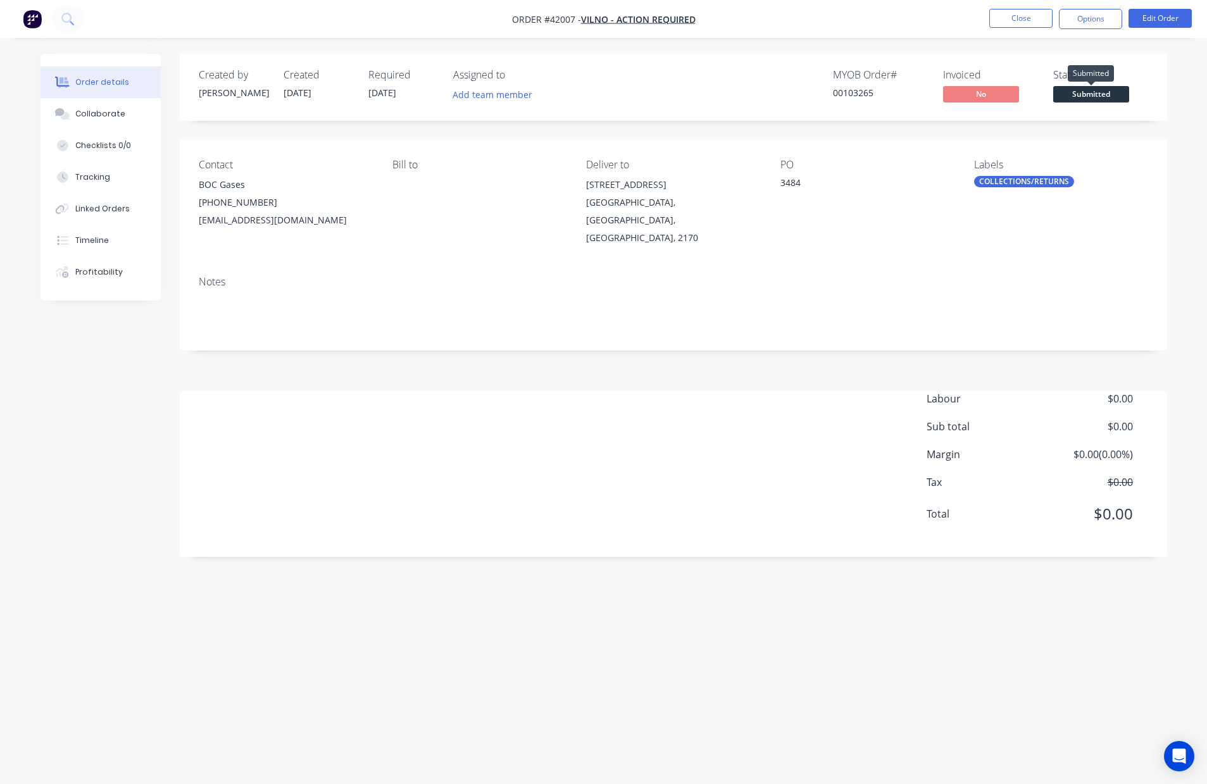
click at [1086, 92] on span "Submitted" at bounding box center [1091, 94] width 76 height 16
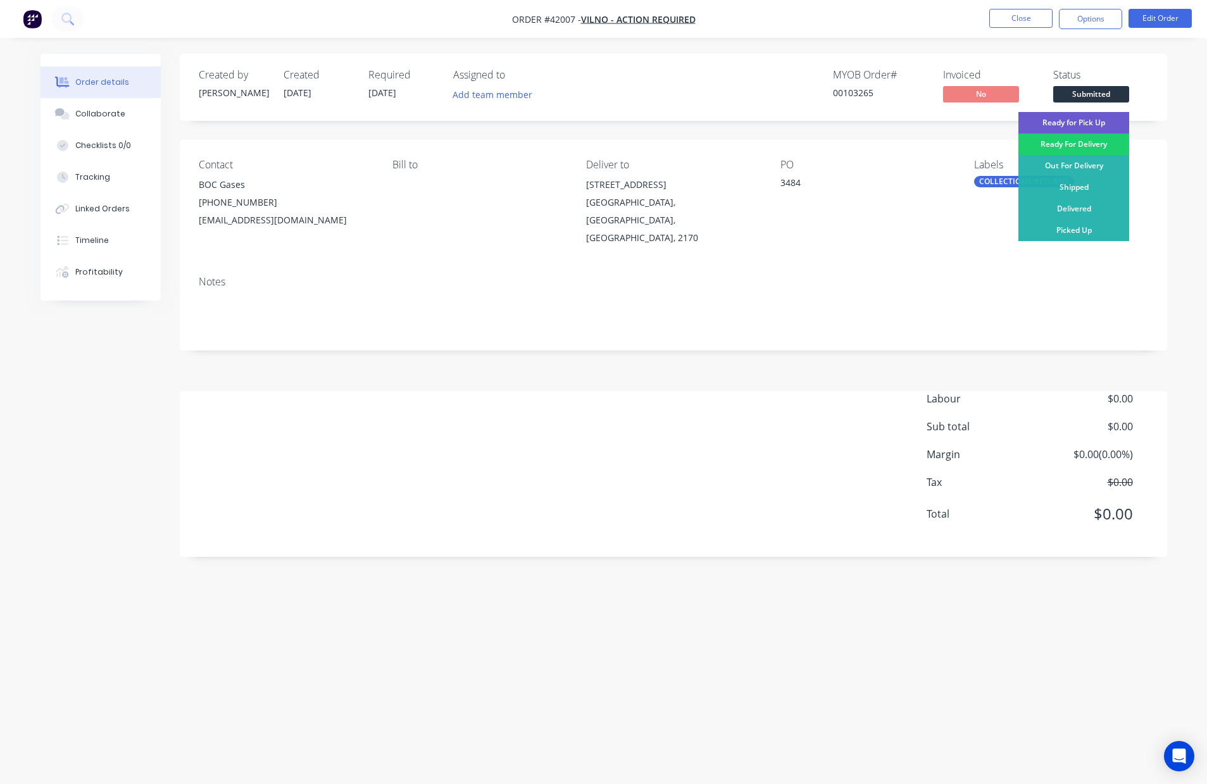
click at [1082, 120] on div "Ready for Pick Up" at bounding box center [1074, 123] width 111 height 22
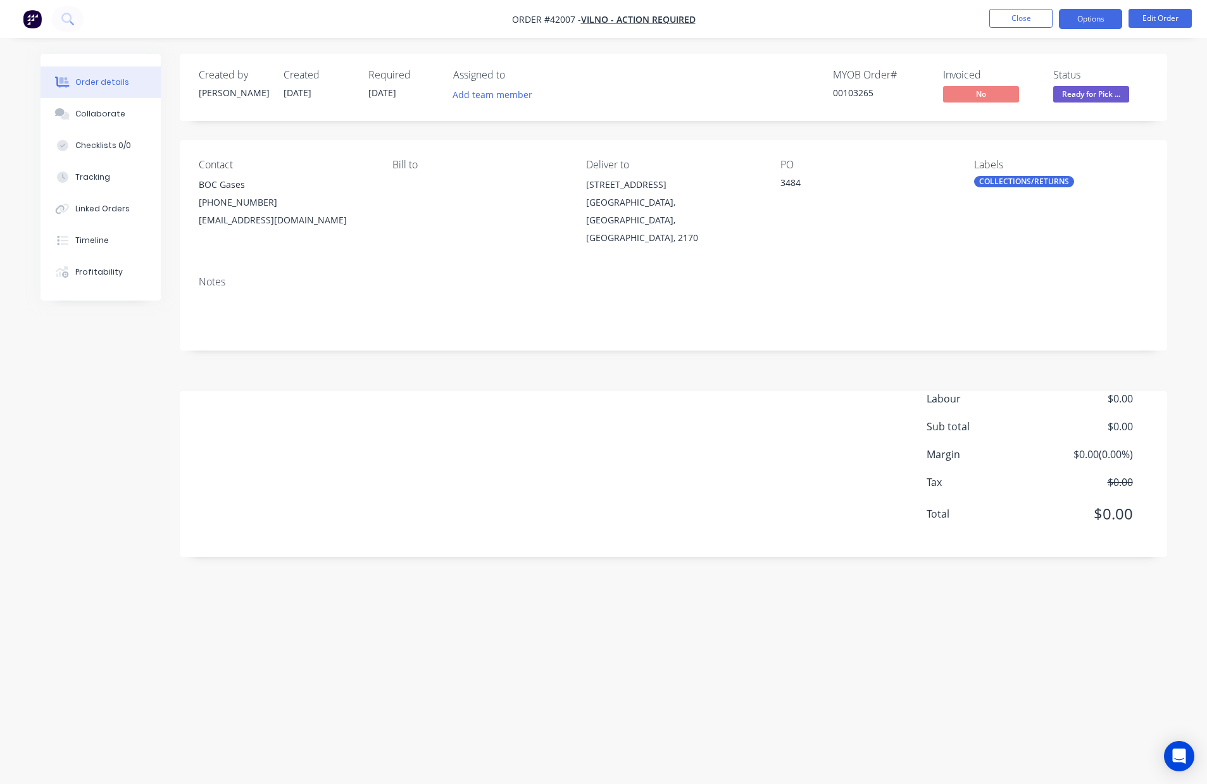
click at [1089, 17] on button "Options" at bounding box center [1090, 19] width 63 height 20
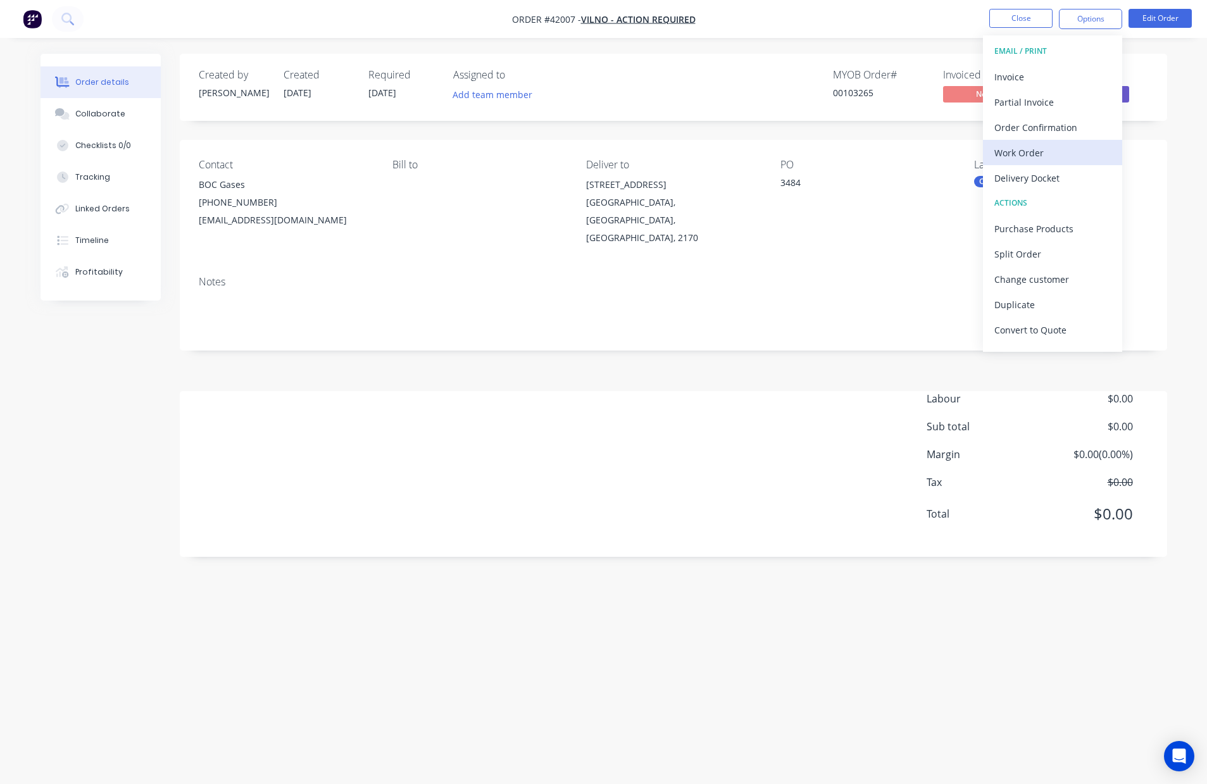
click at [1031, 154] on div "Work Order" at bounding box center [1053, 153] width 116 height 18
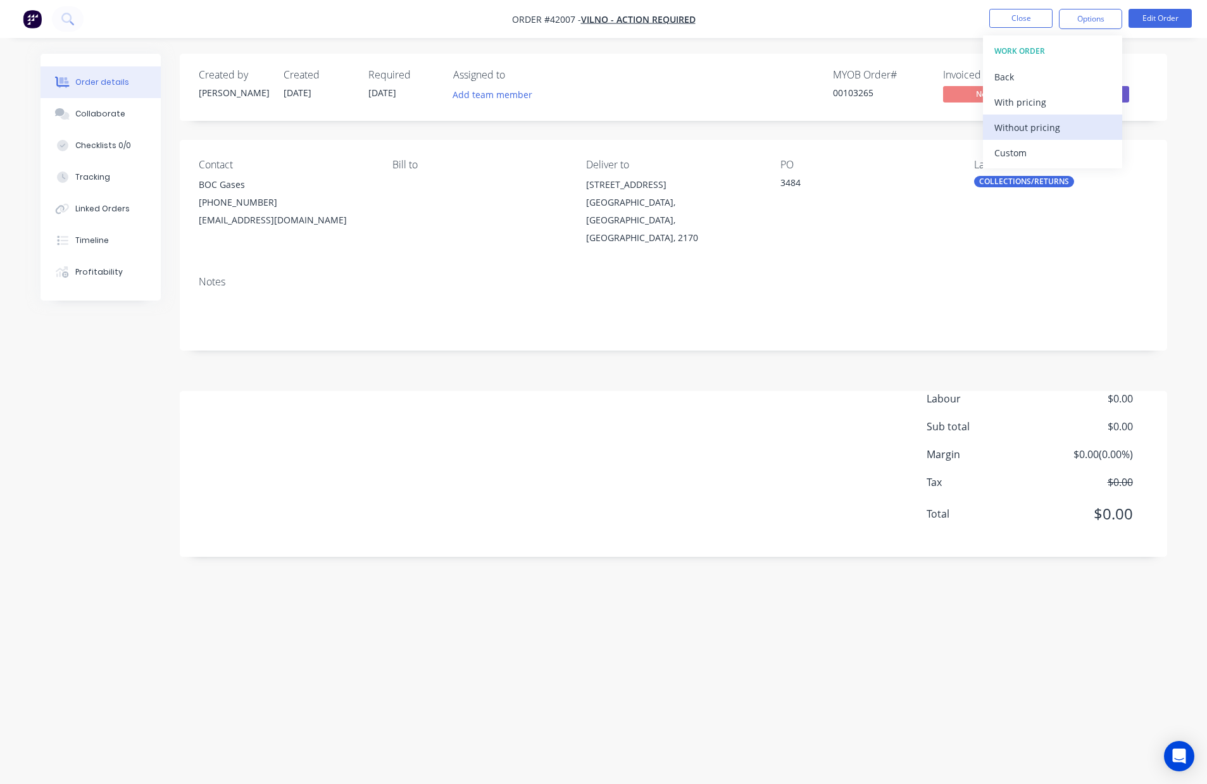
drag, startPoint x: 1030, startPoint y: 103, endPoint x: 1033, endPoint y: 127, distance: 23.6
click at [1033, 127] on div "WORK ORDER Back With pricing Without pricing Custom" at bounding box center [1052, 101] width 139 height 133
click at [1033, 126] on div "Without pricing" at bounding box center [1053, 127] width 116 height 18
click at [715, 391] on div "Labour $0.00 Sub total $0.00 Margin $0.00 ( 0.00 %) Tax $0.00 Total $0.00" at bounding box center [674, 464] width 950 height 147
click at [1163, 16] on button "Edit Order" at bounding box center [1160, 18] width 63 height 19
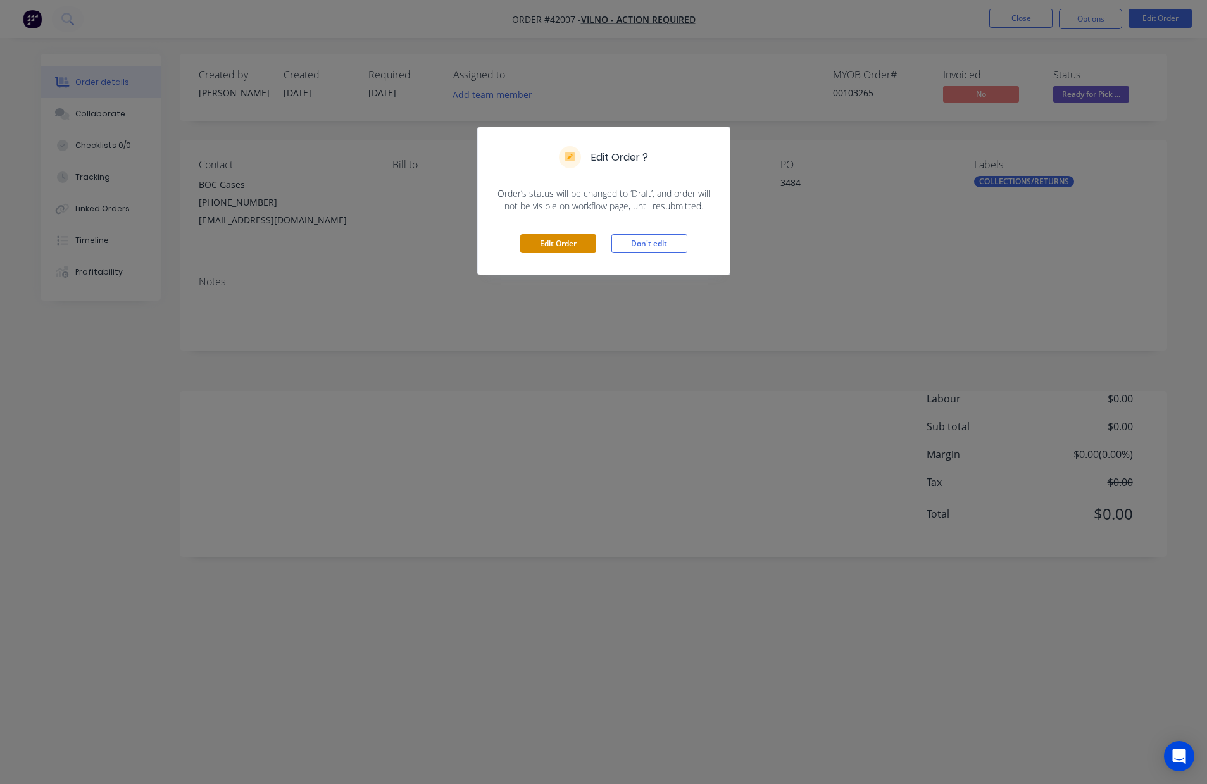
click at [567, 248] on button "Edit Order" at bounding box center [558, 243] width 76 height 19
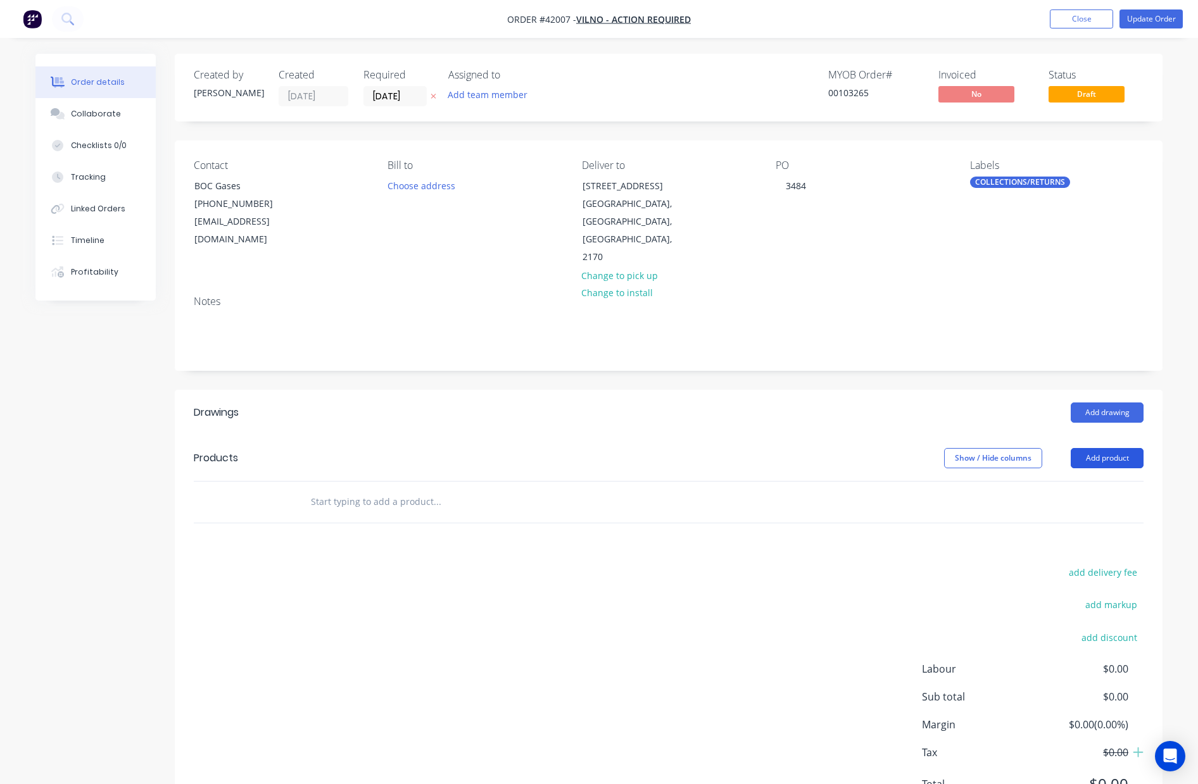
click at [1113, 448] on button "Add product" at bounding box center [1106, 458] width 73 height 20
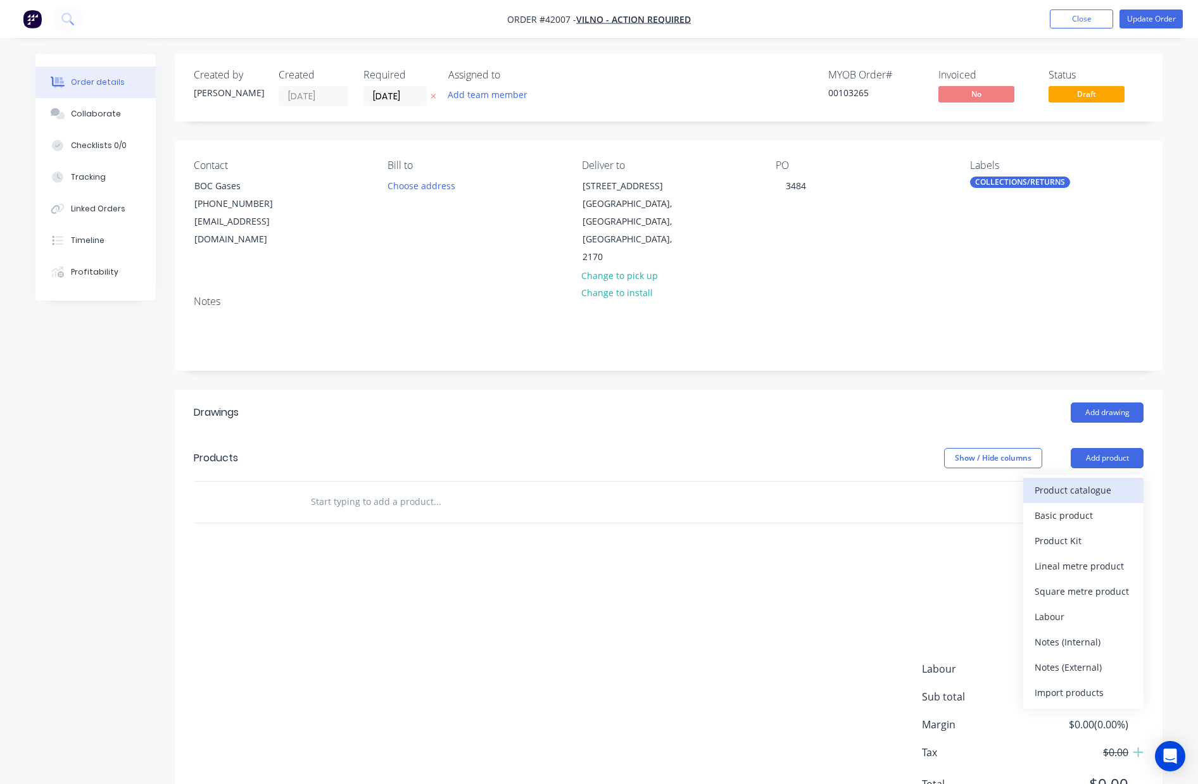
click at [1077, 481] on div "Product catalogue" at bounding box center [1082, 490] width 97 height 18
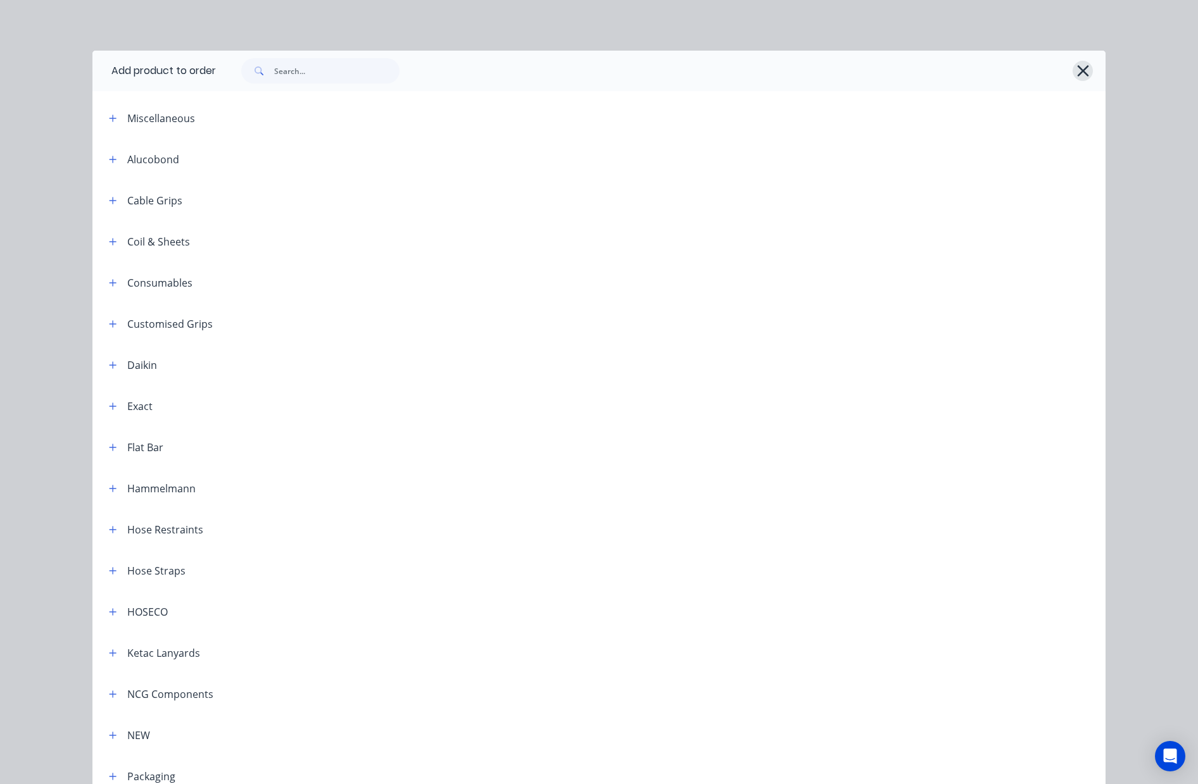
click at [1076, 72] on icon "button" at bounding box center [1082, 71] width 13 height 18
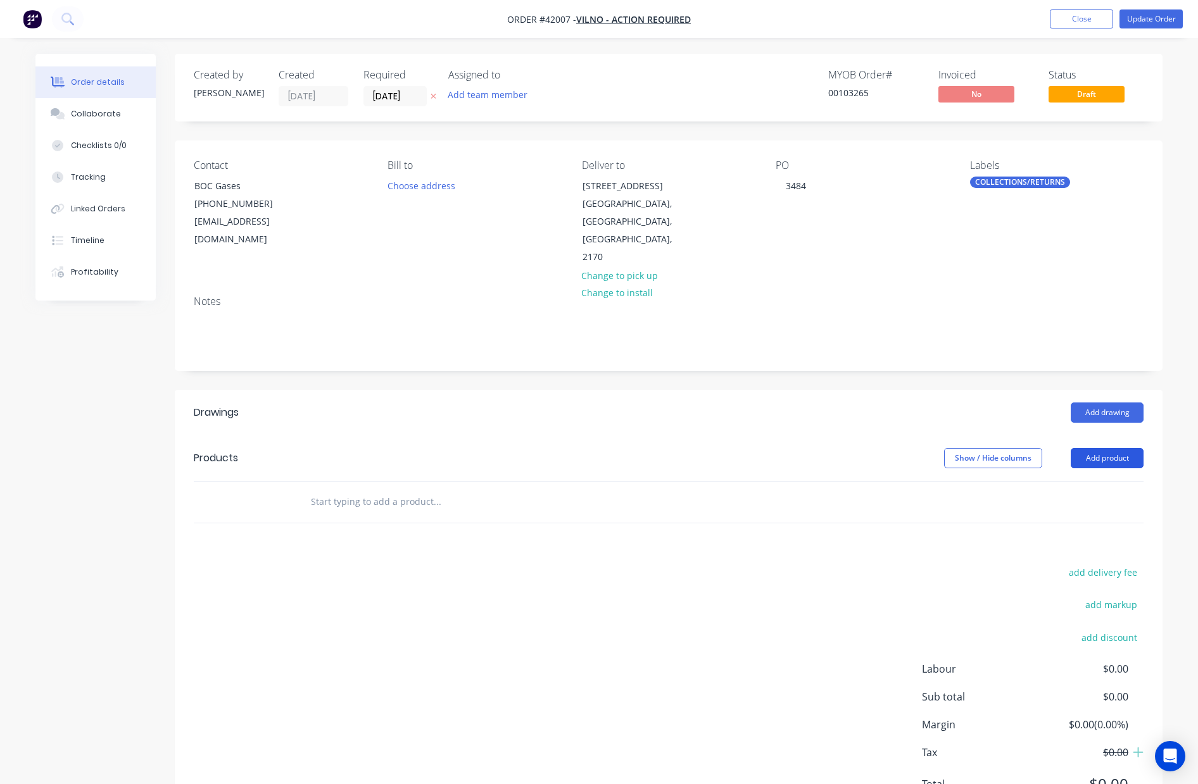
click at [1124, 448] on button "Add product" at bounding box center [1106, 458] width 73 height 20
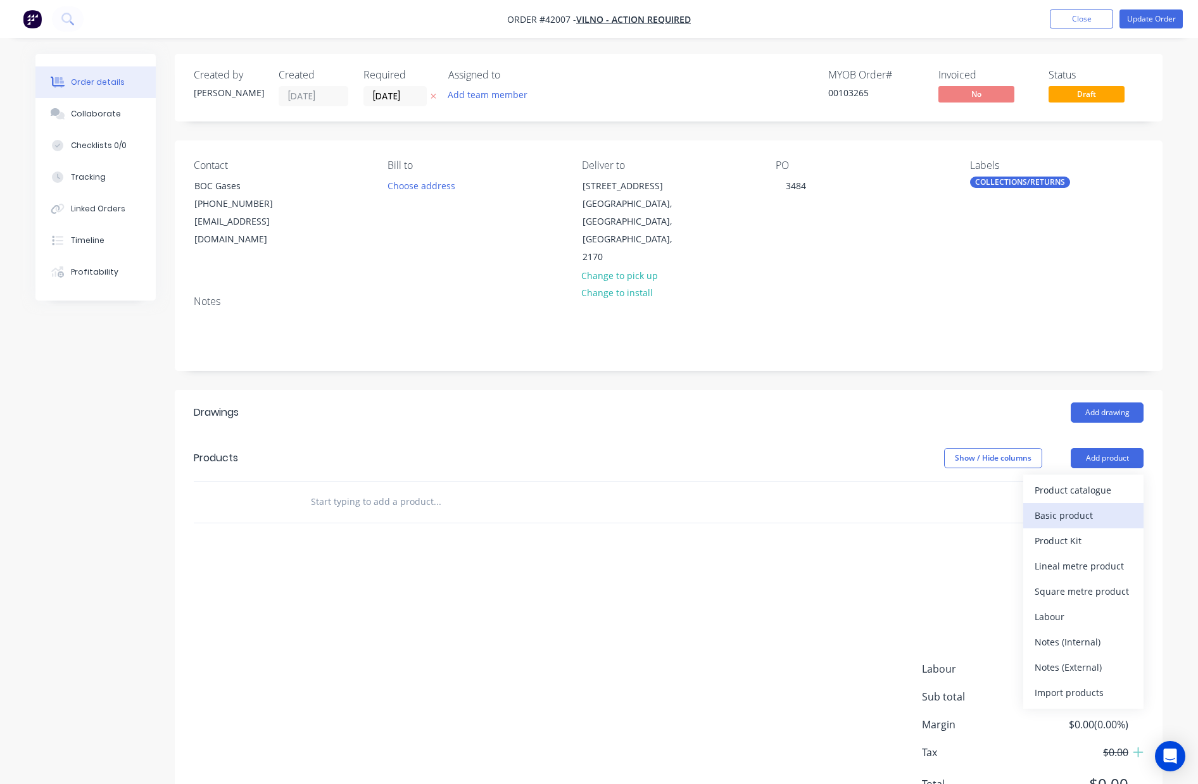
click at [1082, 506] on div "Basic product" at bounding box center [1082, 515] width 97 height 18
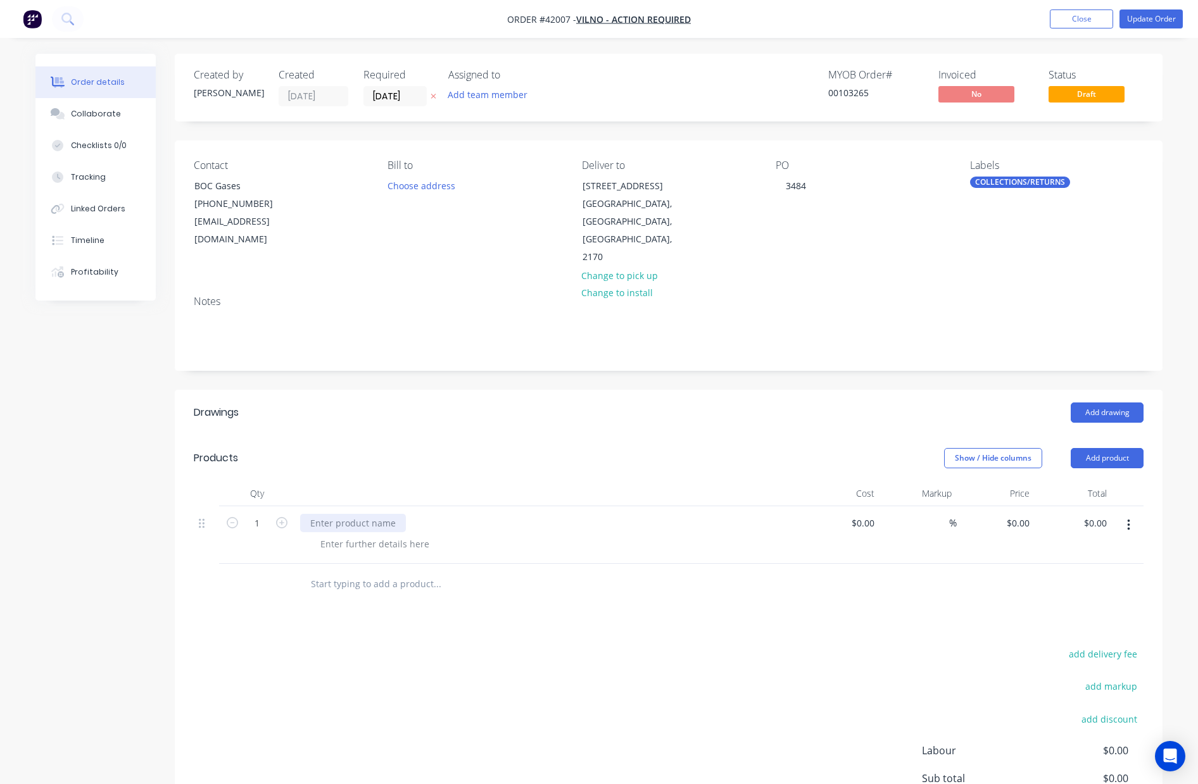
click at [353, 514] on div at bounding box center [353, 523] width 106 height 18
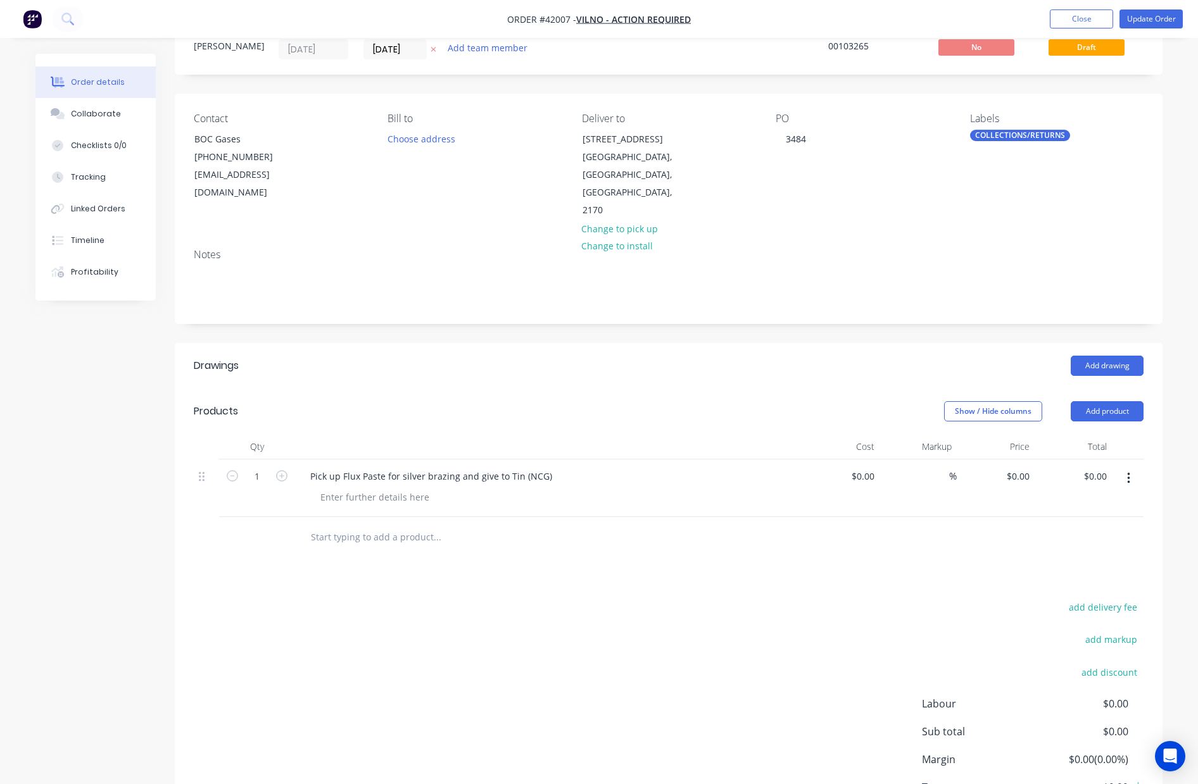
scroll to position [108, 0]
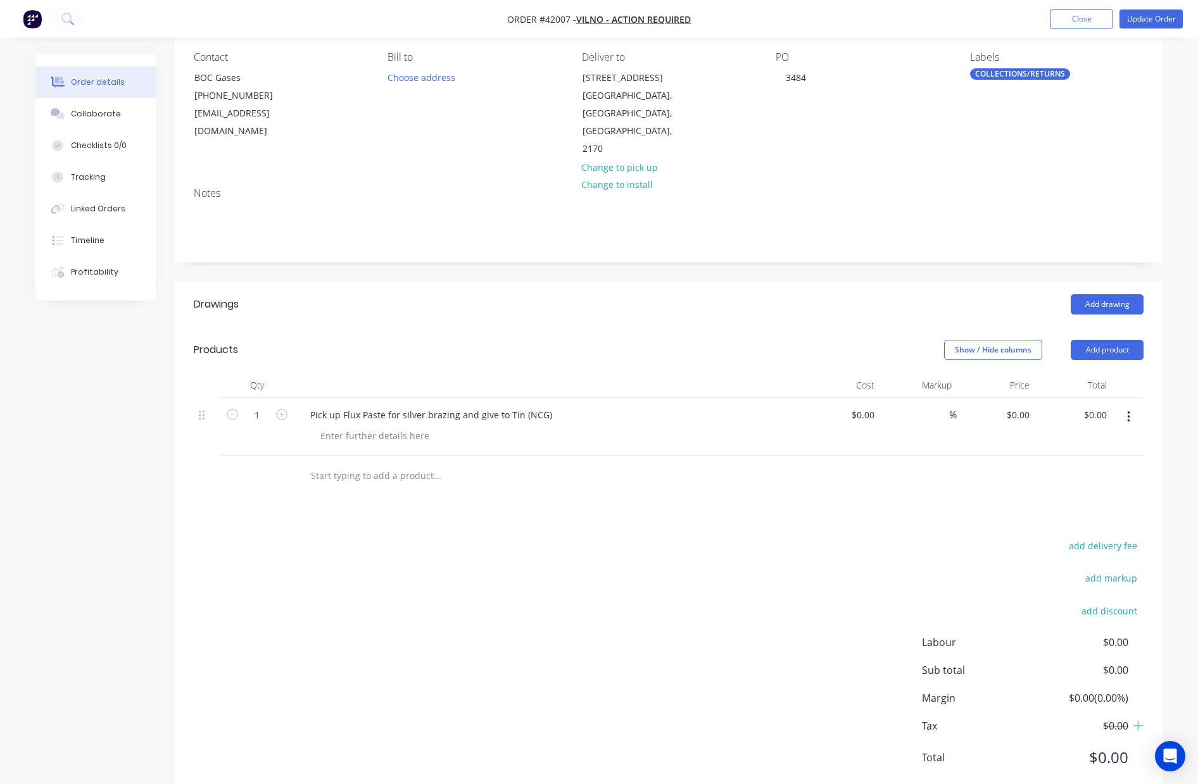
drag, startPoint x: 1077, startPoint y: 15, endPoint x: 980, endPoint y: 70, distance: 111.1
click at [1077, 16] on button "Close" at bounding box center [1081, 18] width 63 height 19
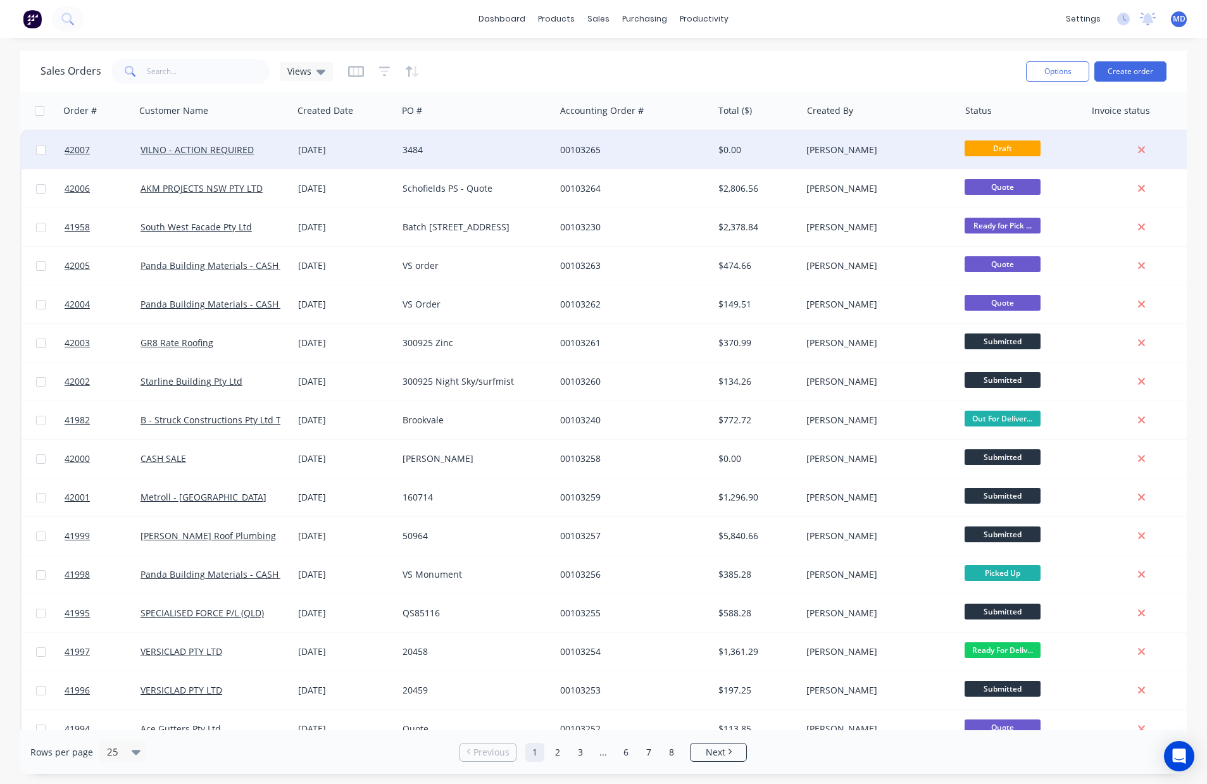
click at [498, 142] on div "3484" at bounding box center [477, 150] width 158 height 38
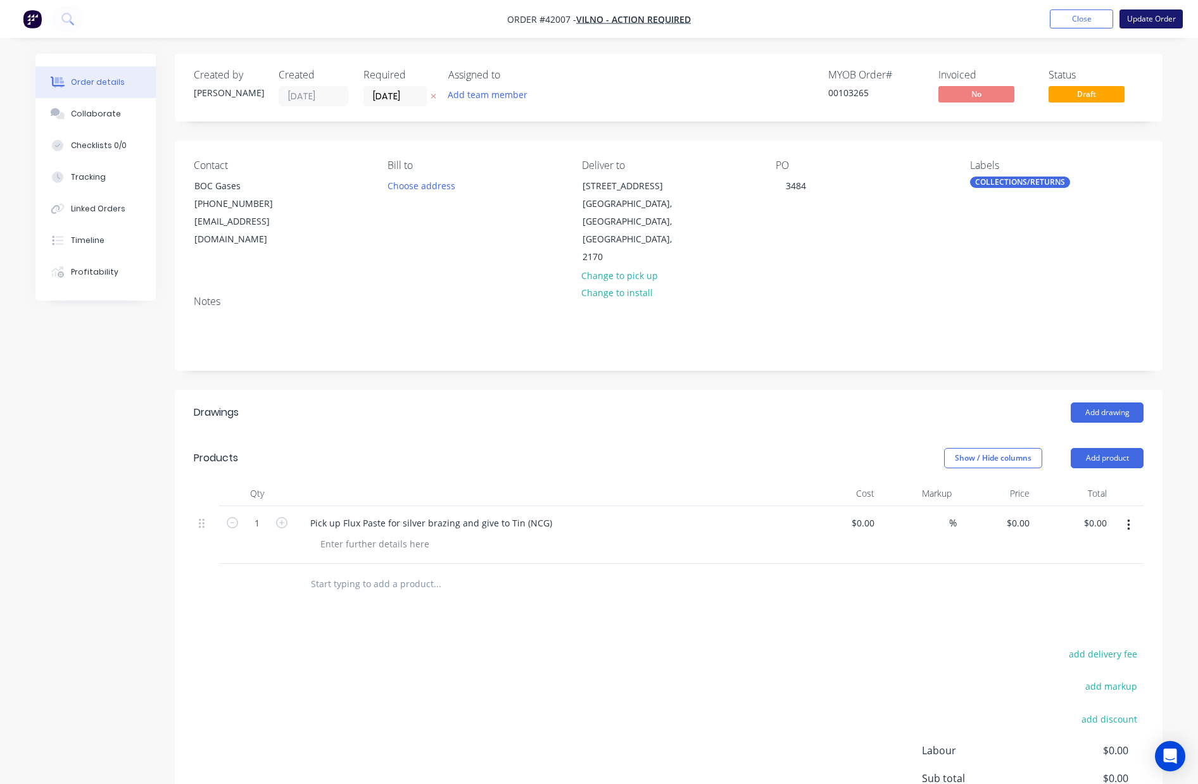
click at [1134, 16] on button "Update Order" at bounding box center [1150, 18] width 63 height 19
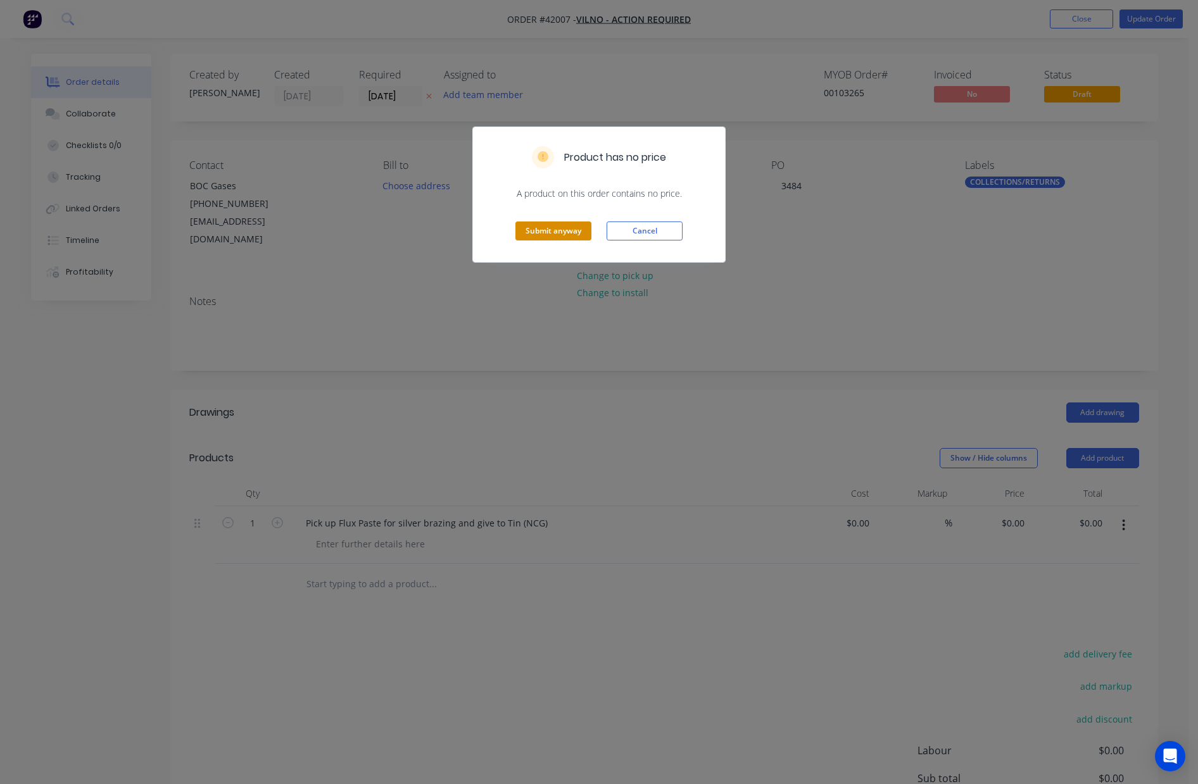
click at [570, 232] on button "Submit anyway" at bounding box center [553, 231] width 76 height 19
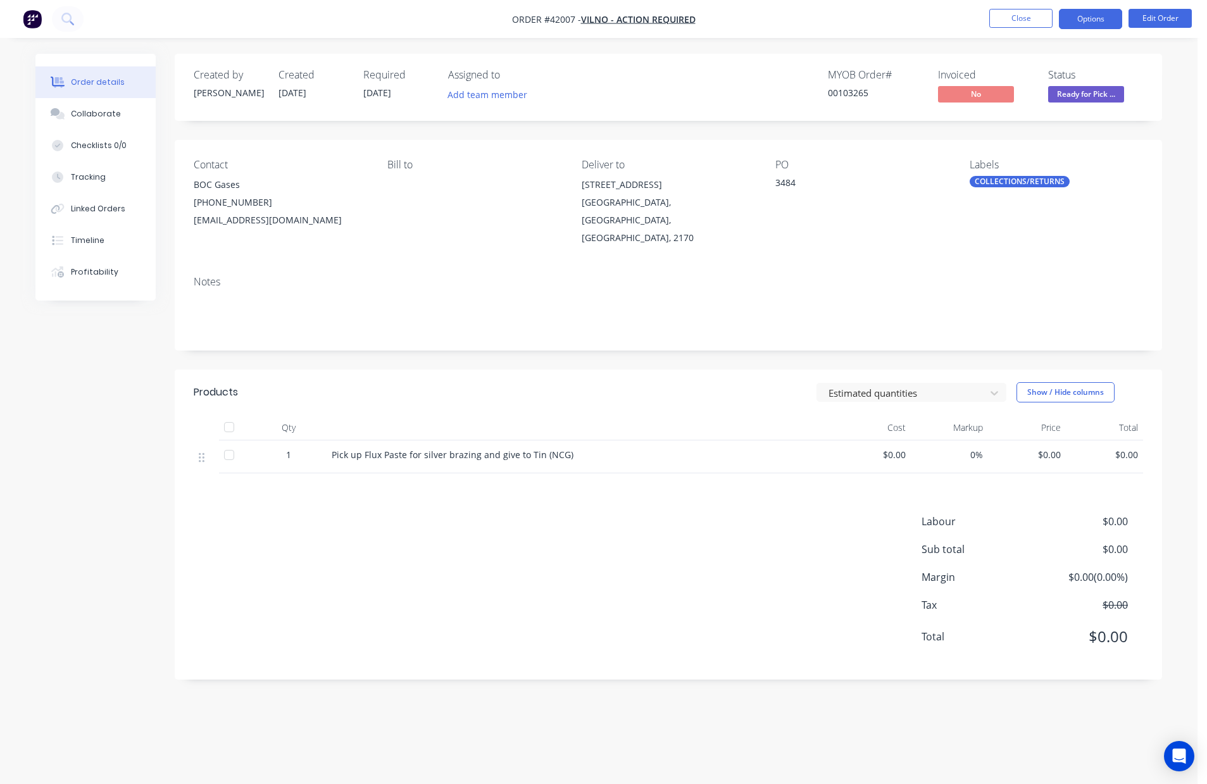
click at [1090, 15] on button "Options" at bounding box center [1090, 19] width 63 height 20
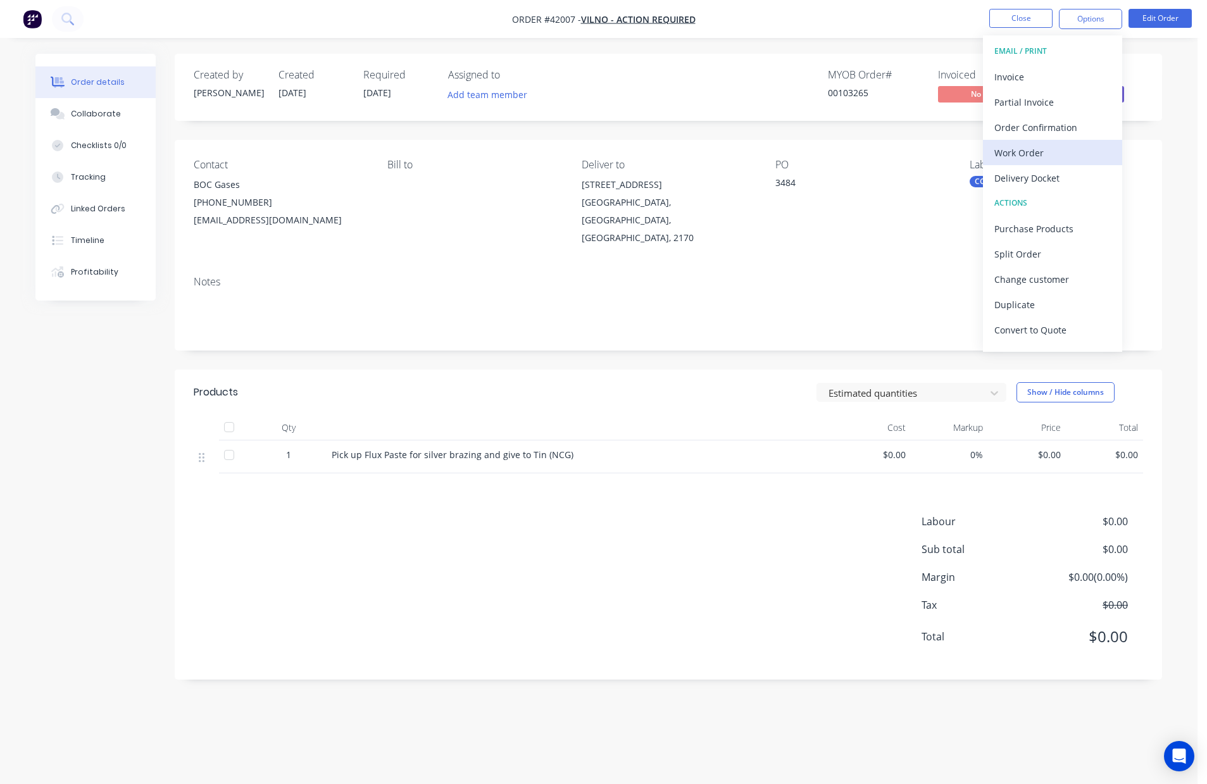
click at [1034, 149] on div "Work Order" at bounding box center [1053, 153] width 116 height 18
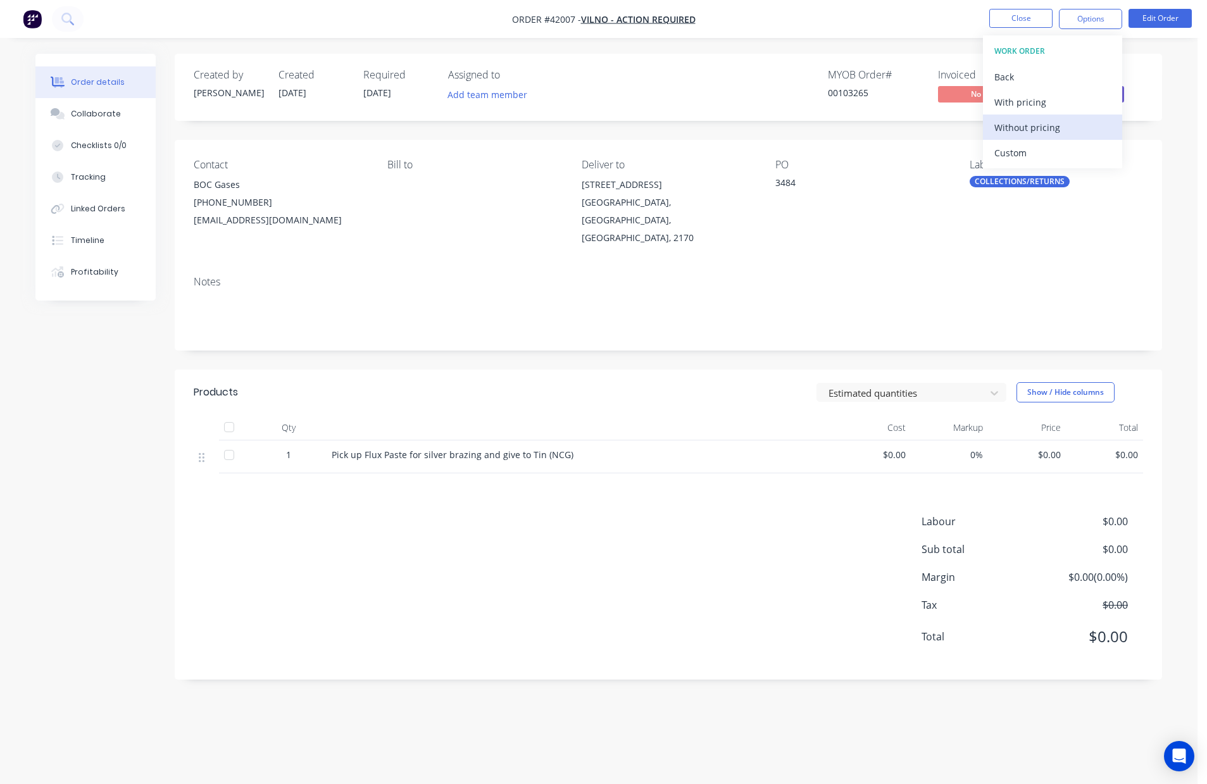
click at [1045, 124] on div "Without pricing" at bounding box center [1053, 127] width 116 height 18
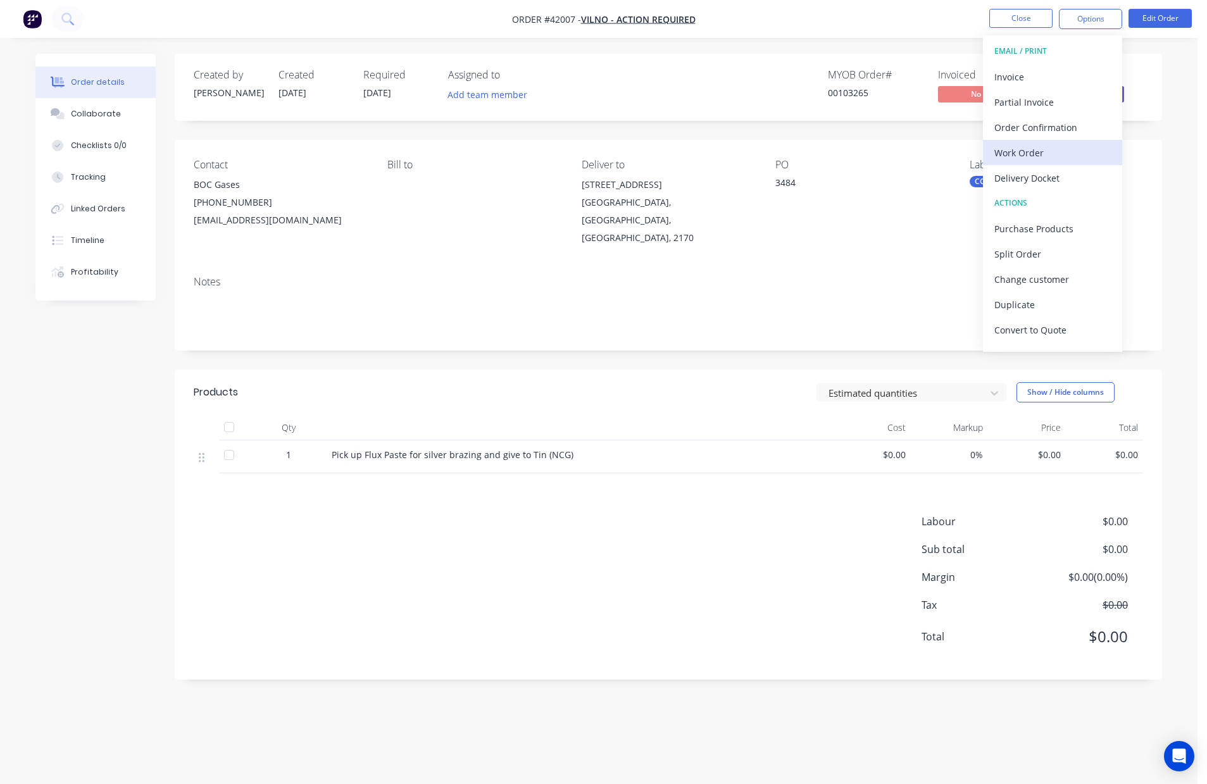
click at [1025, 151] on div "Work Order" at bounding box center [1053, 153] width 116 height 18
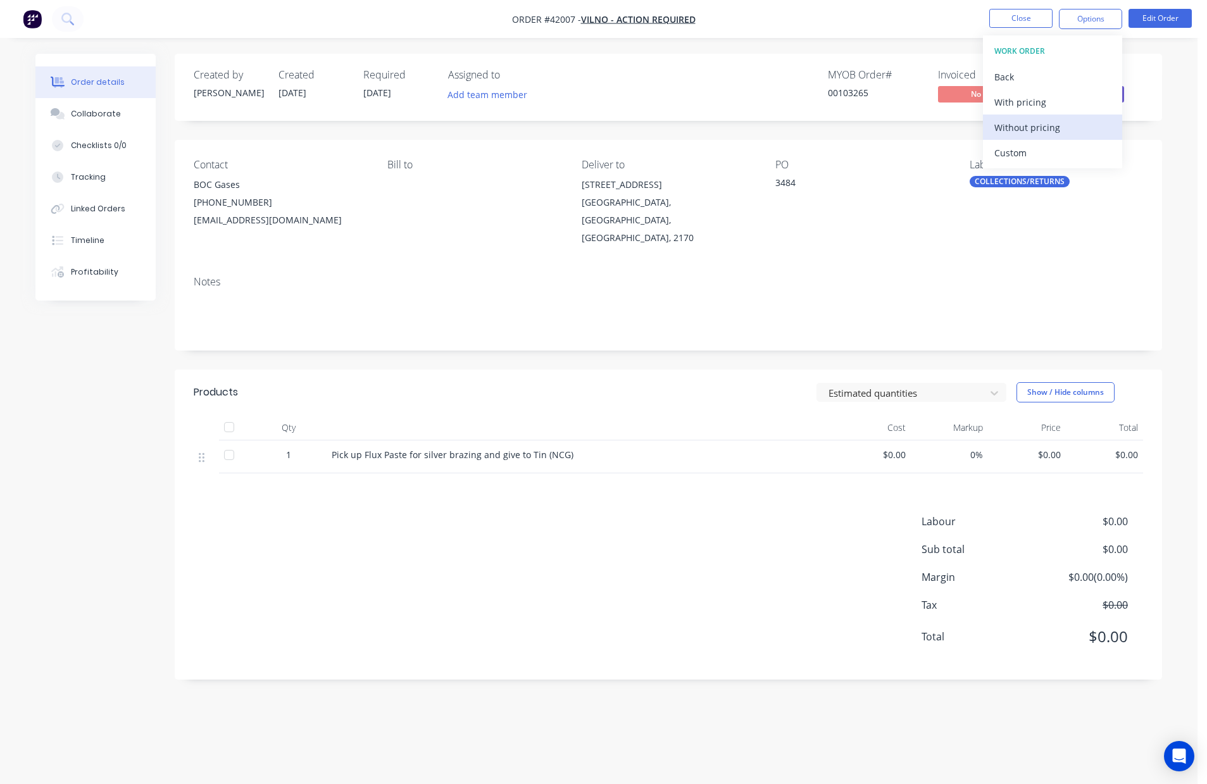
click at [1039, 122] on div "Without pricing" at bounding box center [1053, 127] width 116 height 18
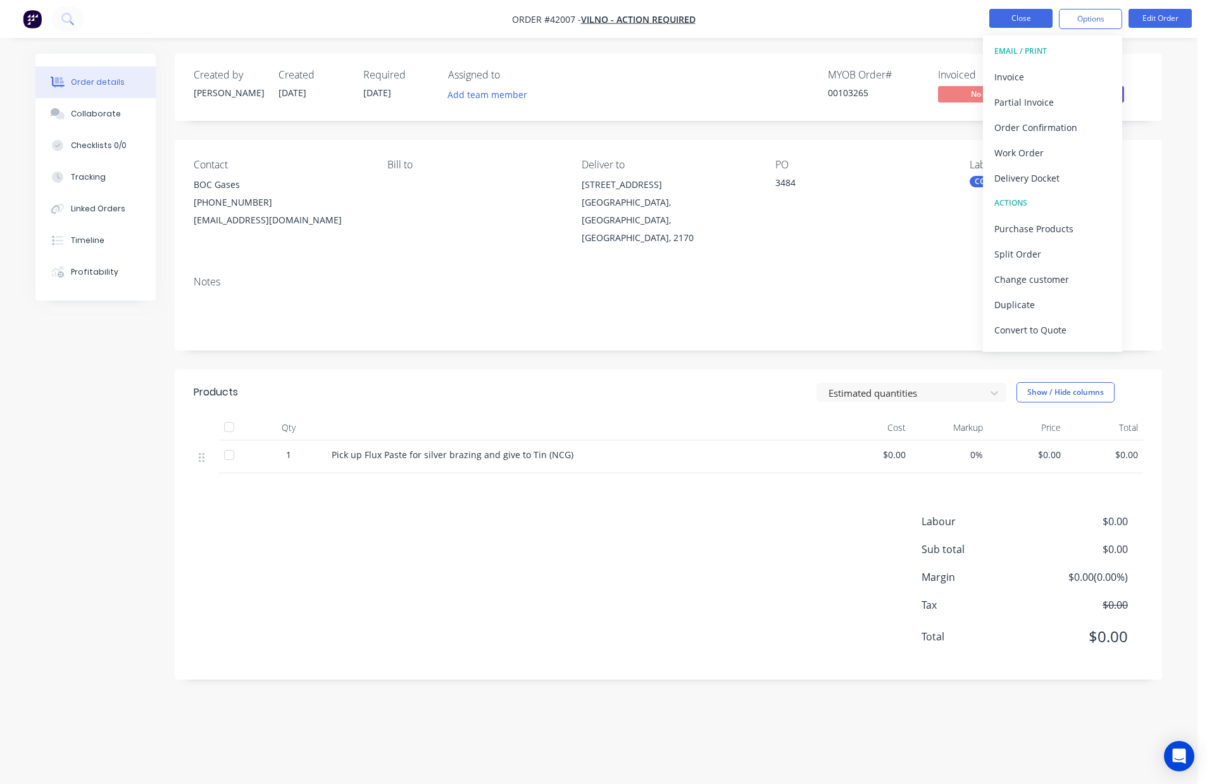
click at [1023, 16] on button "Close" at bounding box center [1020, 18] width 63 height 19
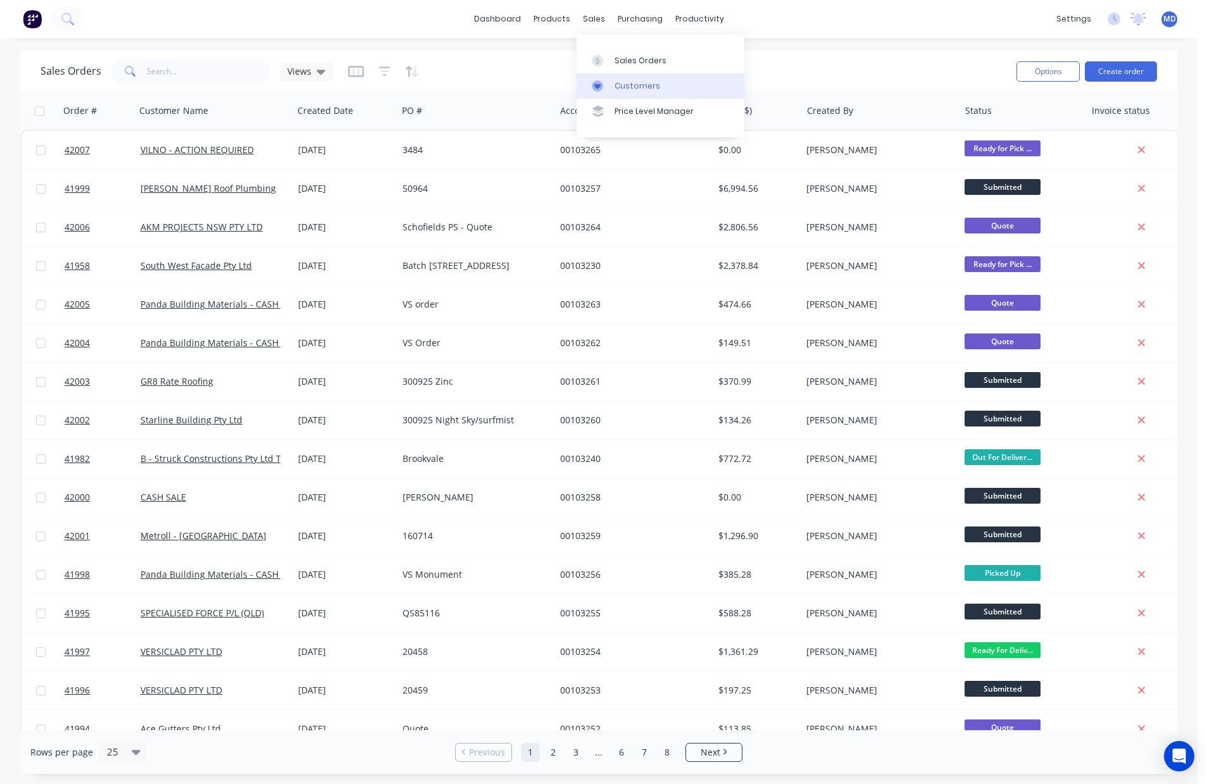
click at [642, 85] on div "Customers" at bounding box center [638, 85] width 46 height 11
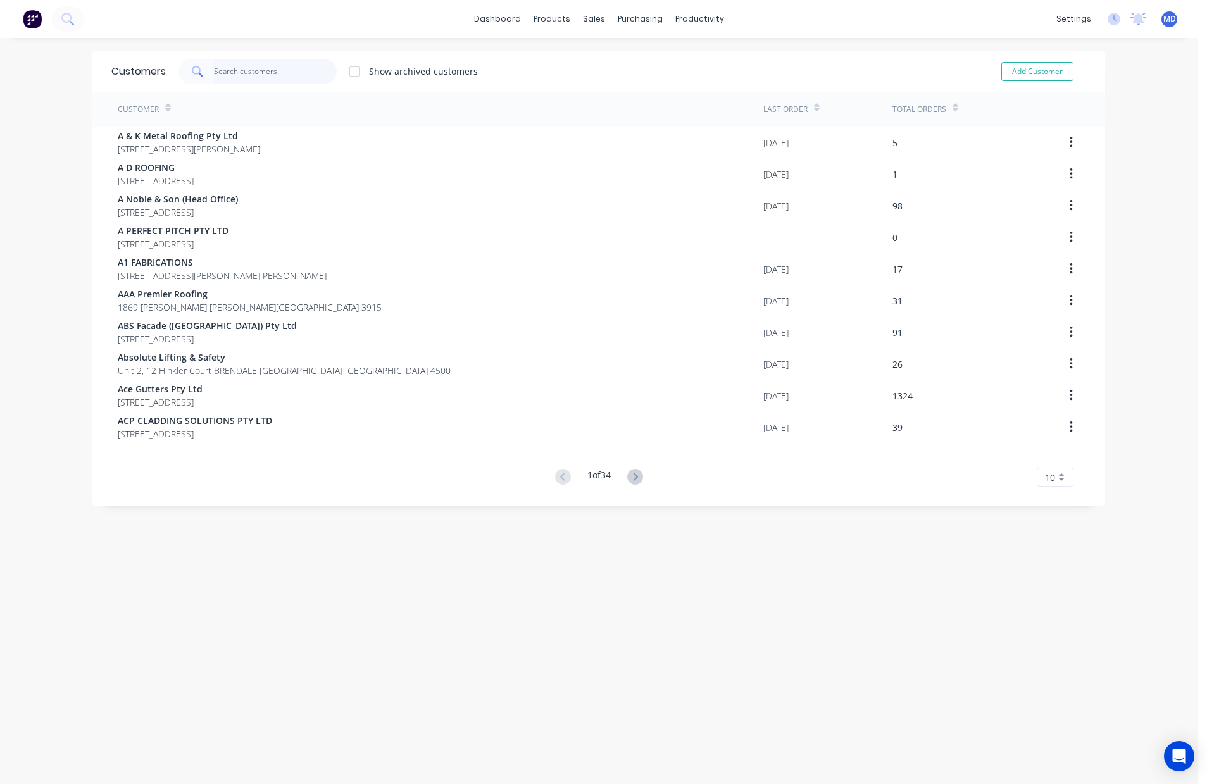
click at [247, 73] on input "text" at bounding box center [275, 71] width 123 height 25
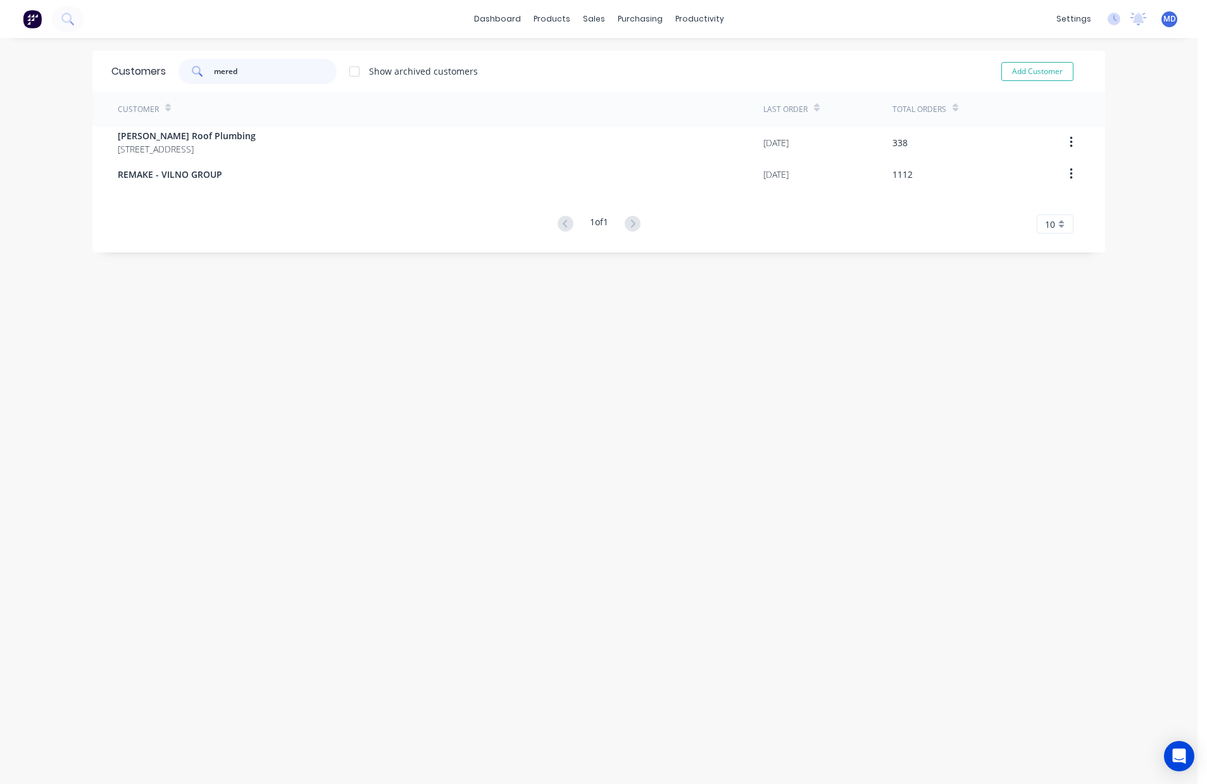
type input "mered"
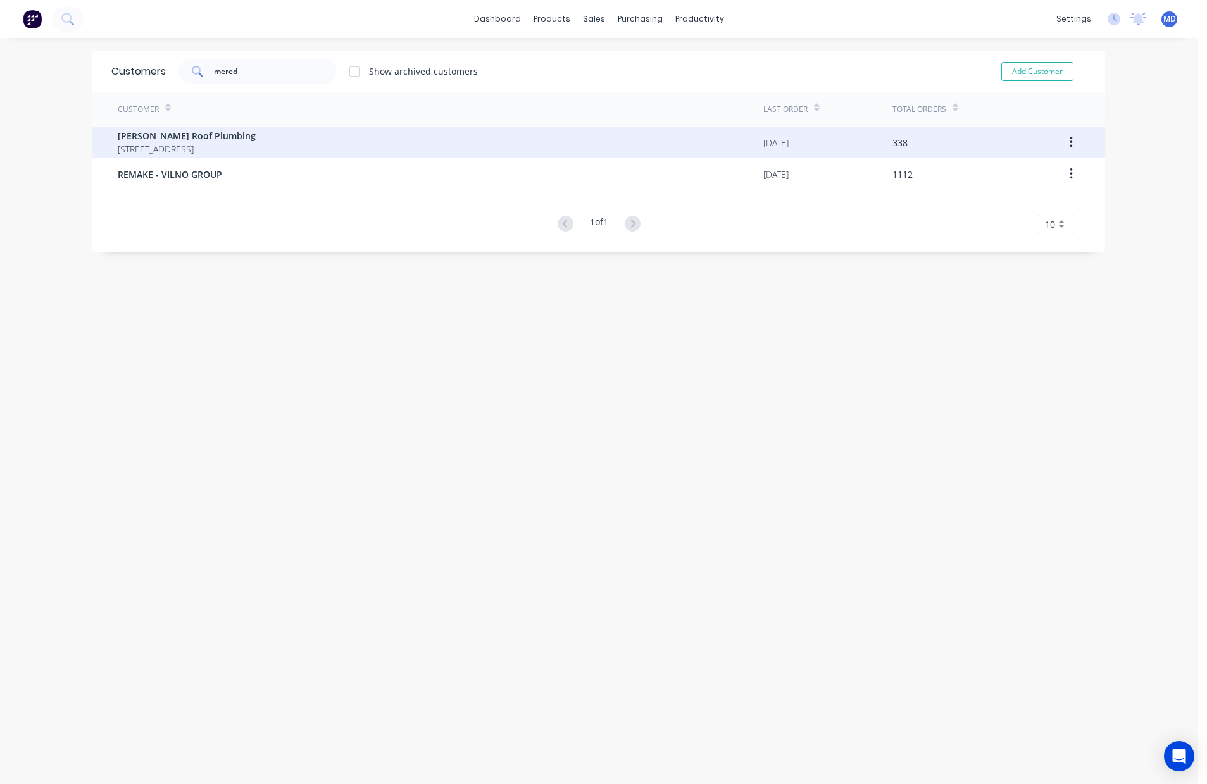
click at [180, 149] on span "PO Box 1022 LAVINGTON New South Wales Australia 2641" at bounding box center [187, 148] width 138 height 13
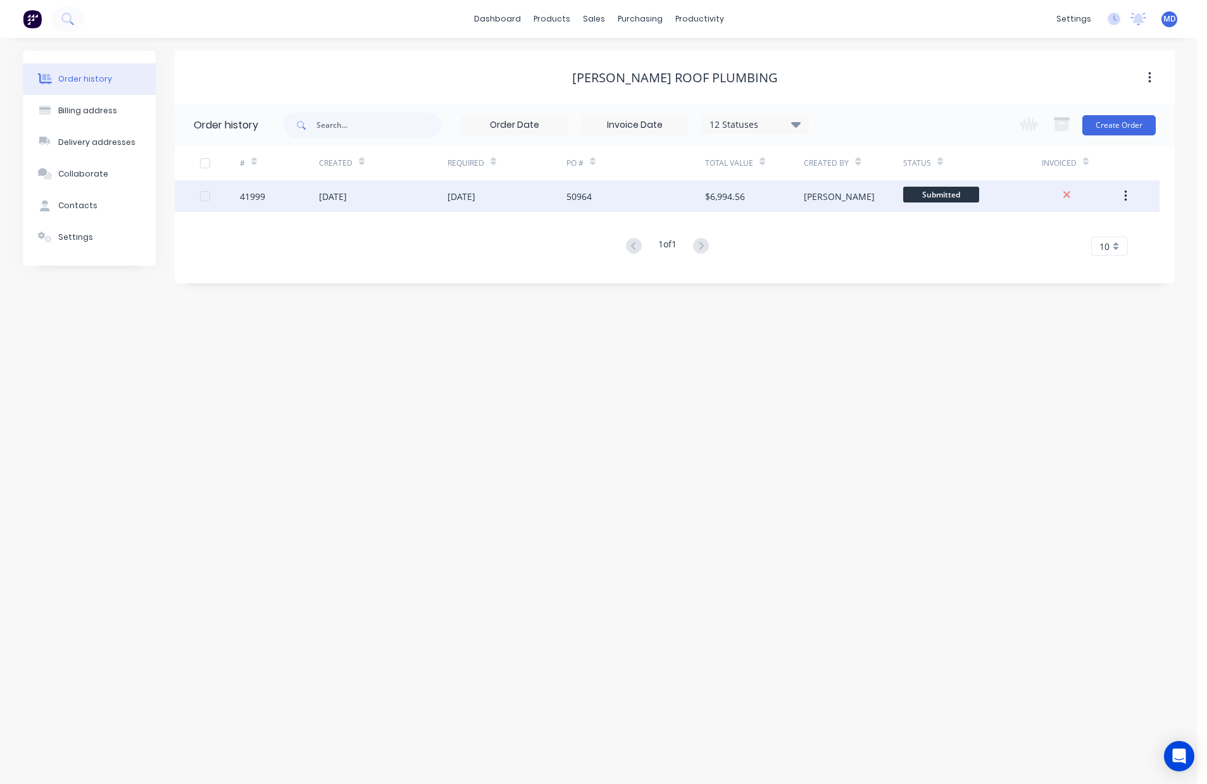
click at [534, 195] on div "03 Oct 2025" at bounding box center [507, 196] width 119 height 32
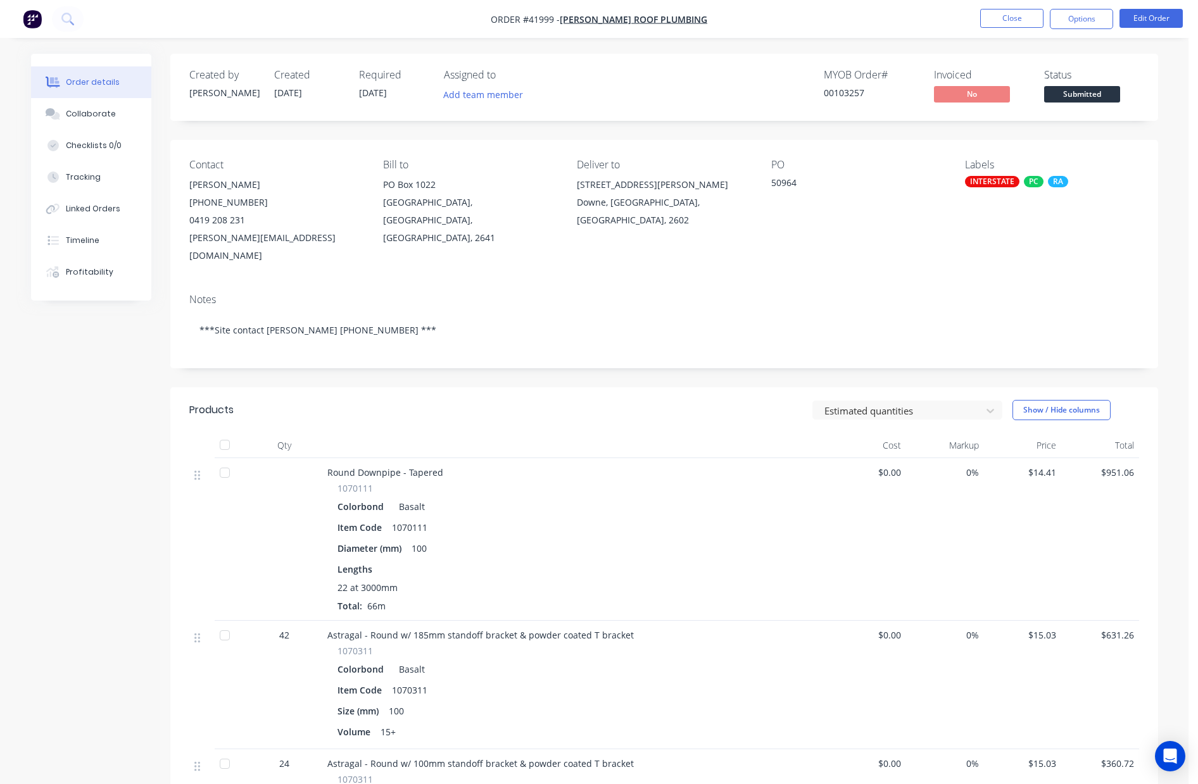
click at [612, 436] on div at bounding box center [575, 445] width 506 height 25
click at [1017, 15] on button "Close" at bounding box center [1011, 18] width 63 height 19
